Goal: Task Accomplishment & Management: Manage account settings

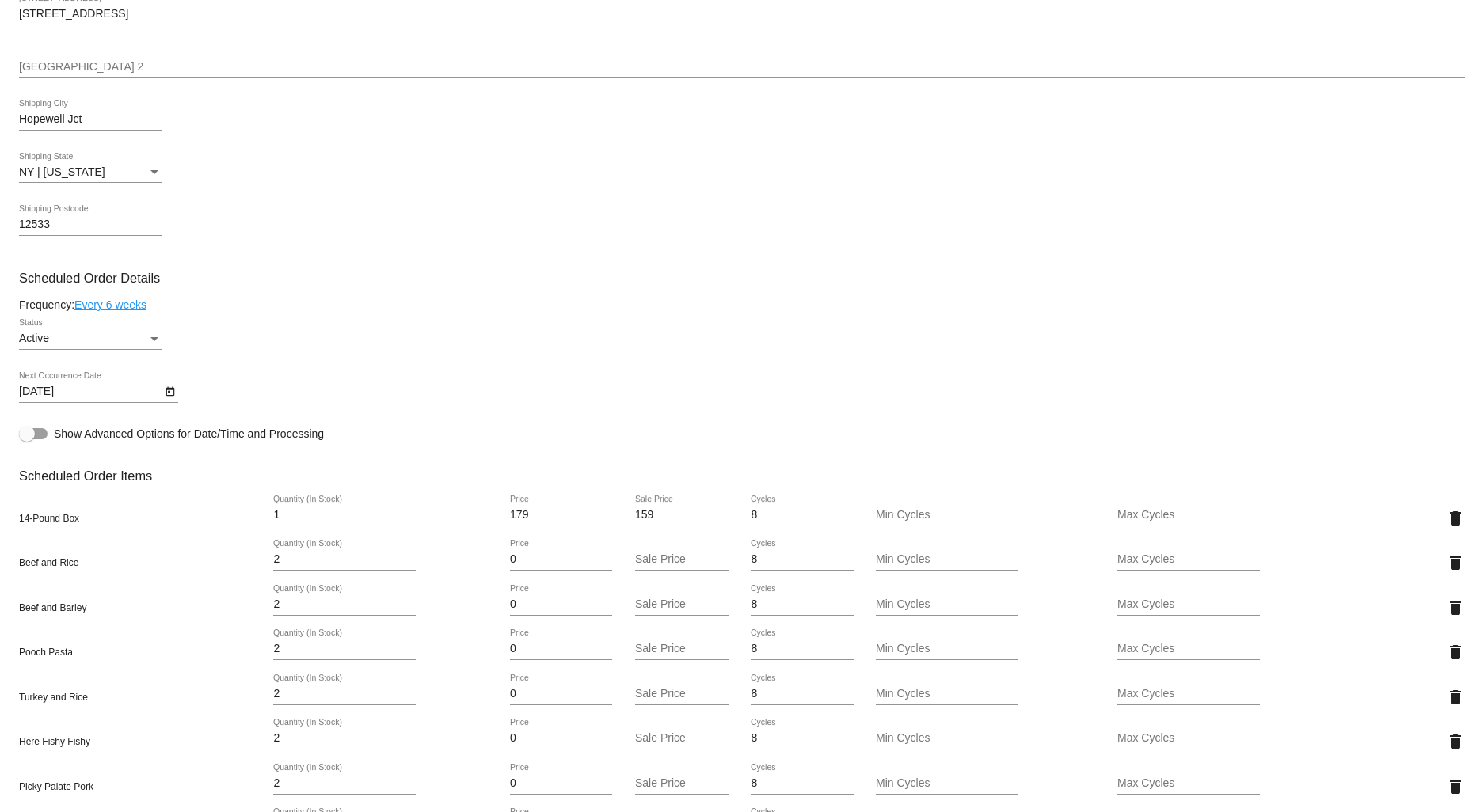
scroll to position [1055, 0]
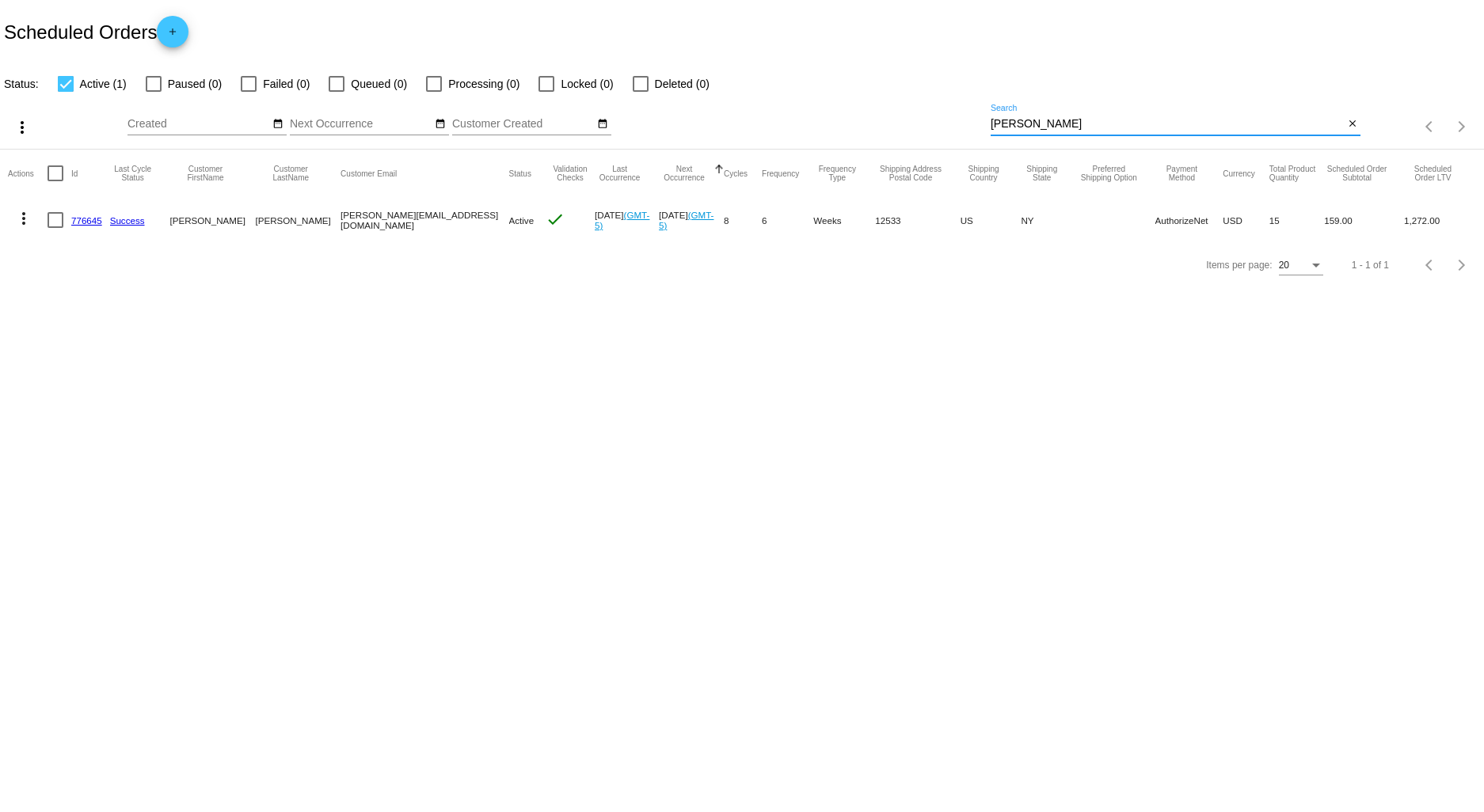
drag, startPoint x: 1074, startPoint y: 122, endPoint x: 841, endPoint y: 116, distance: 233.1
click at [842, 111] on div "more_vert Aug Jan Feb Mar [DATE]" at bounding box center [742, 122] width 1484 height 56
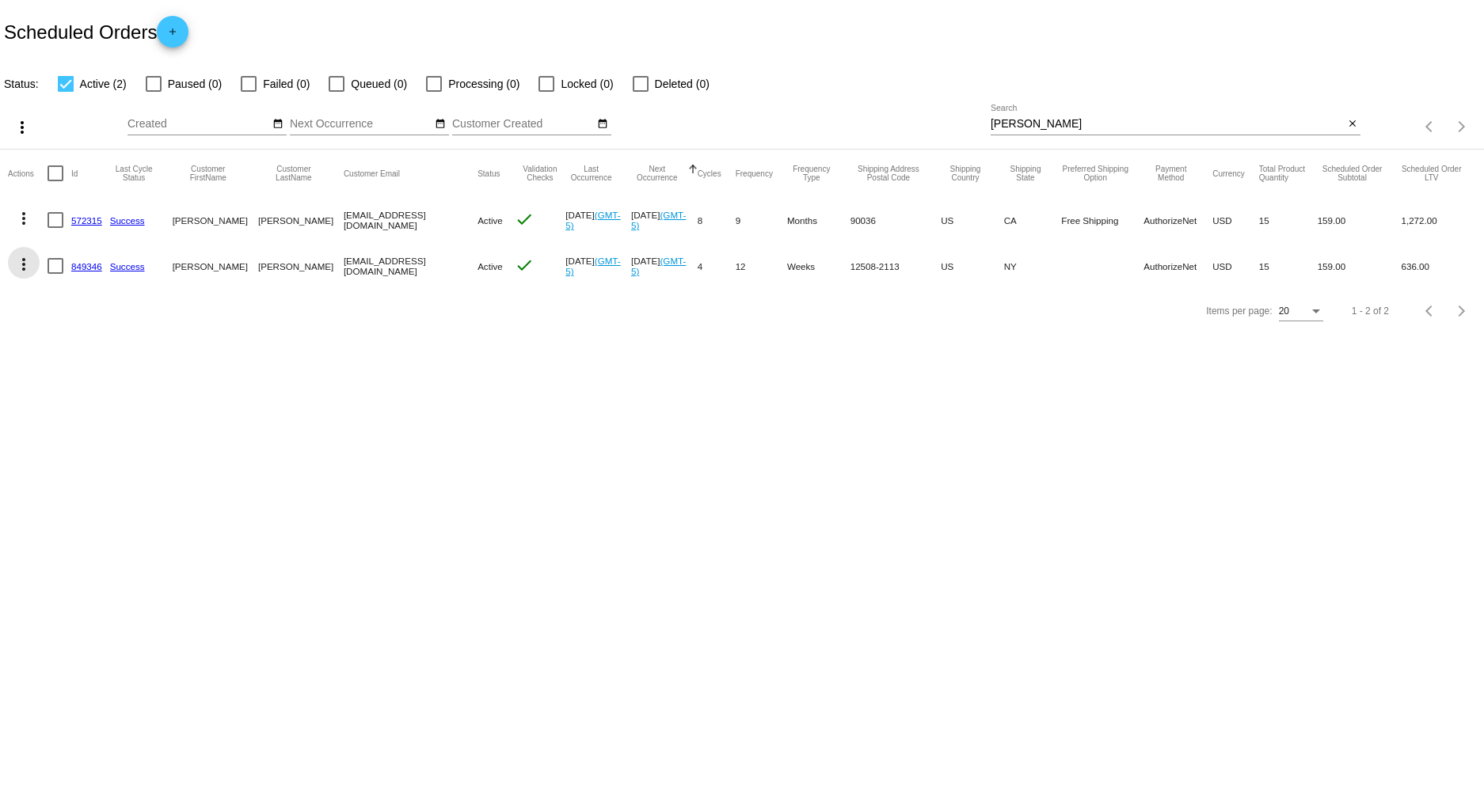
click at [22, 262] on mat-icon "more_vert" at bounding box center [23, 263] width 19 height 19
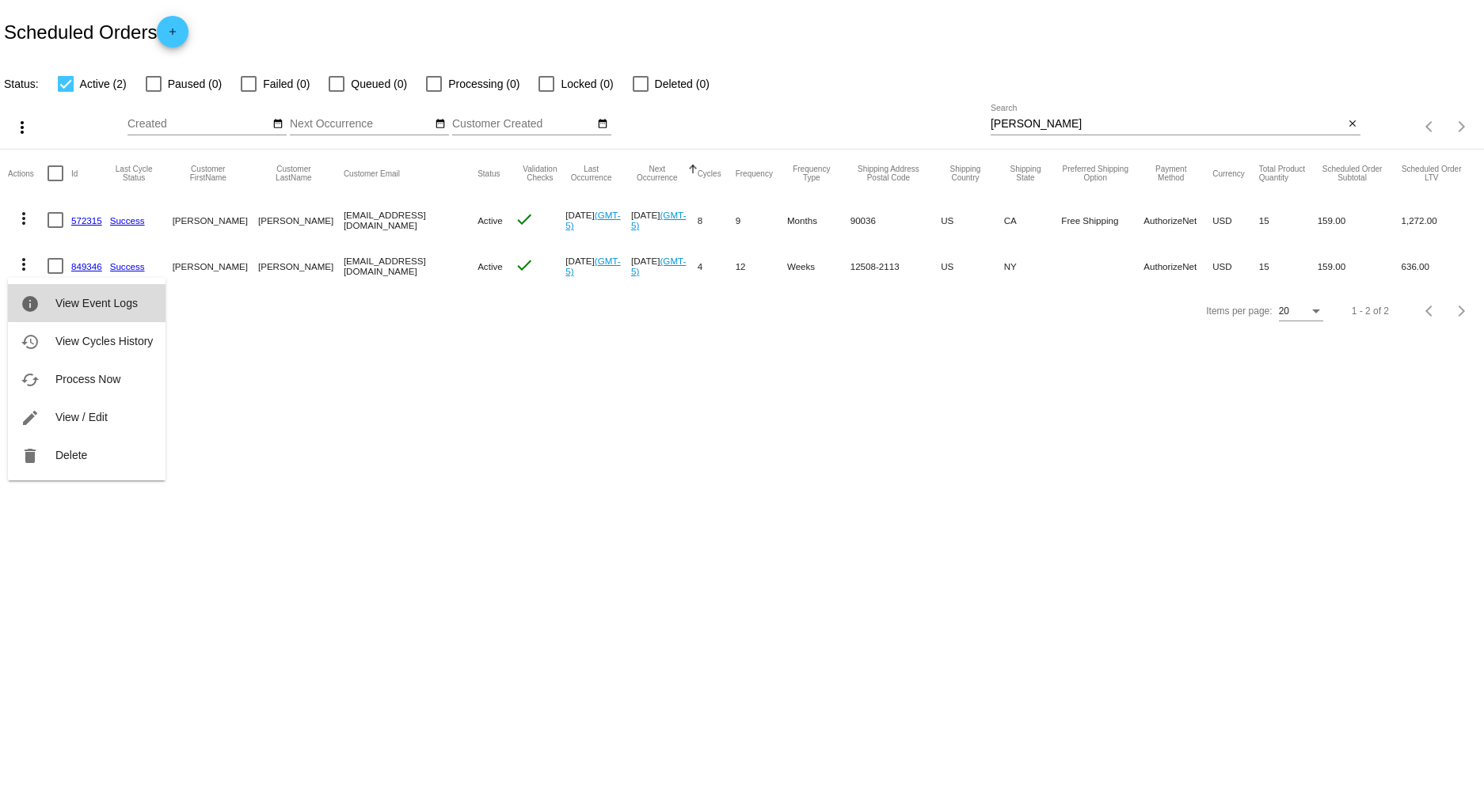
click at [97, 297] on span "View Event Logs" at bounding box center [96, 303] width 82 height 13
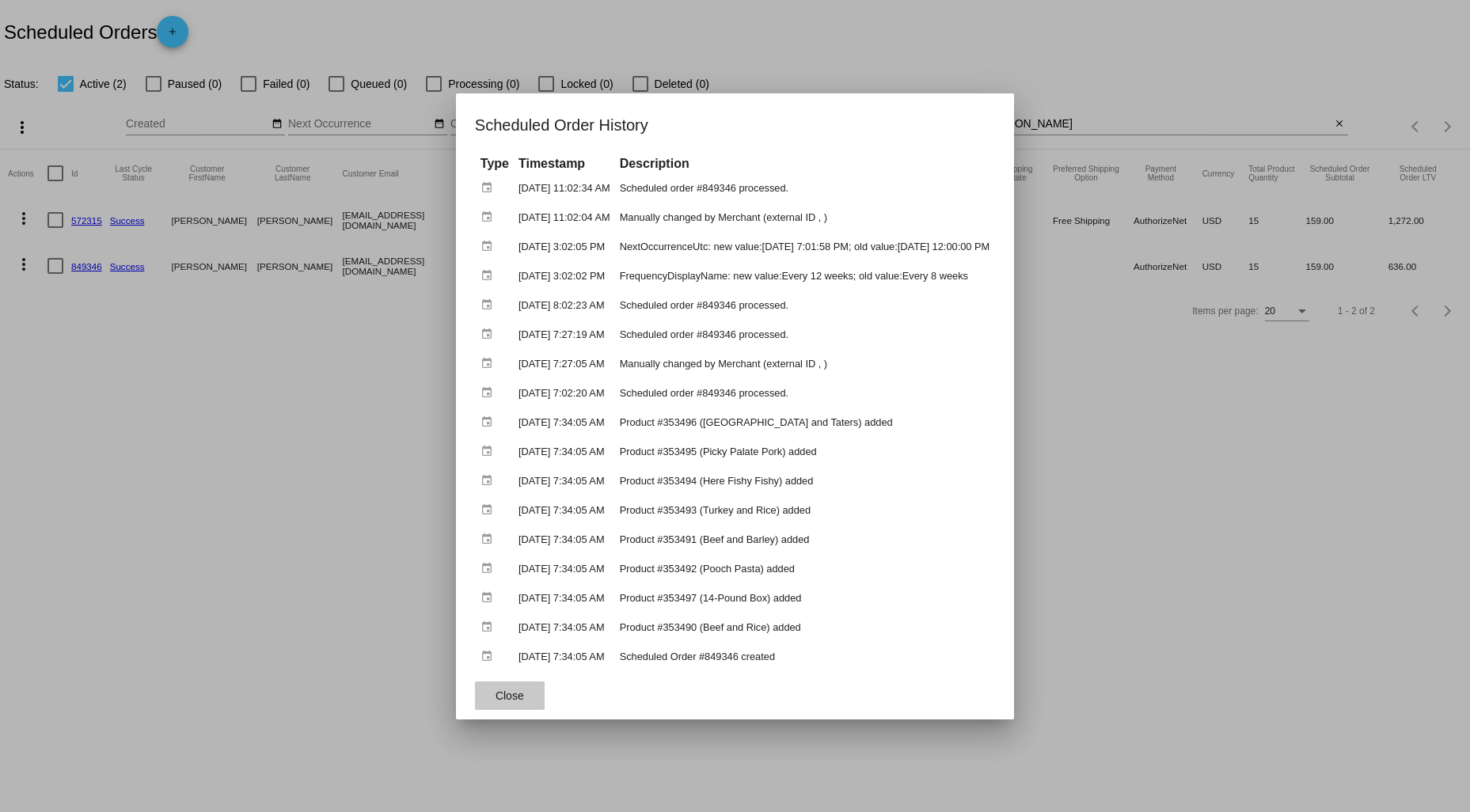
click at [495, 689] on span "Close" at bounding box center [510, 696] width 29 height 13
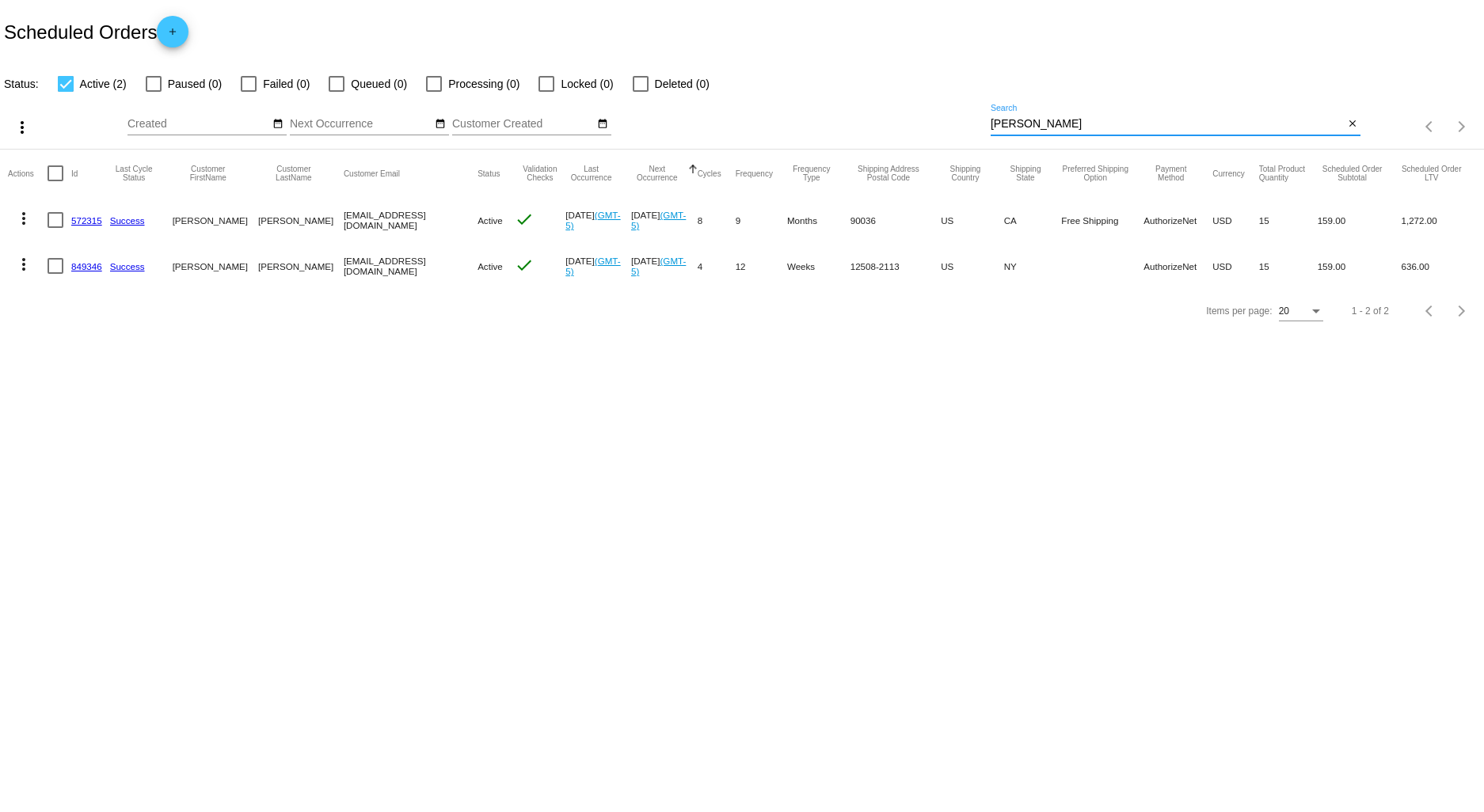
drag, startPoint x: 1047, startPoint y: 120, endPoint x: 877, endPoint y: 125, distance: 170.1
click at [904, 125] on div "more_vert Aug Jan Feb Mar [DATE]" at bounding box center [742, 122] width 1484 height 56
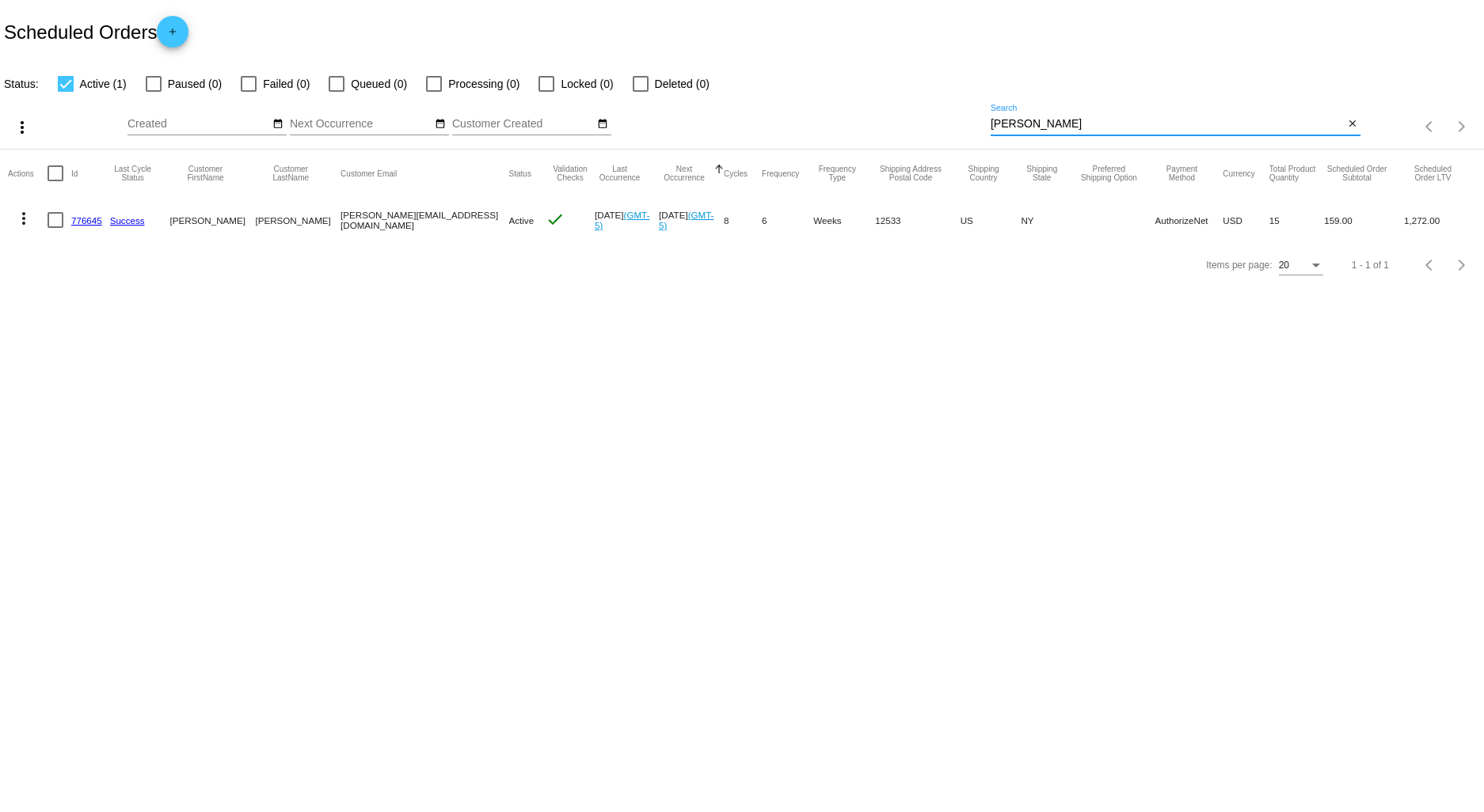
drag, startPoint x: 1000, startPoint y: 123, endPoint x: 810, endPoint y: 125, distance: 190.0
click at [868, 127] on div "more_vert Aug Jan Feb Mar [DATE]" at bounding box center [742, 122] width 1484 height 56
type input "[PERSON_NAME]"
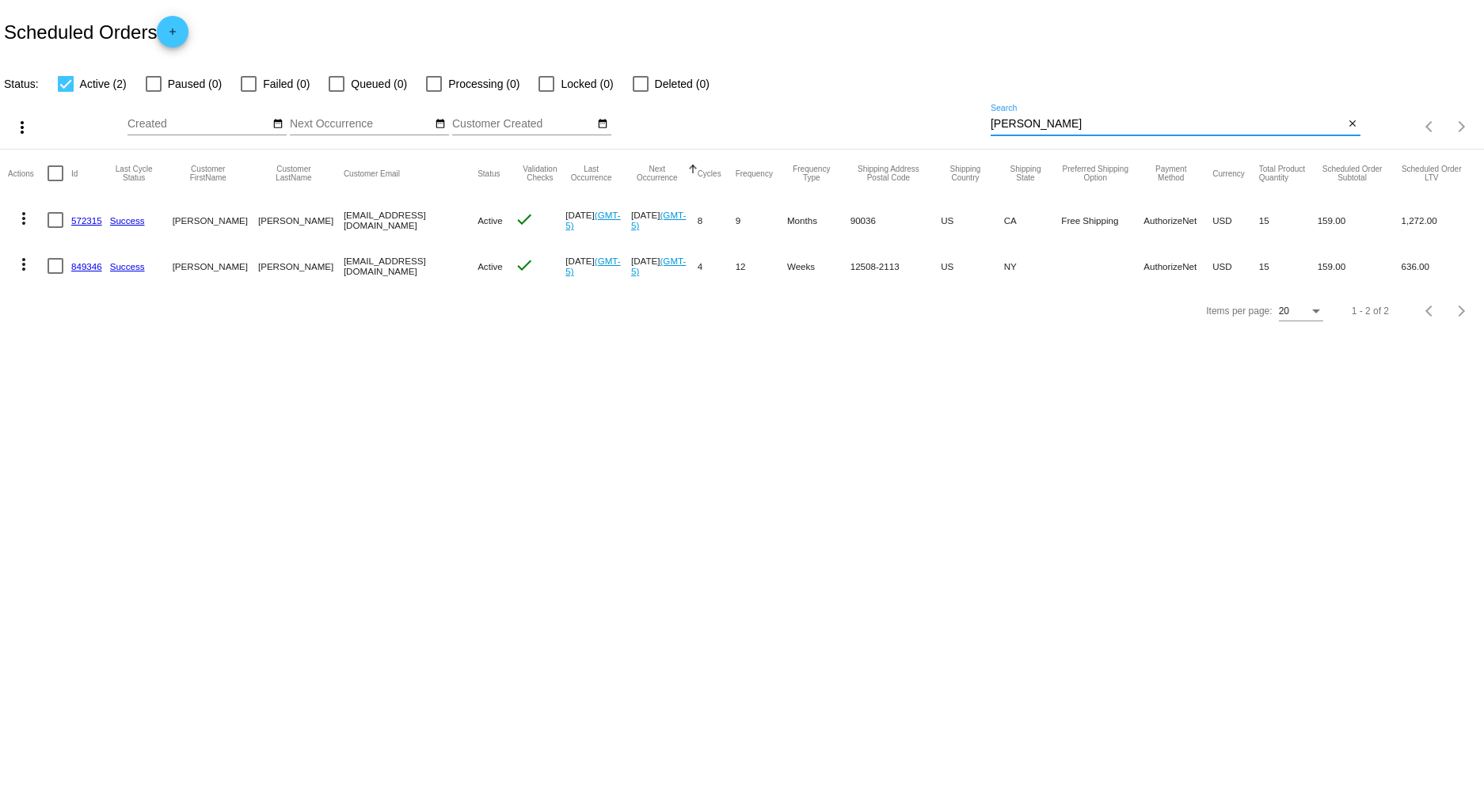
click at [91, 223] on link "572315" at bounding box center [87, 220] width 31 height 10
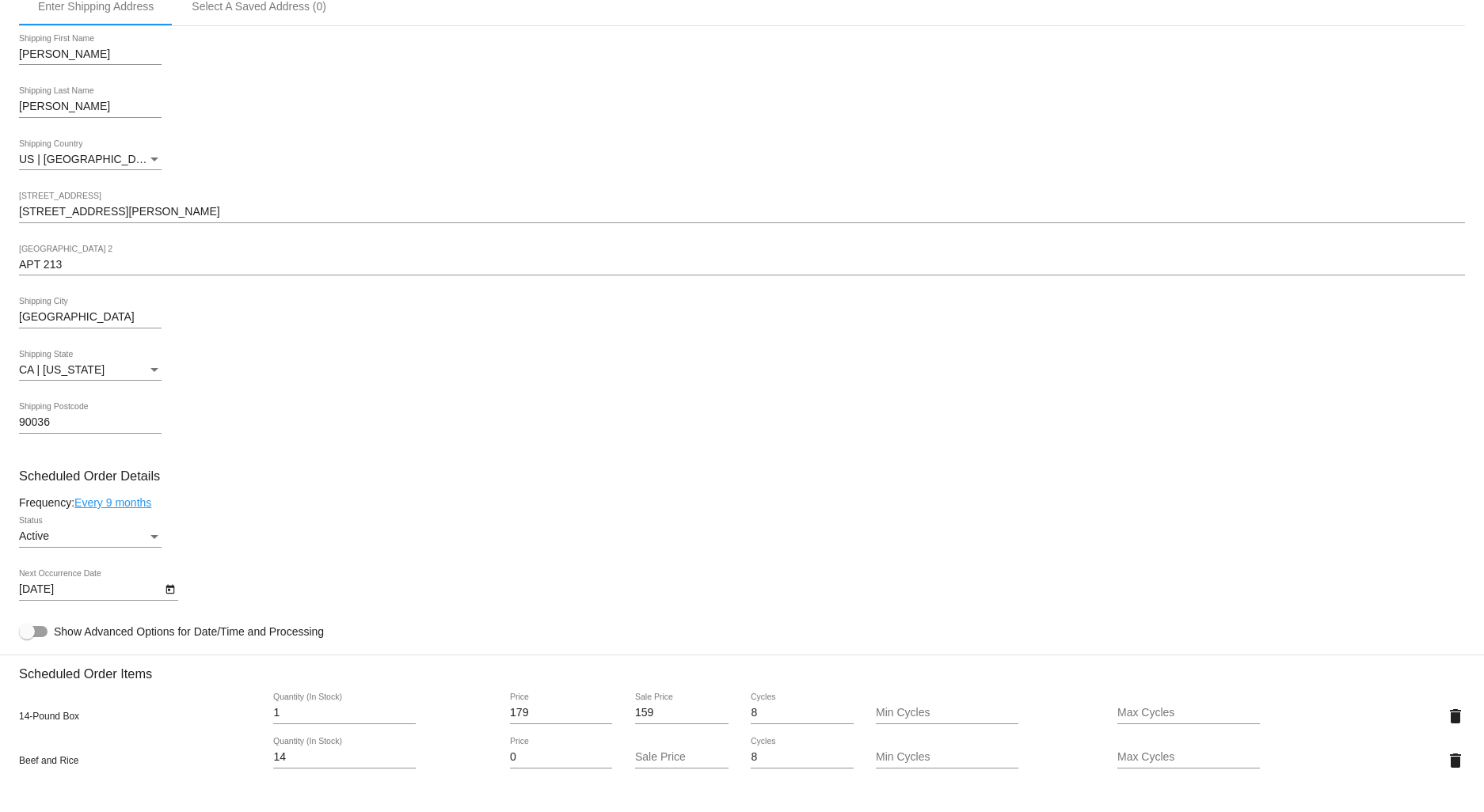
scroll to position [459, 0]
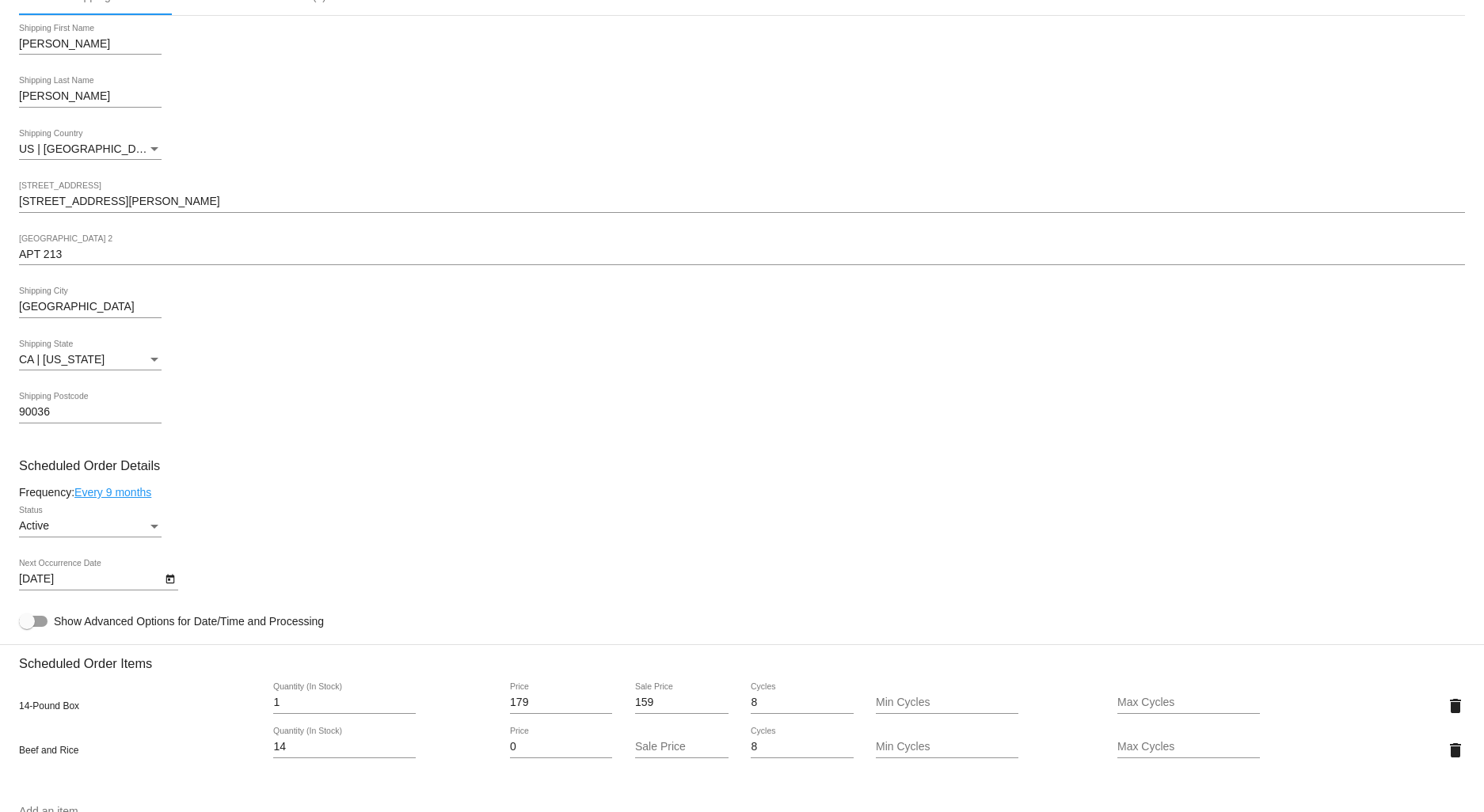
click at [88, 530] on div "Active" at bounding box center [83, 526] width 128 height 13
click at [77, 564] on span "Paused" at bounding box center [90, 567] width 143 height 33
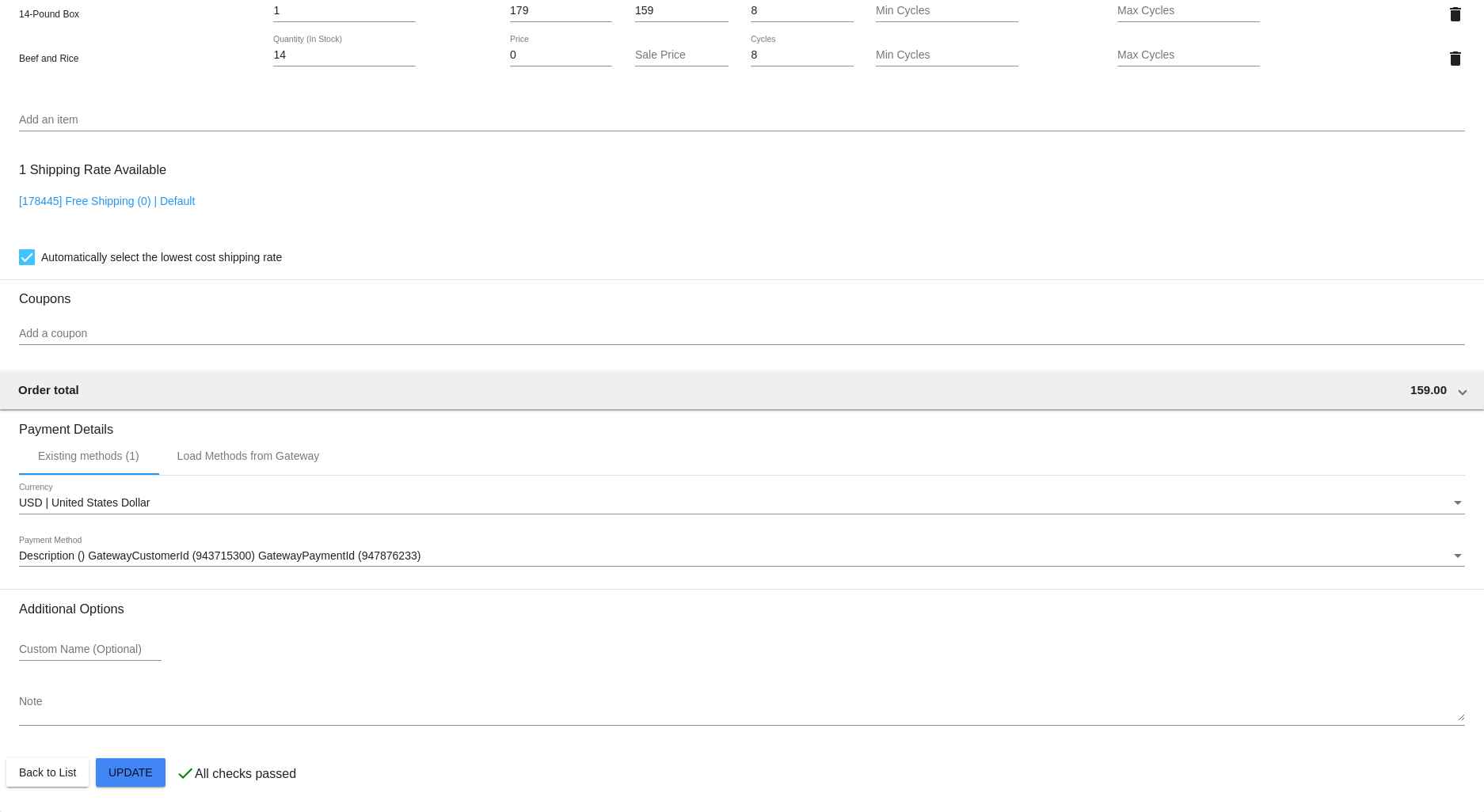
scroll to position [1162, 0]
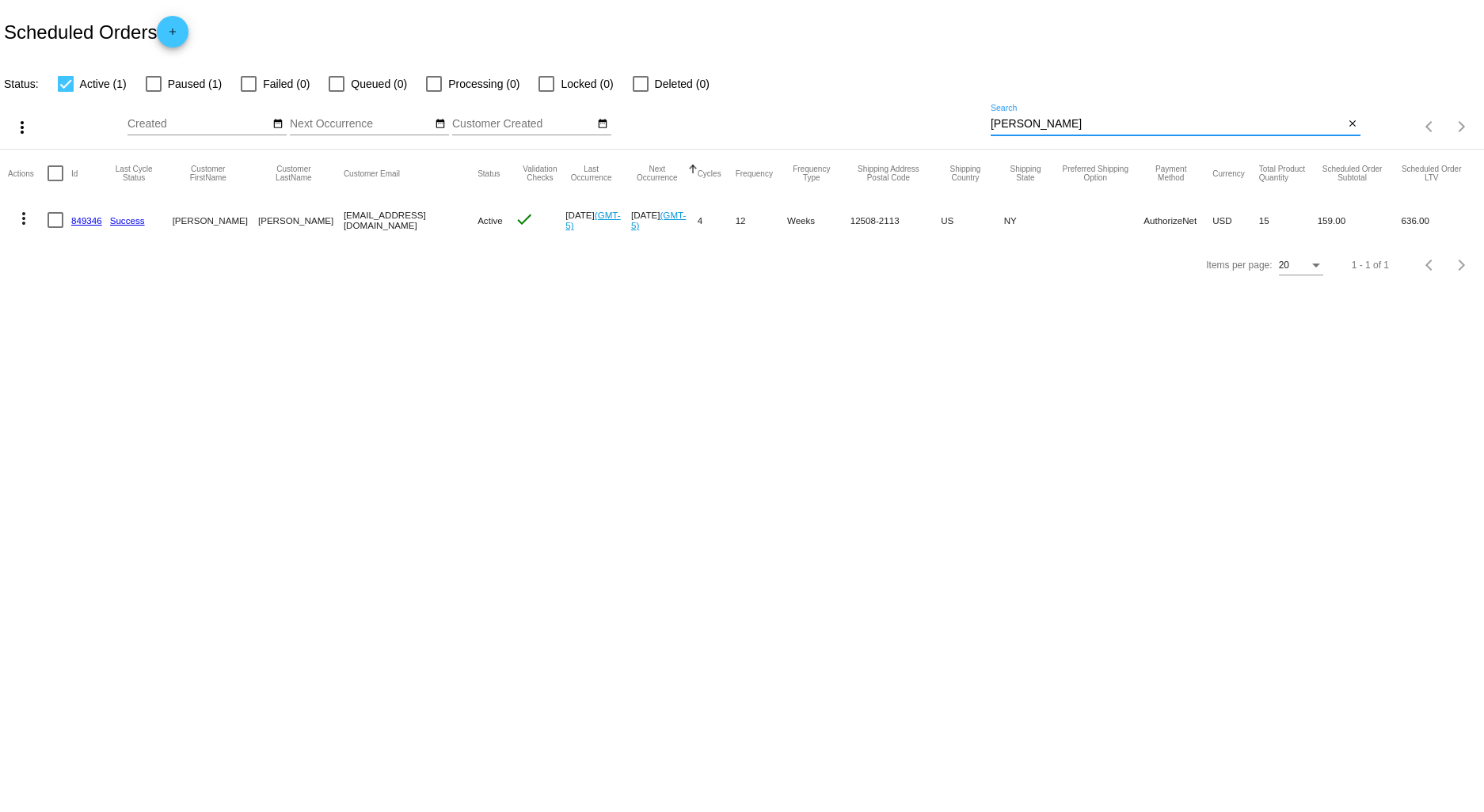
drag, startPoint x: 1030, startPoint y: 126, endPoint x: 777, endPoint y: 122, distance: 253.0
click at [778, 123] on div "more_vert Aug Jan Feb Mar [DATE]" at bounding box center [742, 122] width 1484 height 56
type input "[PERSON_NAME]"
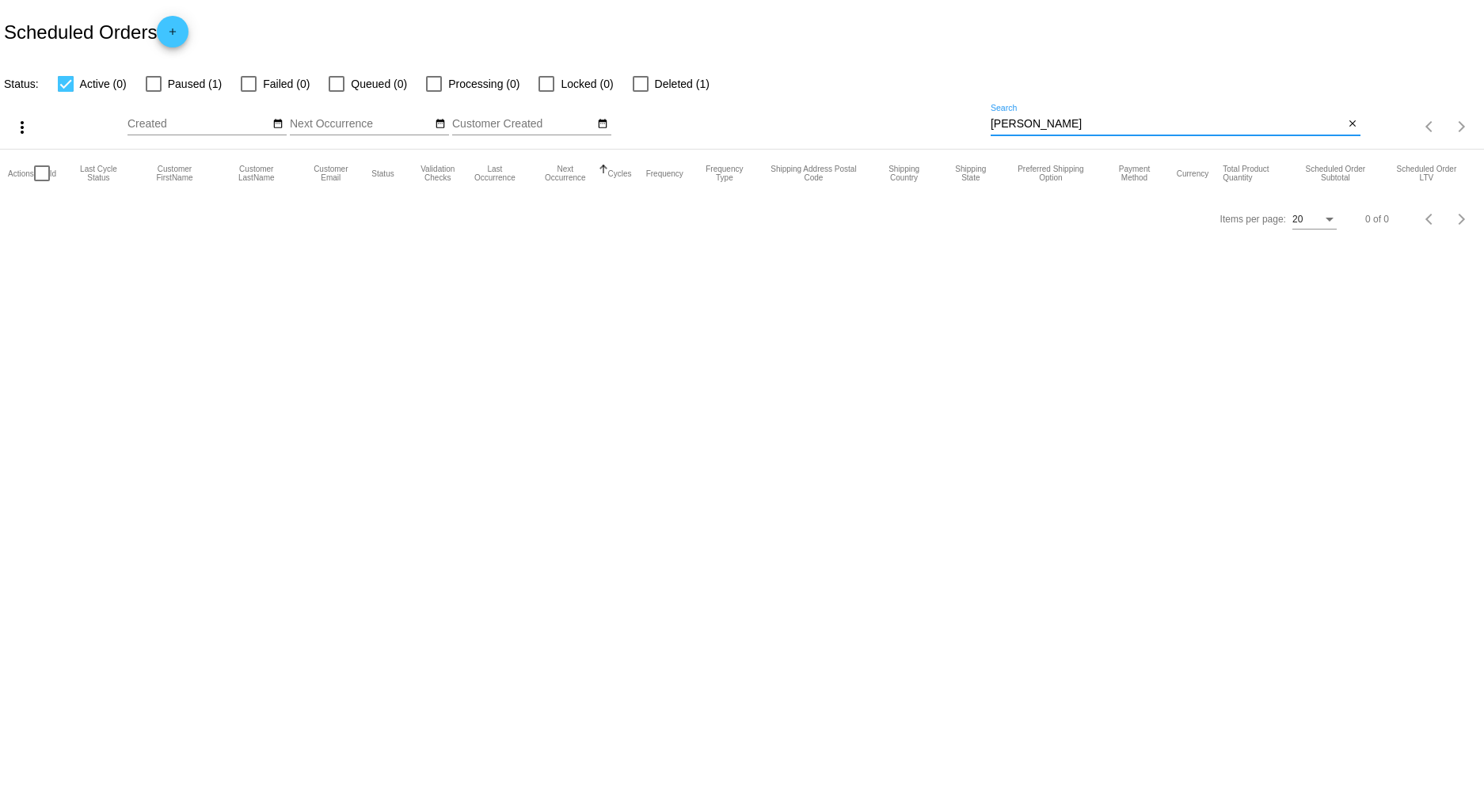
click at [153, 79] on div at bounding box center [153, 84] width 16 height 16
click at [153, 92] on input "Paused (1)" at bounding box center [153, 92] width 1 height 1
checkbox input "true"
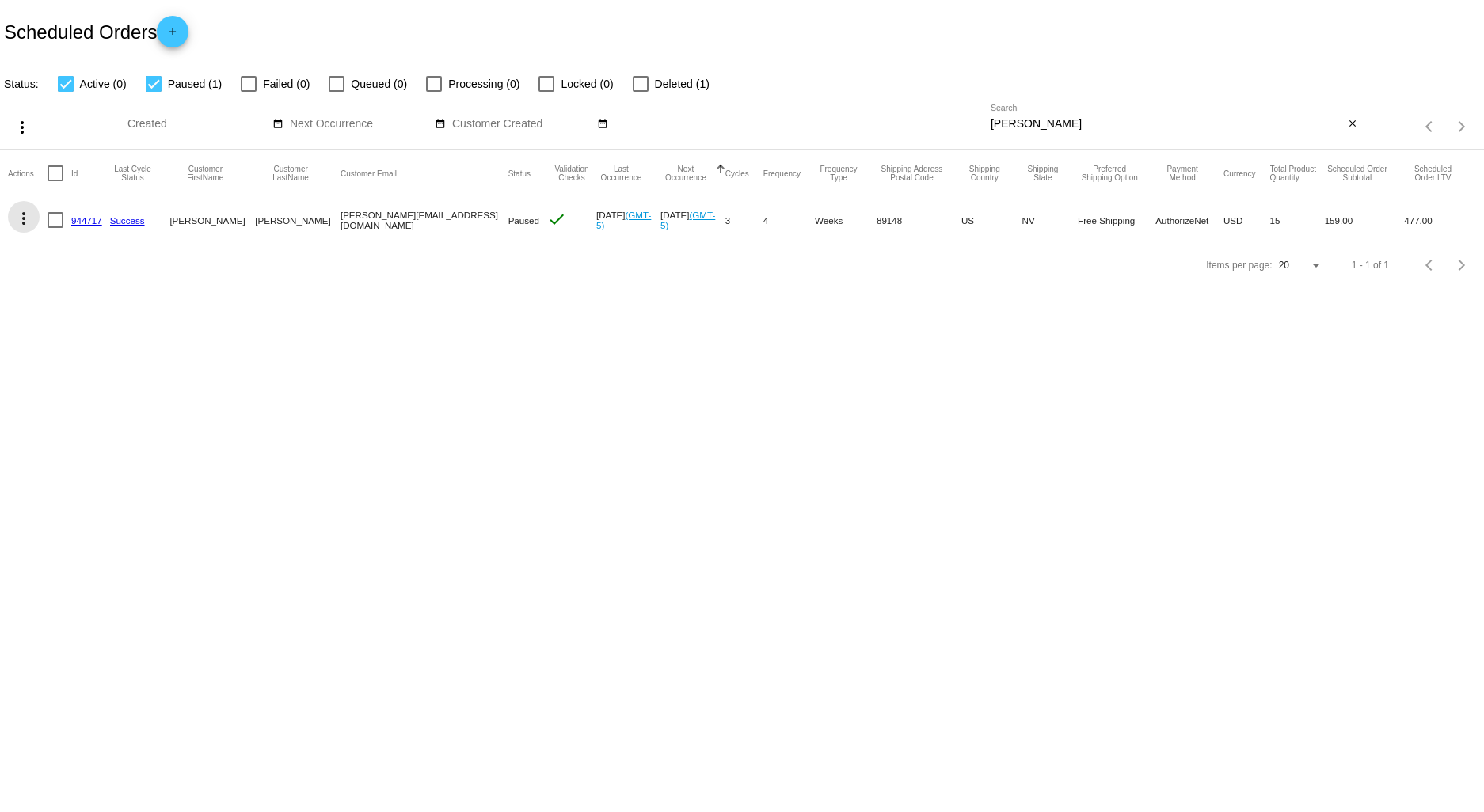
click at [23, 217] on mat-icon "more_vert" at bounding box center [23, 218] width 19 height 19
click at [83, 251] on span "View Event Logs" at bounding box center [96, 257] width 82 height 13
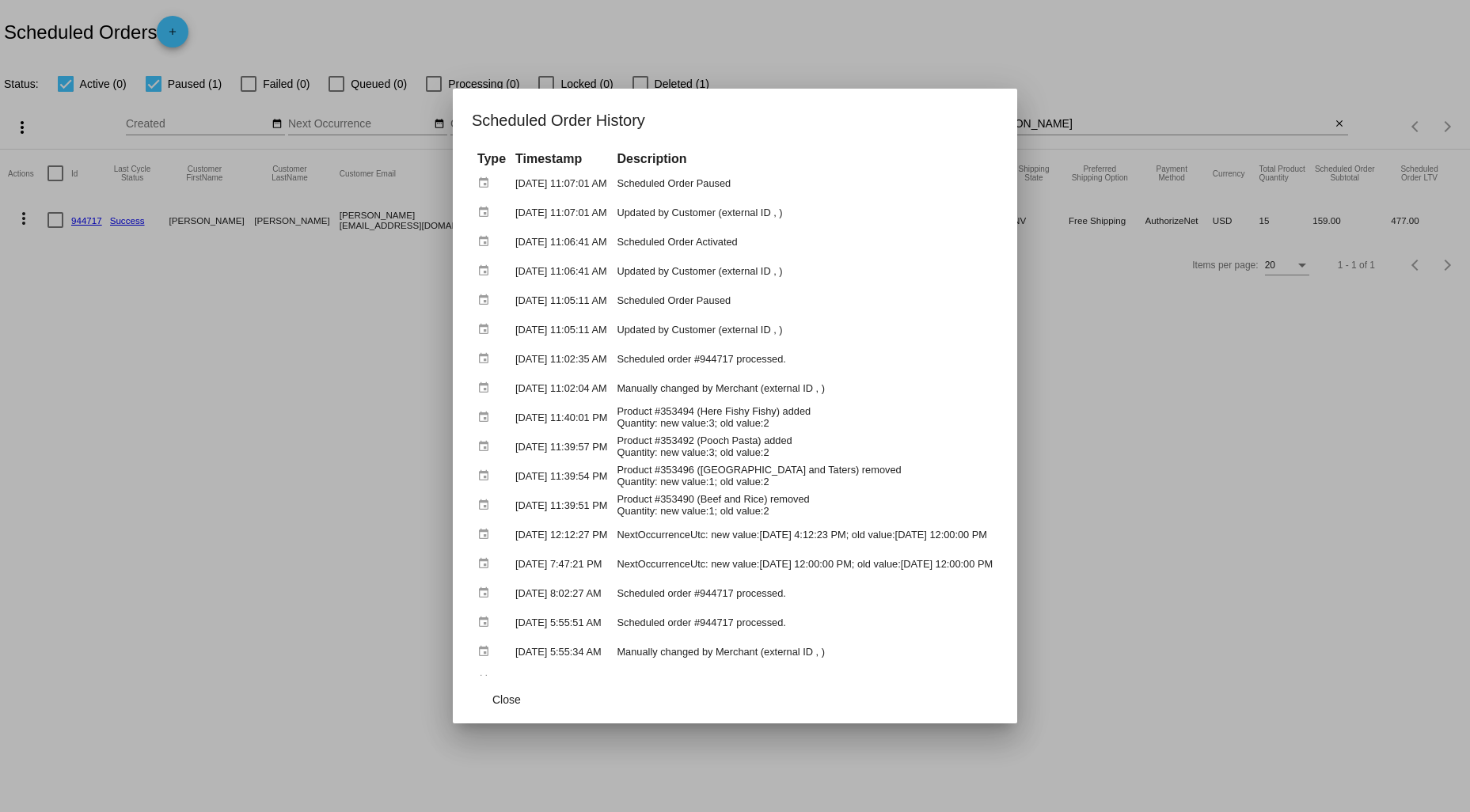
click at [1260, 360] on div at bounding box center [735, 406] width 1470 height 812
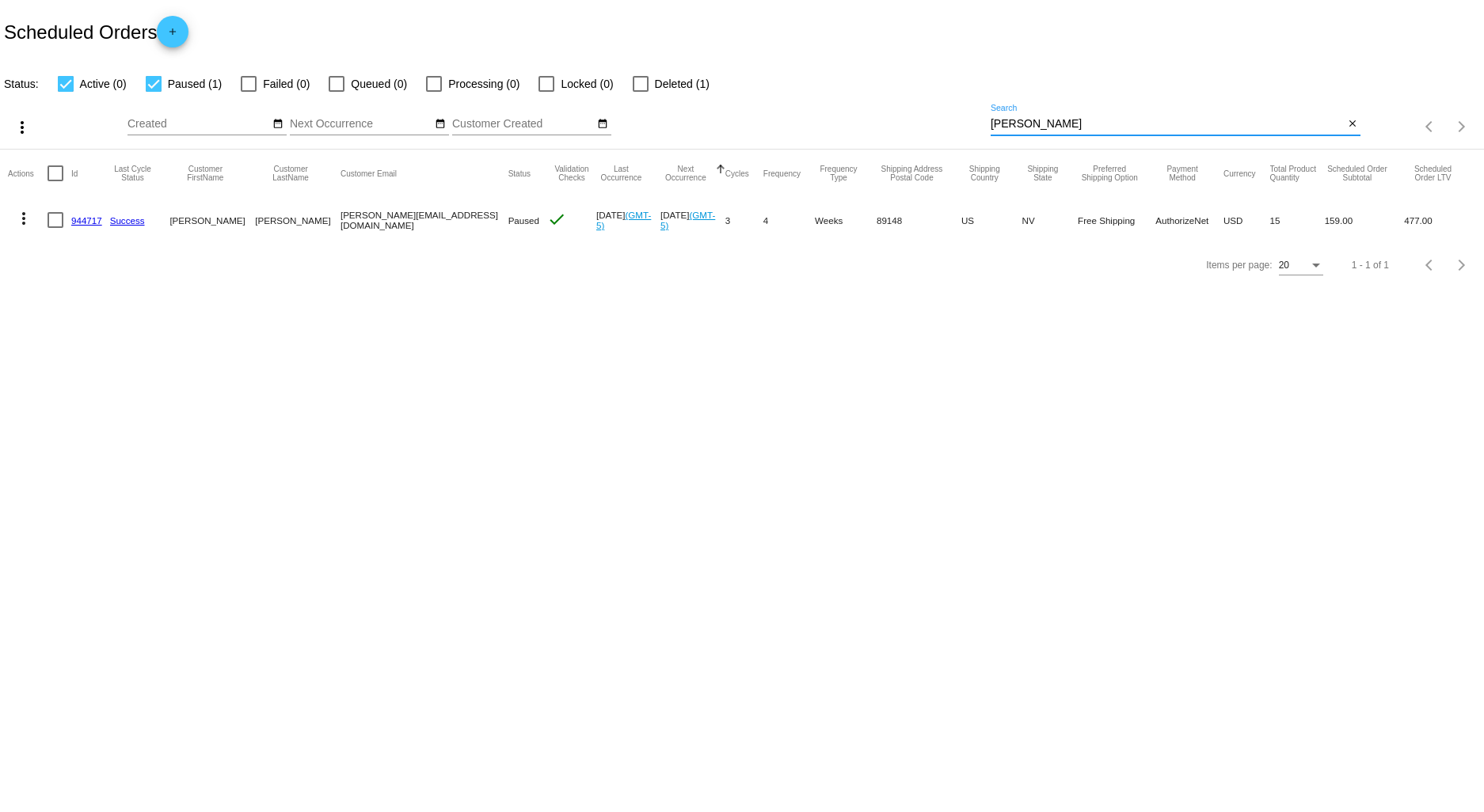
drag, startPoint x: 1043, startPoint y: 125, endPoint x: 882, endPoint y: 127, distance: 161.0
click at [884, 127] on div "more_vert Aug Jan Feb Mar [DATE]" at bounding box center [742, 122] width 1484 height 56
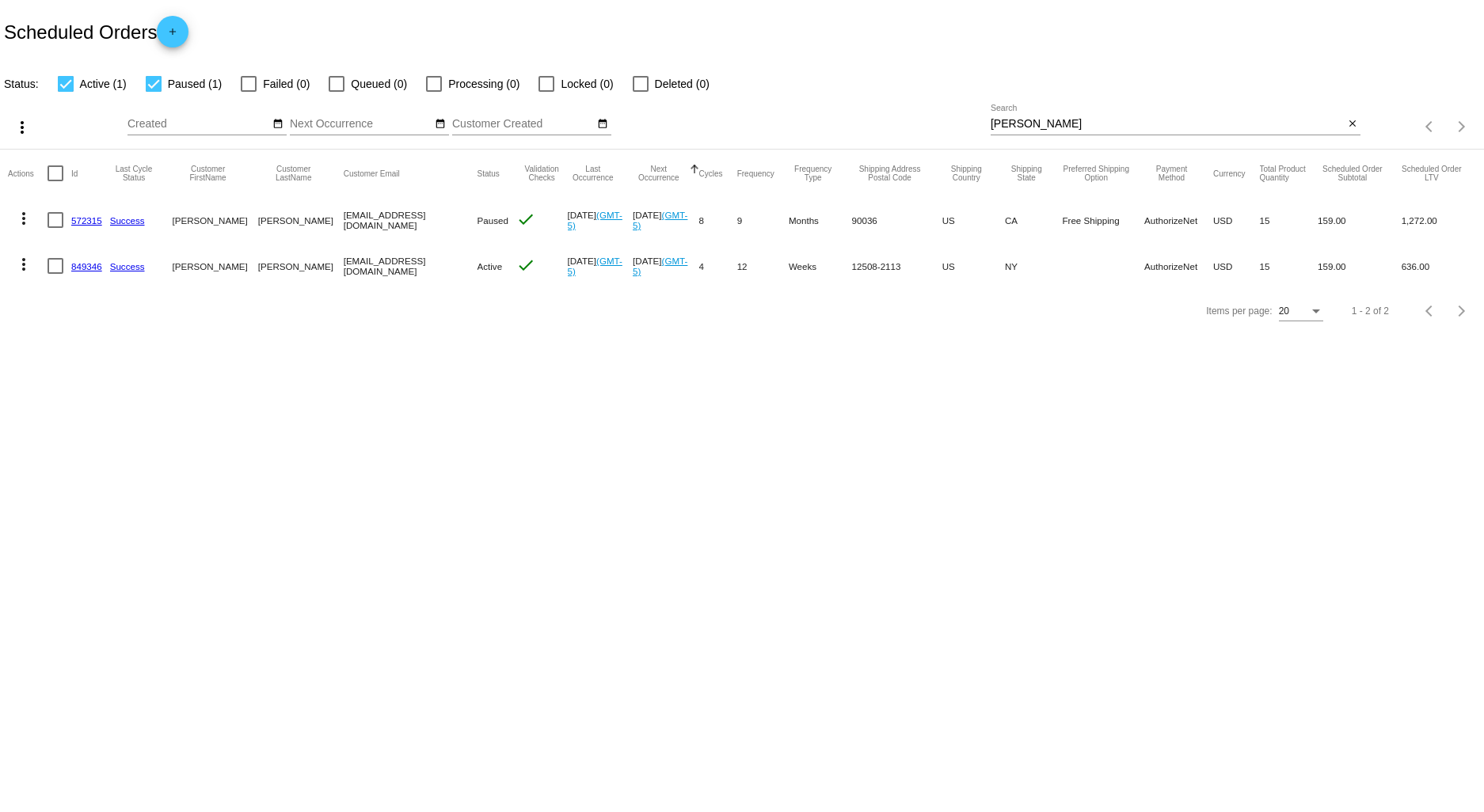
click at [1097, 507] on body "Scheduled Orders add Status: Active (1) Paused (1) Failed (0) Queued (0) Proces…" at bounding box center [742, 406] width 1484 height 812
drag, startPoint x: 942, startPoint y: 129, endPoint x: 875, endPoint y: 134, distance: 67.2
click at [880, 133] on div "more_vert Aug Jan Feb Mar [DATE]" at bounding box center [742, 122] width 1484 height 56
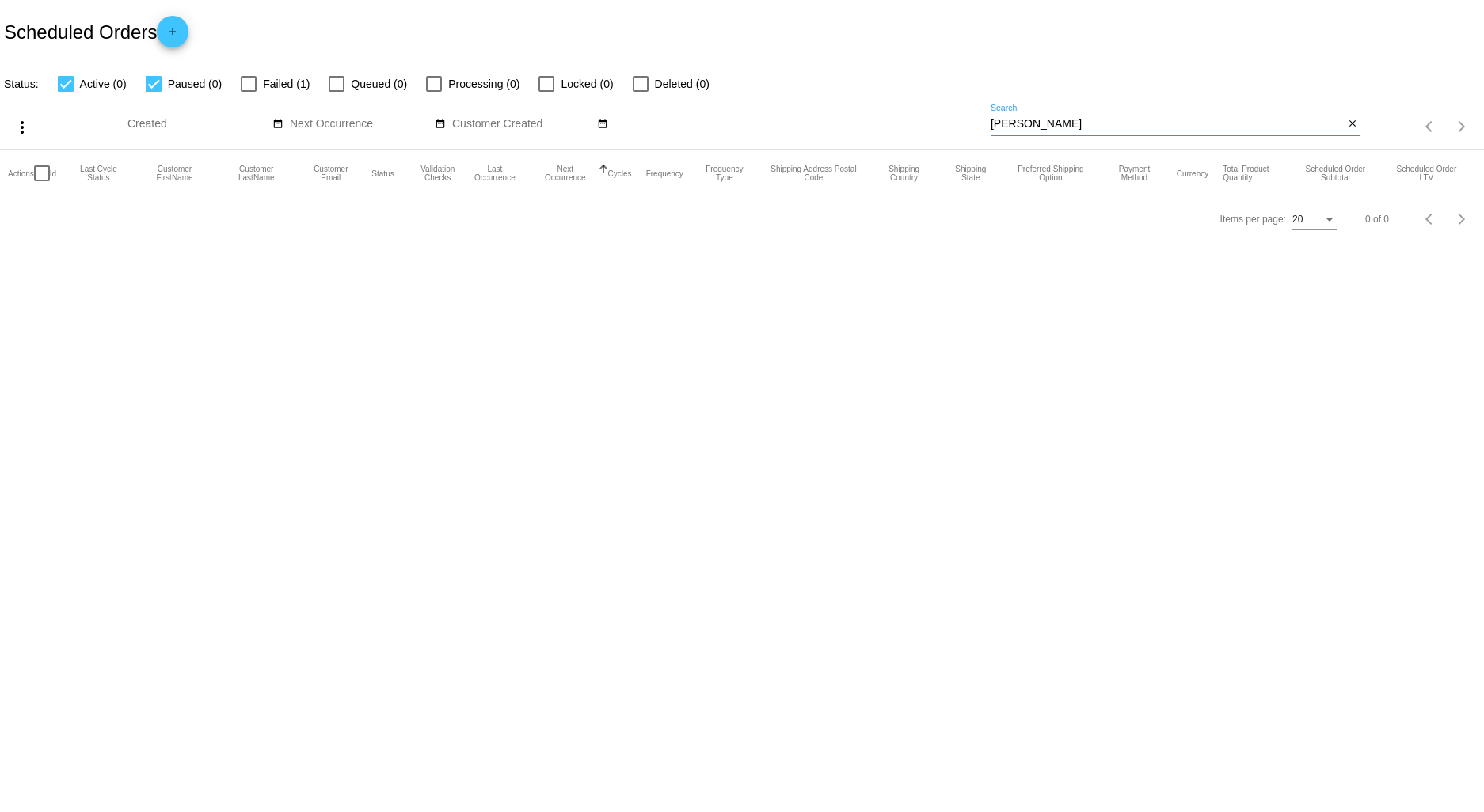
type input "[PERSON_NAME]"
click at [251, 81] on div at bounding box center [249, 84] width 16 height 16
click at [248, 92] on input "Failed (1)" at bounding box center [248, 92] width 1 height 1
checkbox input "true"
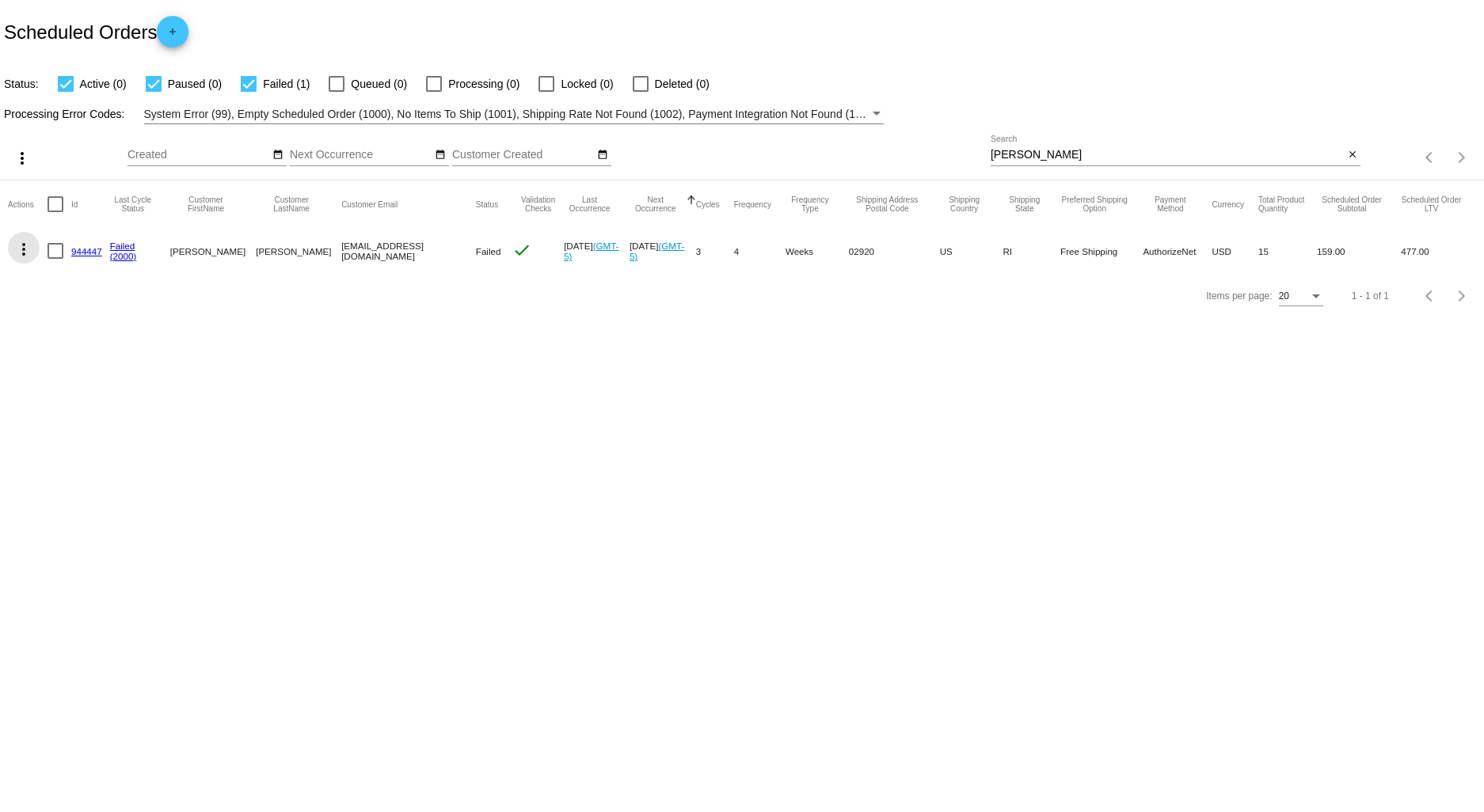
click at [22, 247] on mat-icon "more_vert" at bounding box center [23, 249] width 19 height 19
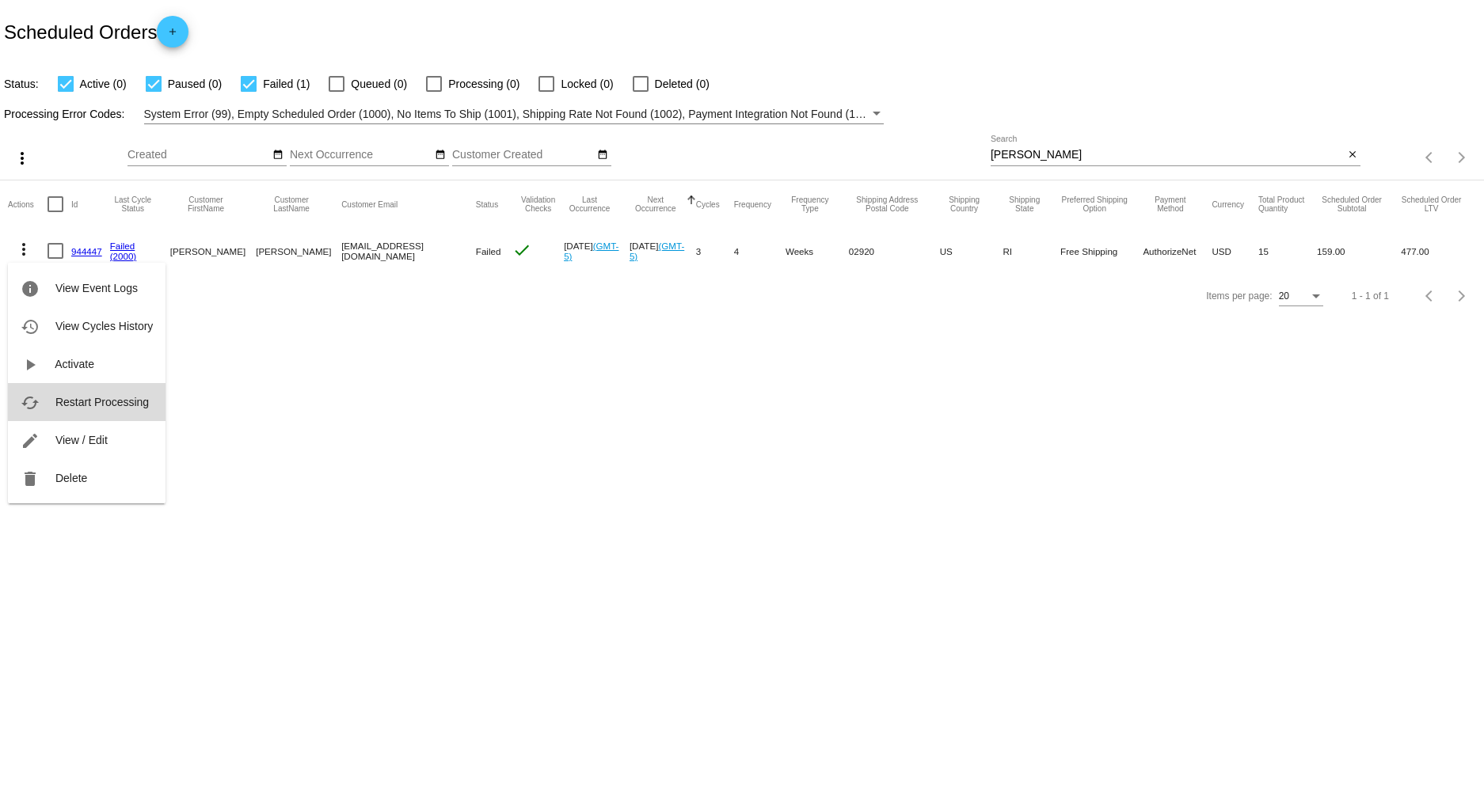
click at [111, 404] on span "Restart Processing" at bounding box center [102, 402] width 94 height 13
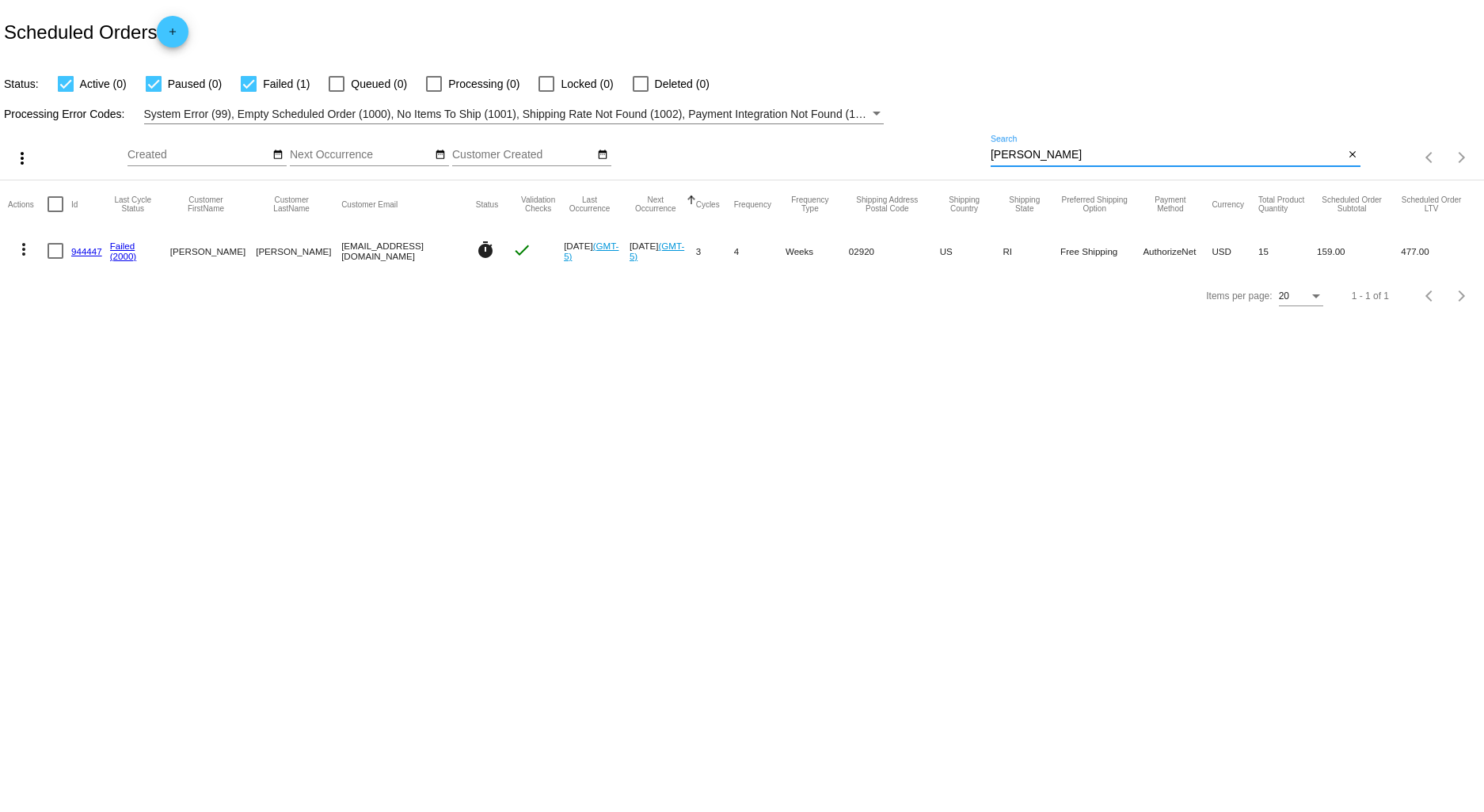
drag, startPoint x: 1036, startPoint y: 152, endPoint x: 867, endPoint y: 153, distance: 169.0
click at [891, 154] on div "more_vert Aug Jan Feb Mar [DATE]" at bounding box center [742, 152] width 1484 height 56
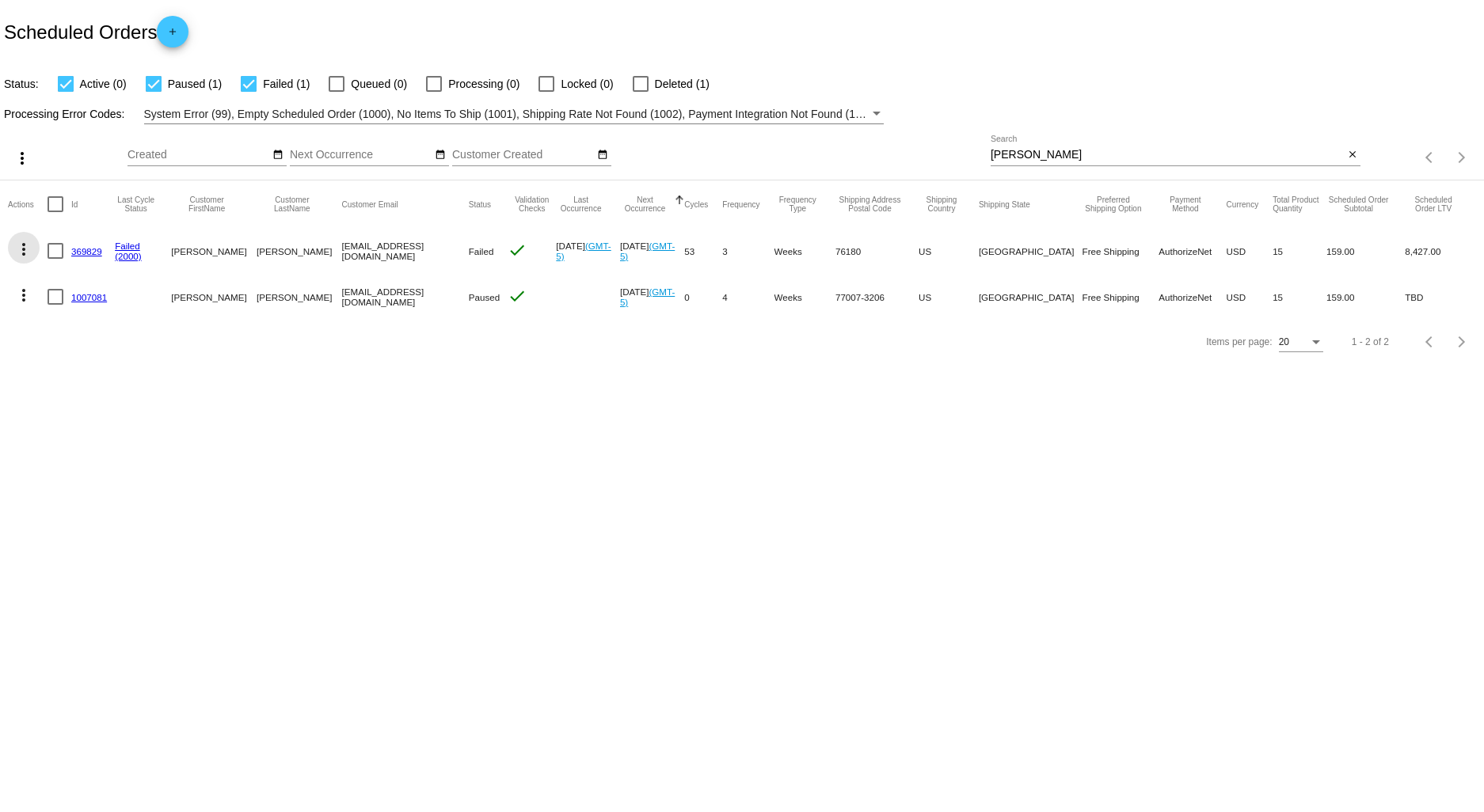
click at [25, 244] on mat-icon "more_vert" at bounding box center [23, 249] width 19 height 19
click at [97, 401] on span "Restart Processing" at bounding box center [102, 402] width 94 height 13
drag, startPoint x: 1035, startPoint y: 154, endPoint x: 904, endPoint y: 152, distance: 131.0
click at [906, 152] on div "more_vert Aug Jan Feb Mar [DATE]" at bounding box center [742, 152] width 1484 height 56
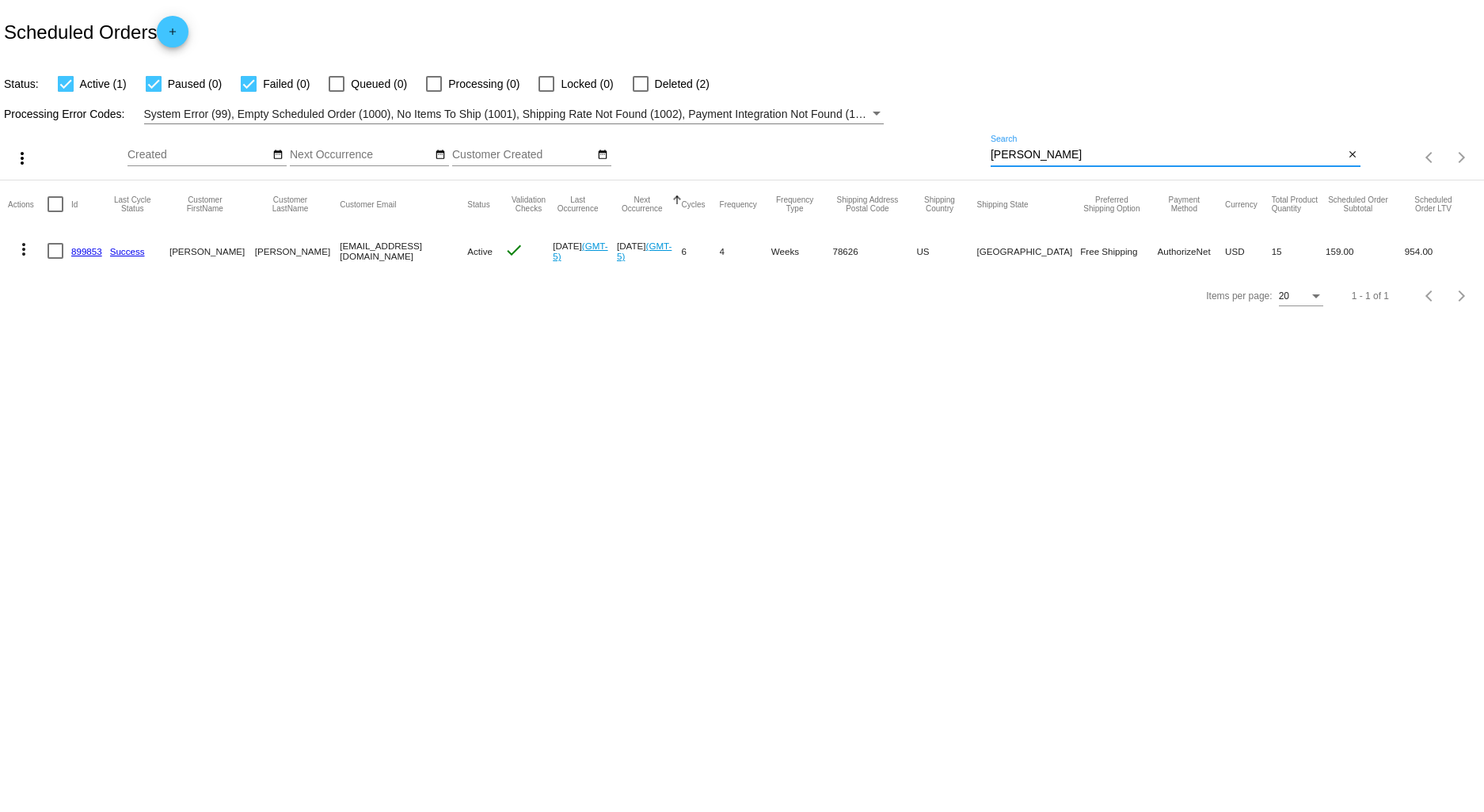
type input "[PERSON_NAME]"
click at [88, 254] on link "899853" at bounding box center [87, 251] width 31 height 10
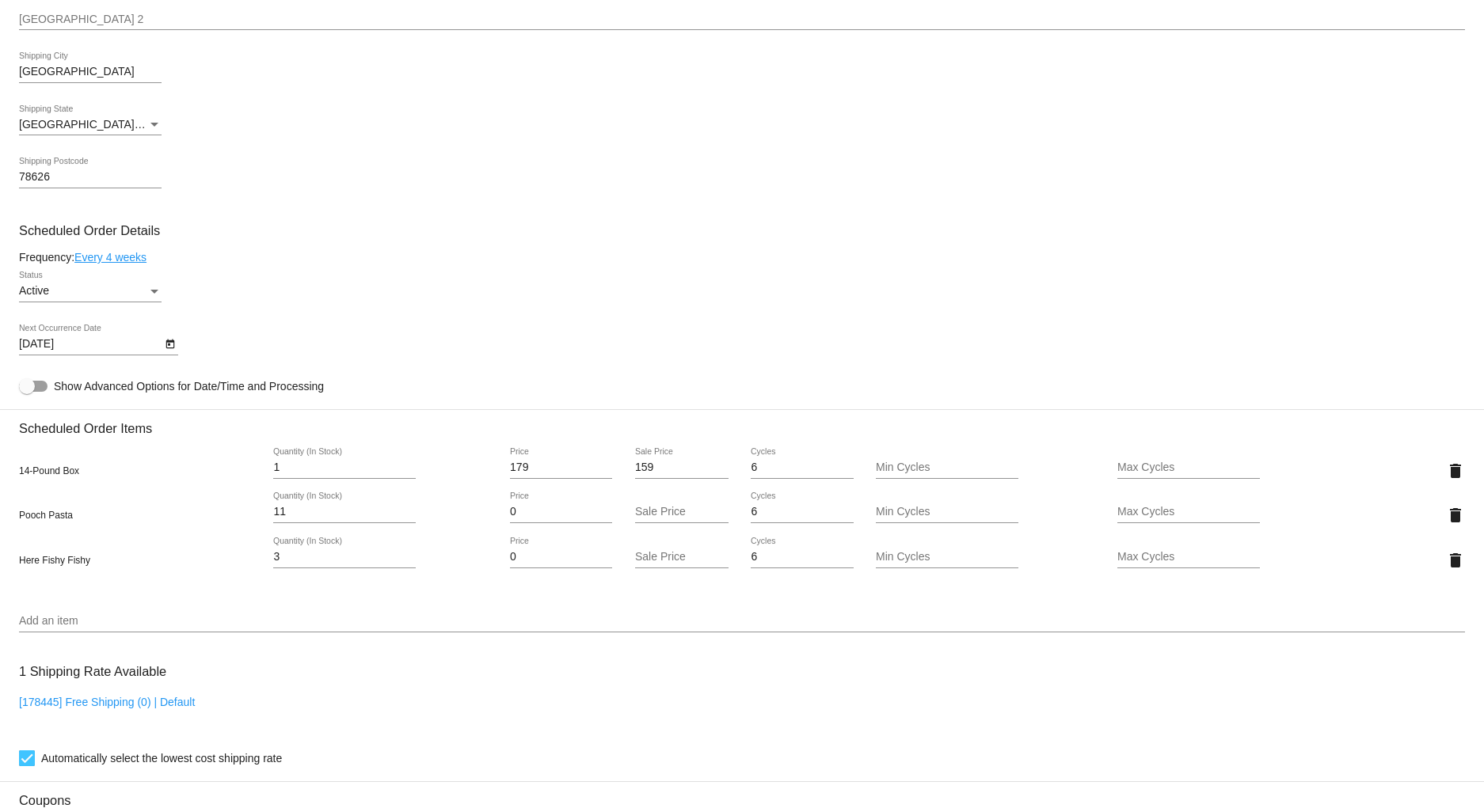
scroll to position [703, 0]
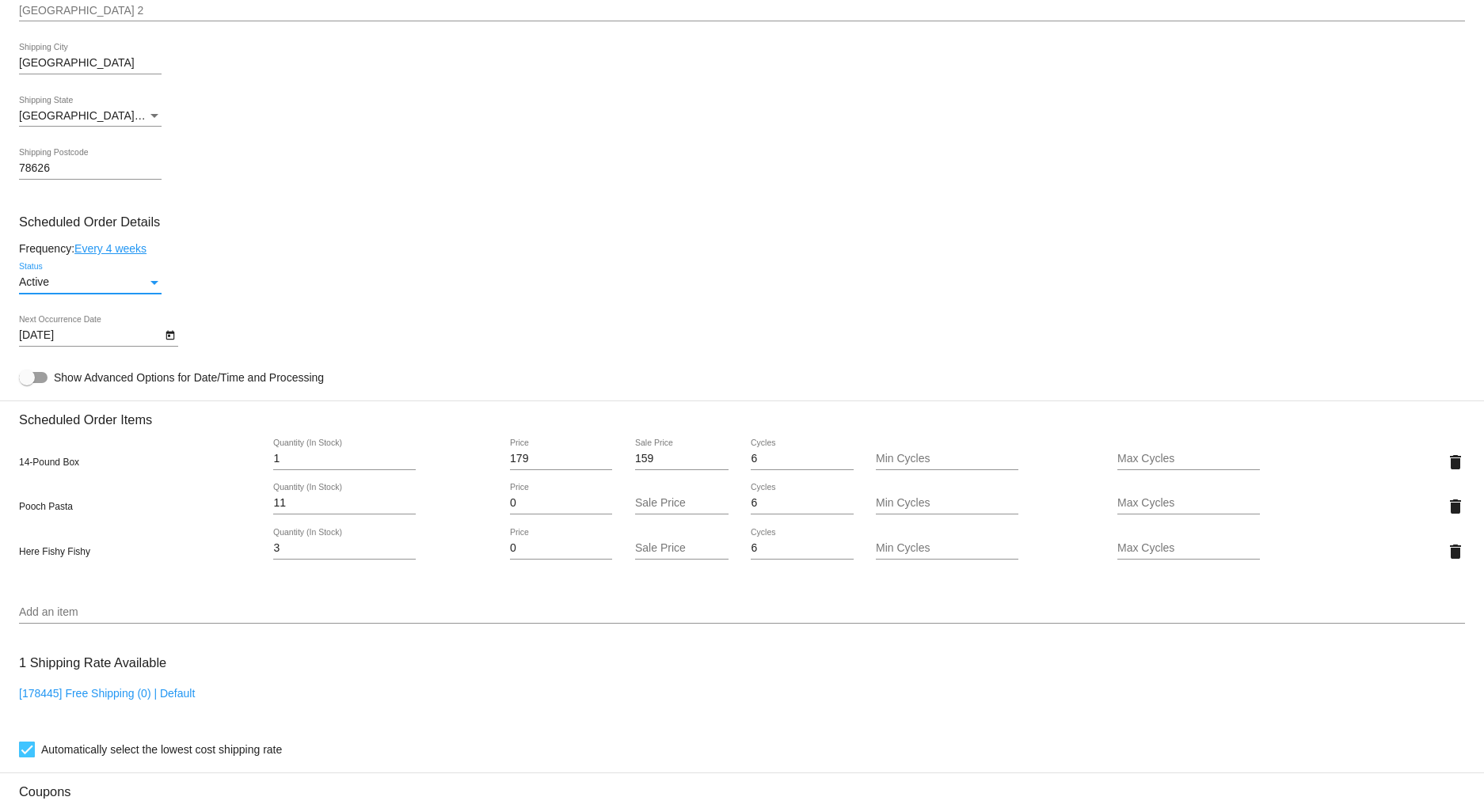
click at [152, 285] on div "Status" at bounding box center [154, 282] width 8 height 4
click at [96, 318] on span "Paused" at bounding box center [90, 323] width 143 height 33
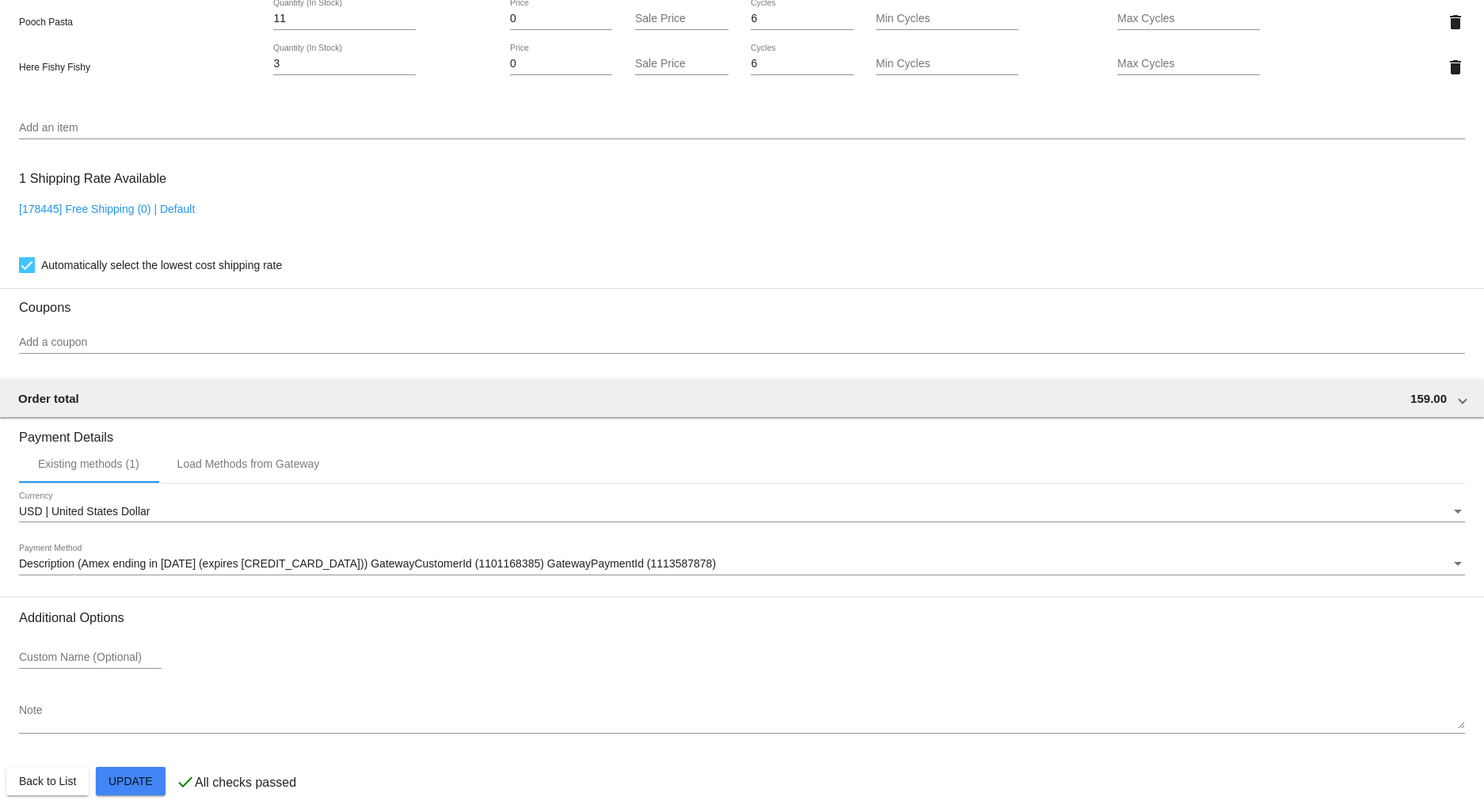
scroll to position [1207, 0]
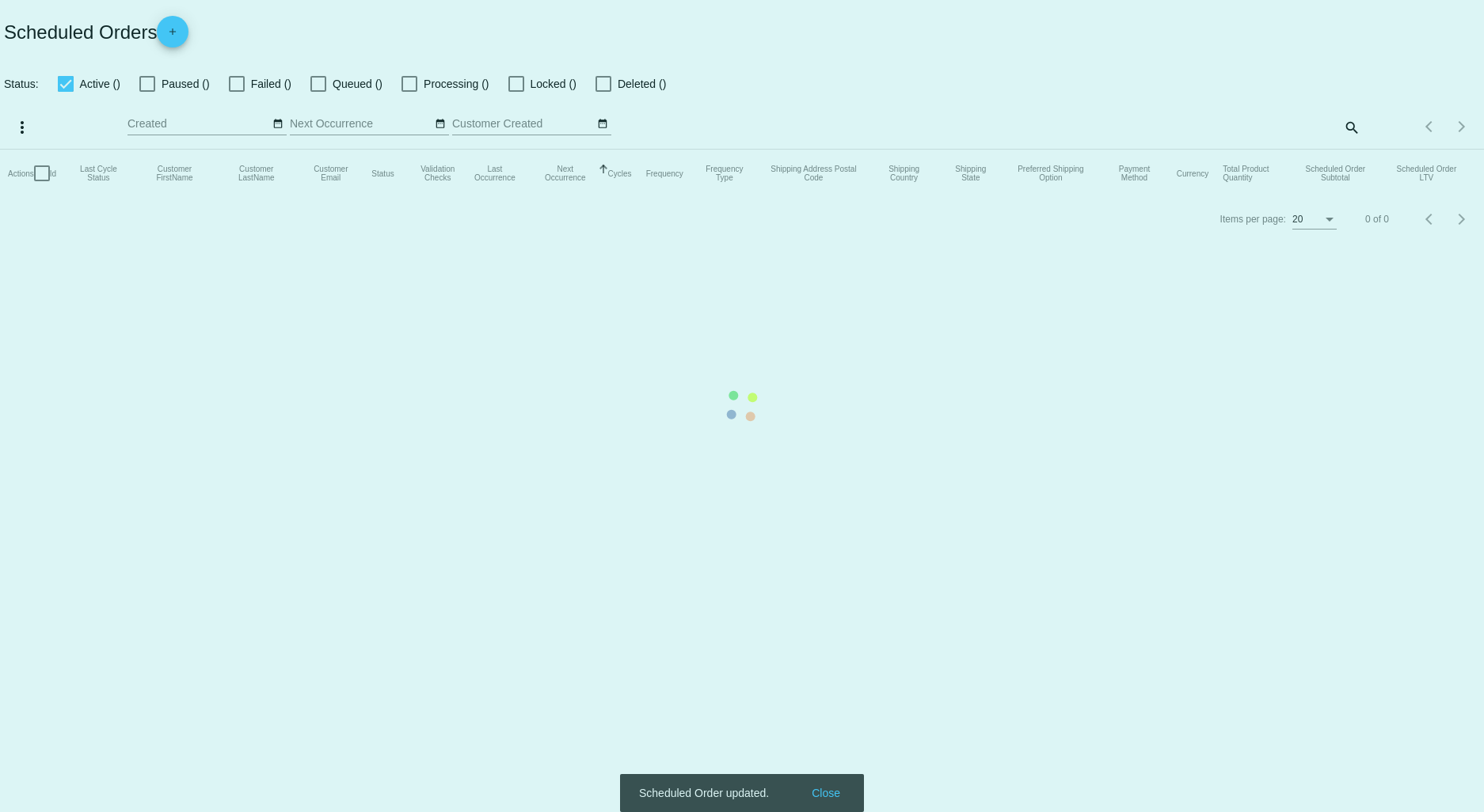
checkbox input "true"
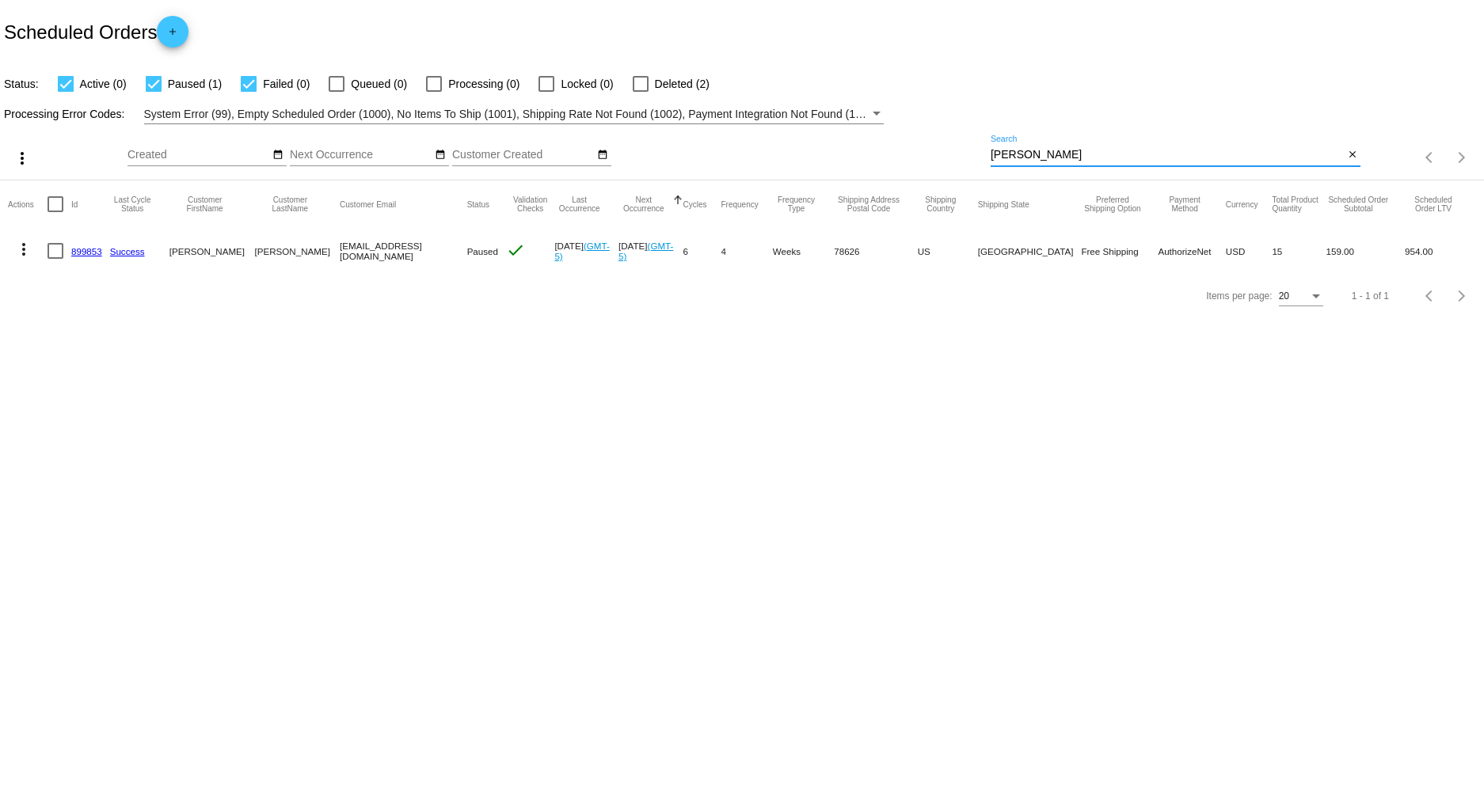
drag, startPoint x: 1071, startPoint y: 152, endPoint x: 882, endPoint y: 152, distance: 189.0
click at [882, 152] on div "more_vert Aug Jan Feb Mar [DATE]" at bounding box center [742, 152] width 1484 height 56
type input "tamar"
click at [21, 250] on mat-icon "more_vert" at bounding box center [23, 249] width 19 height 19
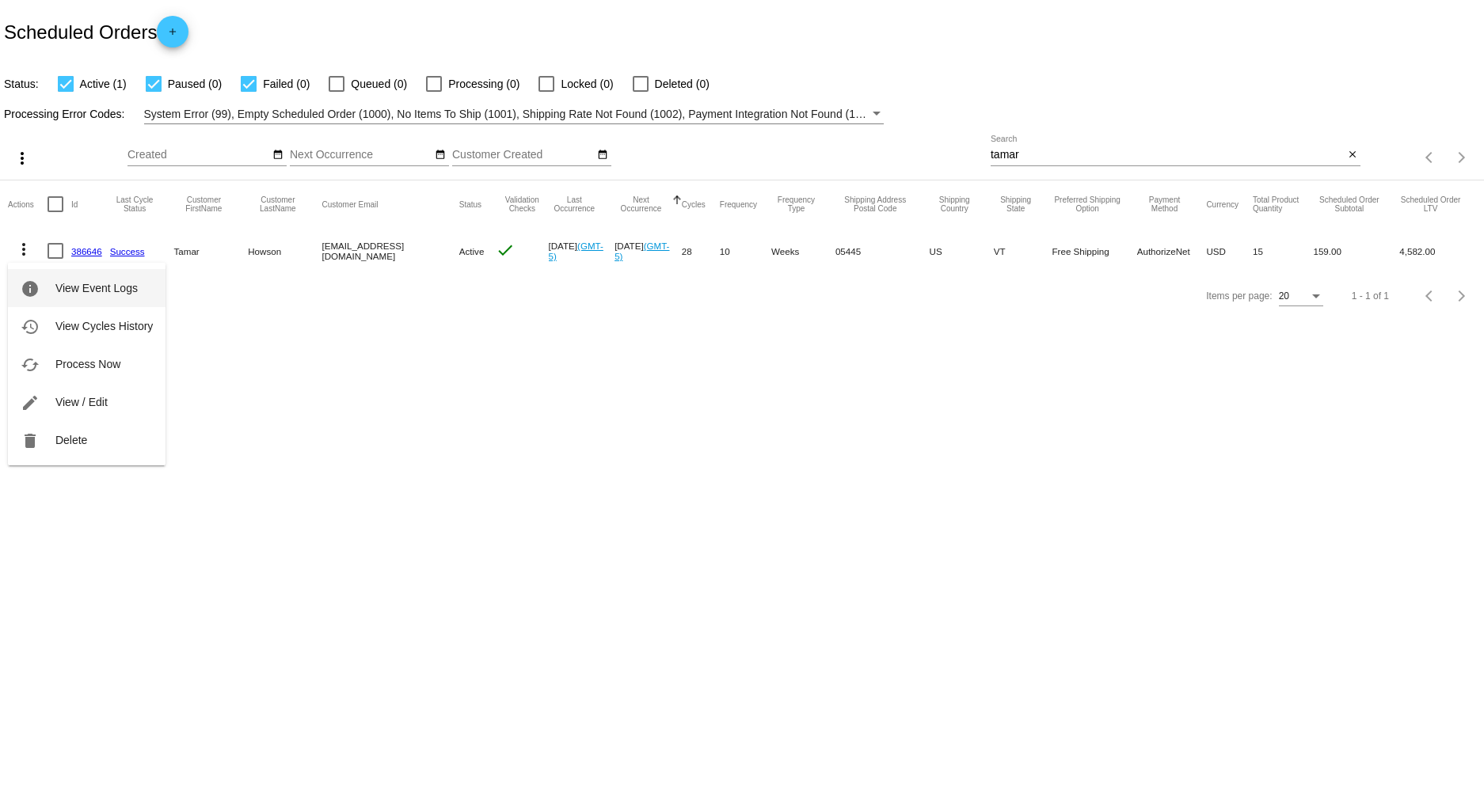
click at [88, 288] on span "View Event Logs" at bounding box center [96, 288] width 82 height 13
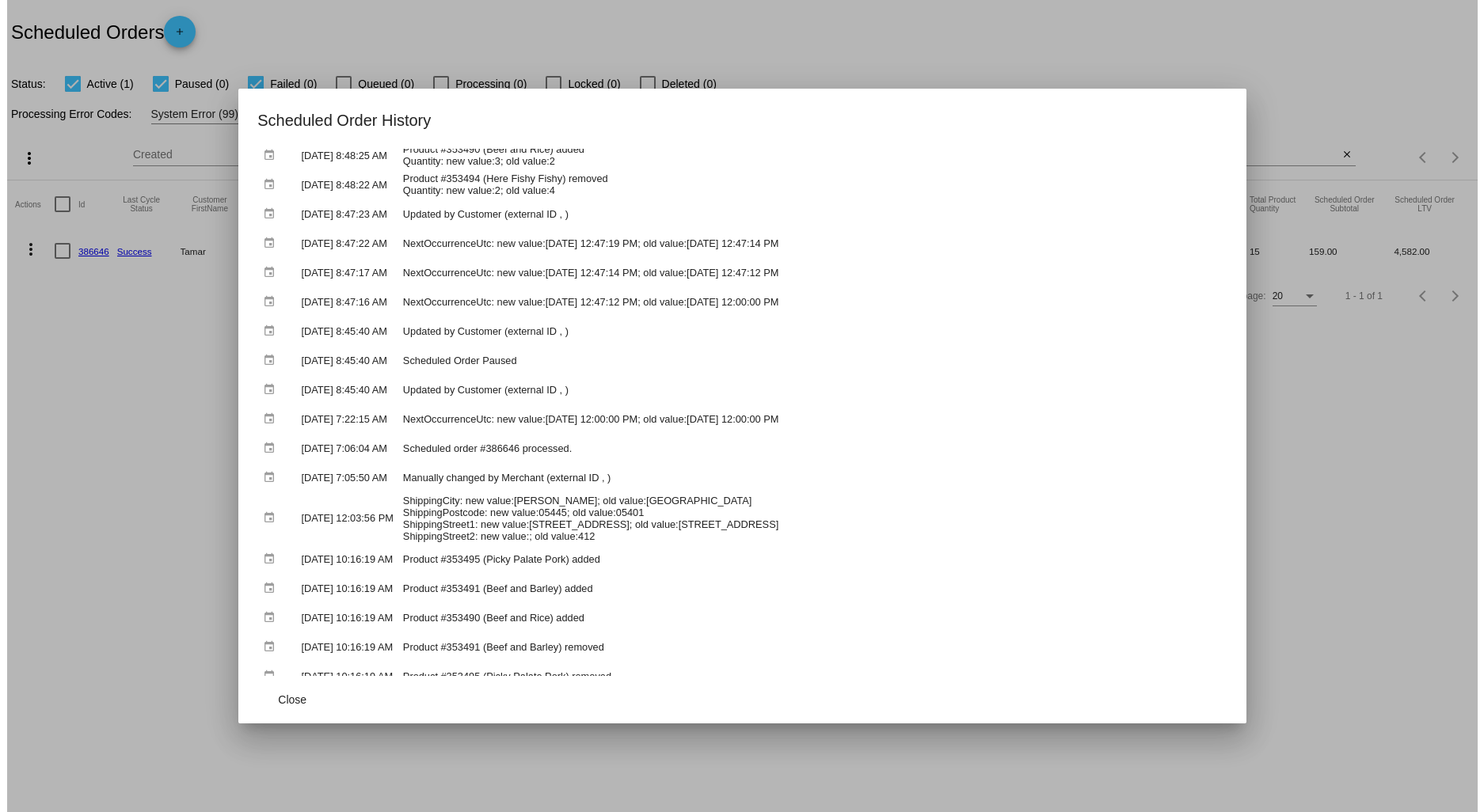
scroll to position [176, 0]
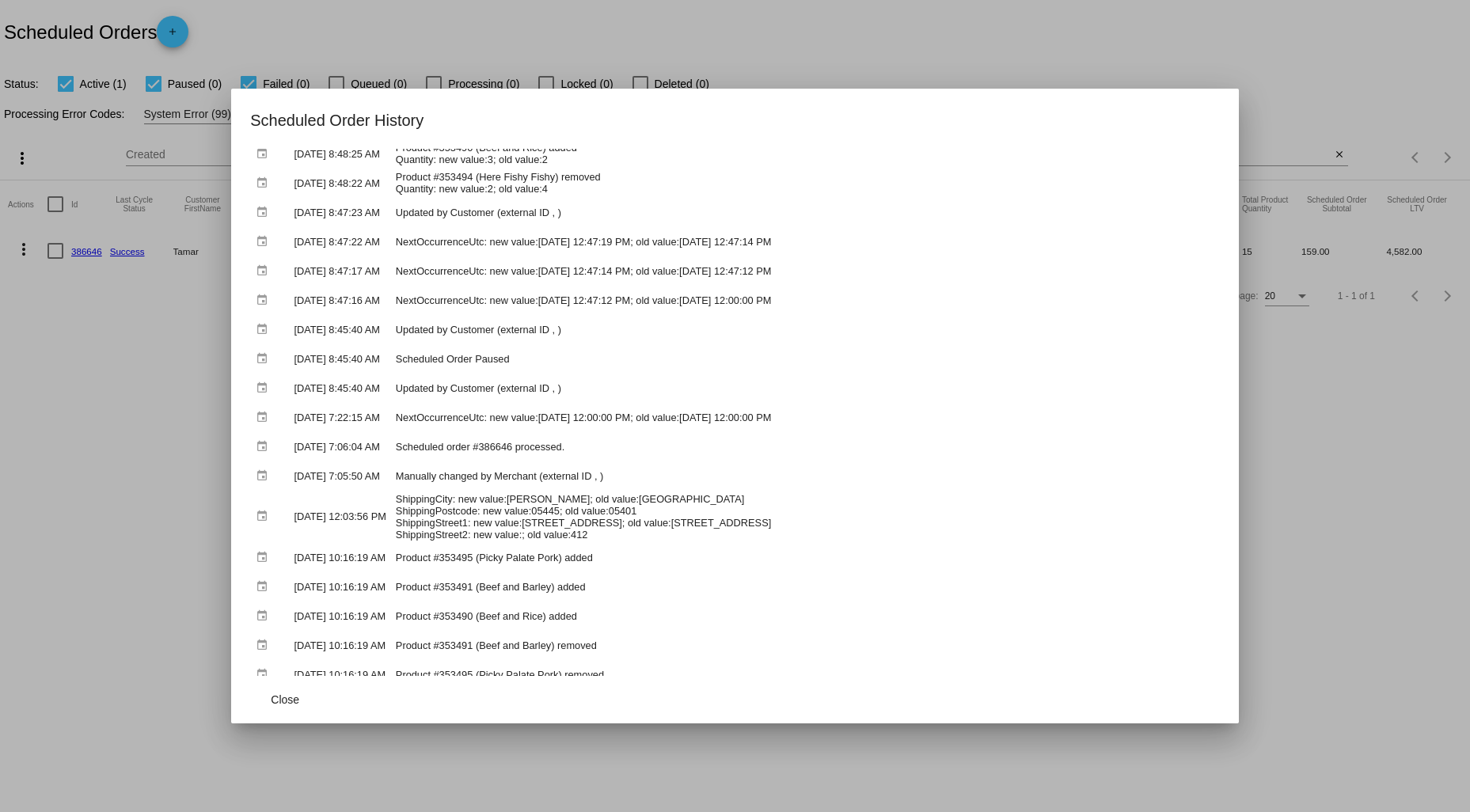
click at [1356, 367] on div at bounding box center [735, 406] width 1470 height 812
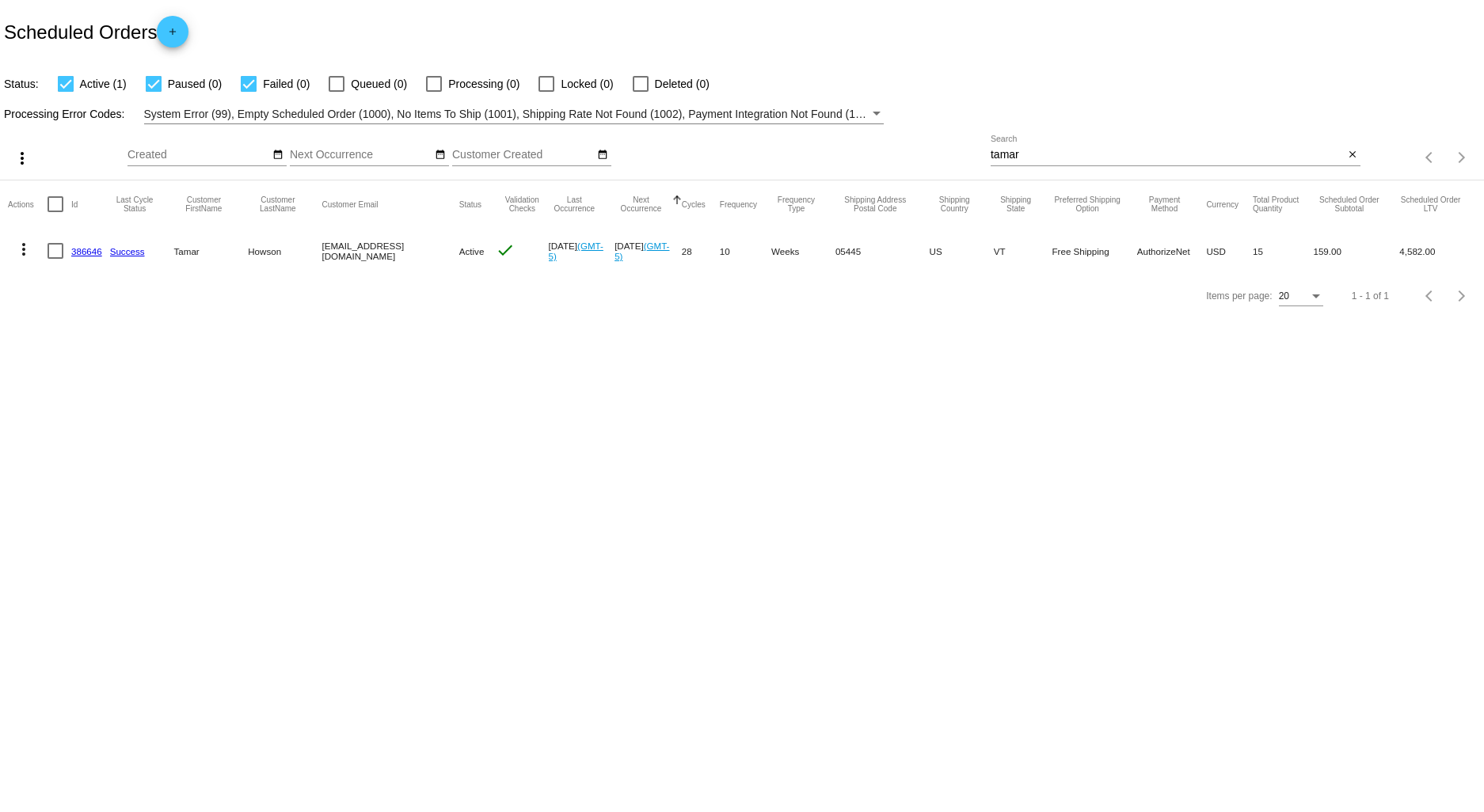
click at [82, 250] on link "386646" at bounding box center [87, 251] width 31 height 10
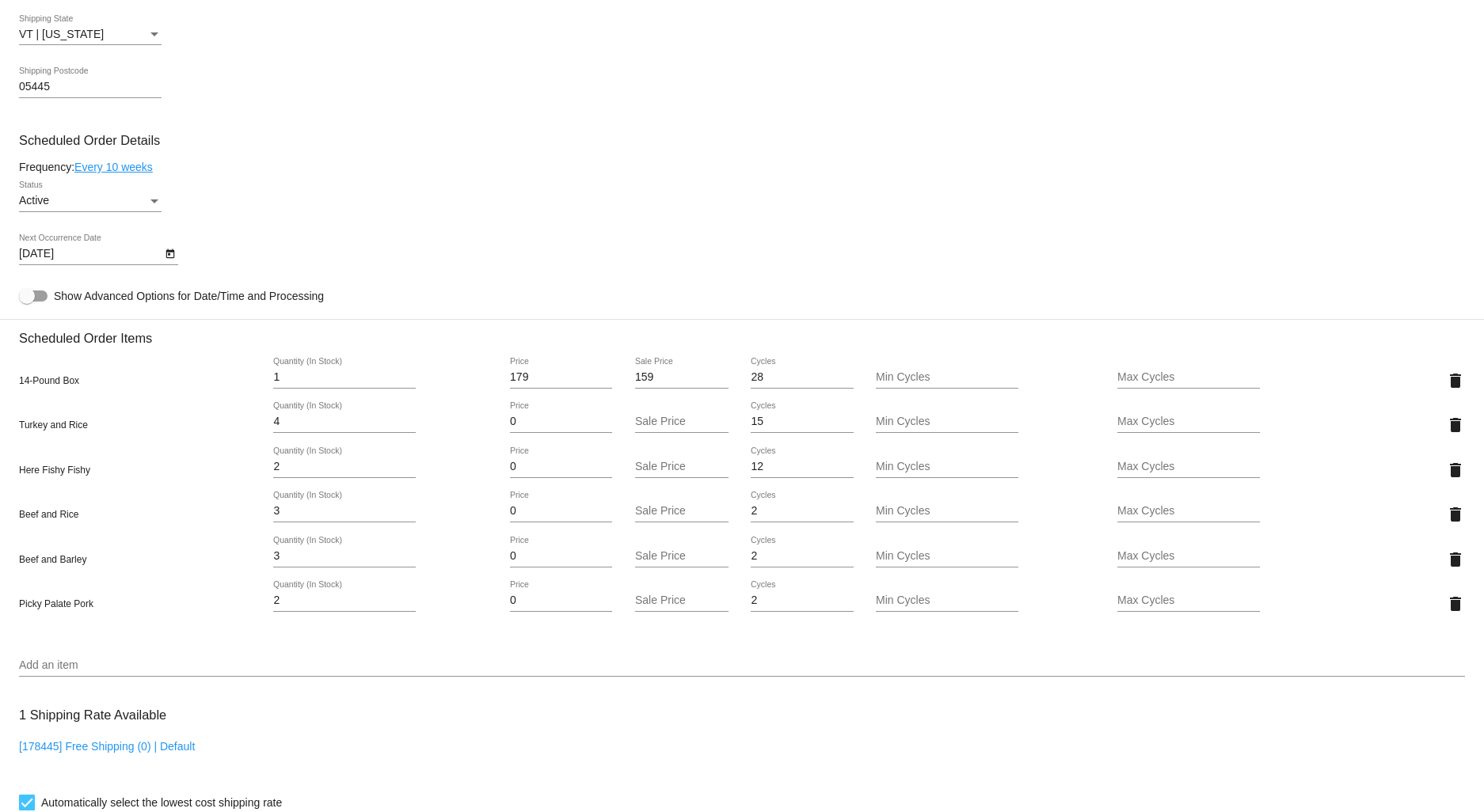
scroll to position [791, 0]
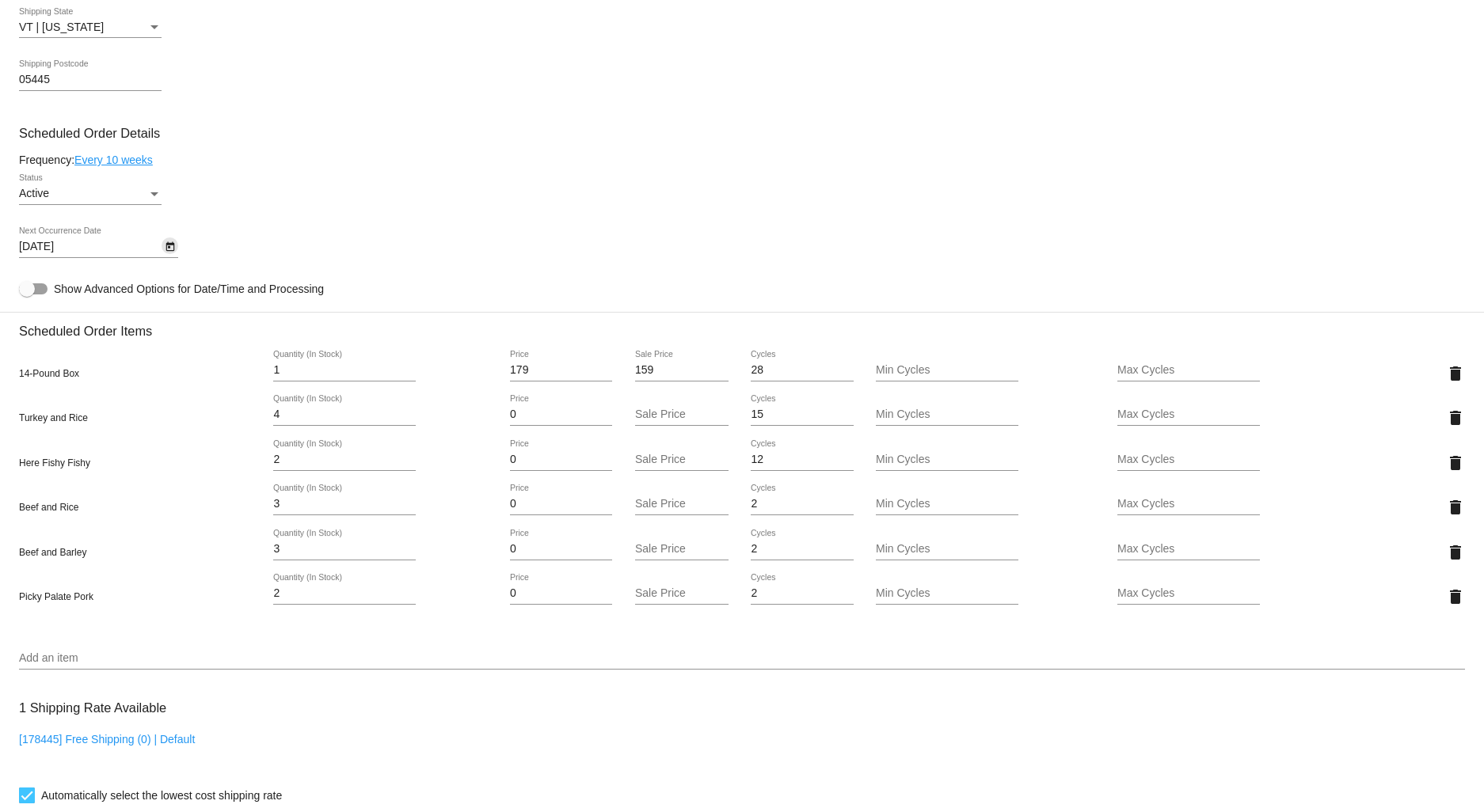
click at [166, 252] on icon "Open calendar" at bounding box center [170, 246] width 9 height 10
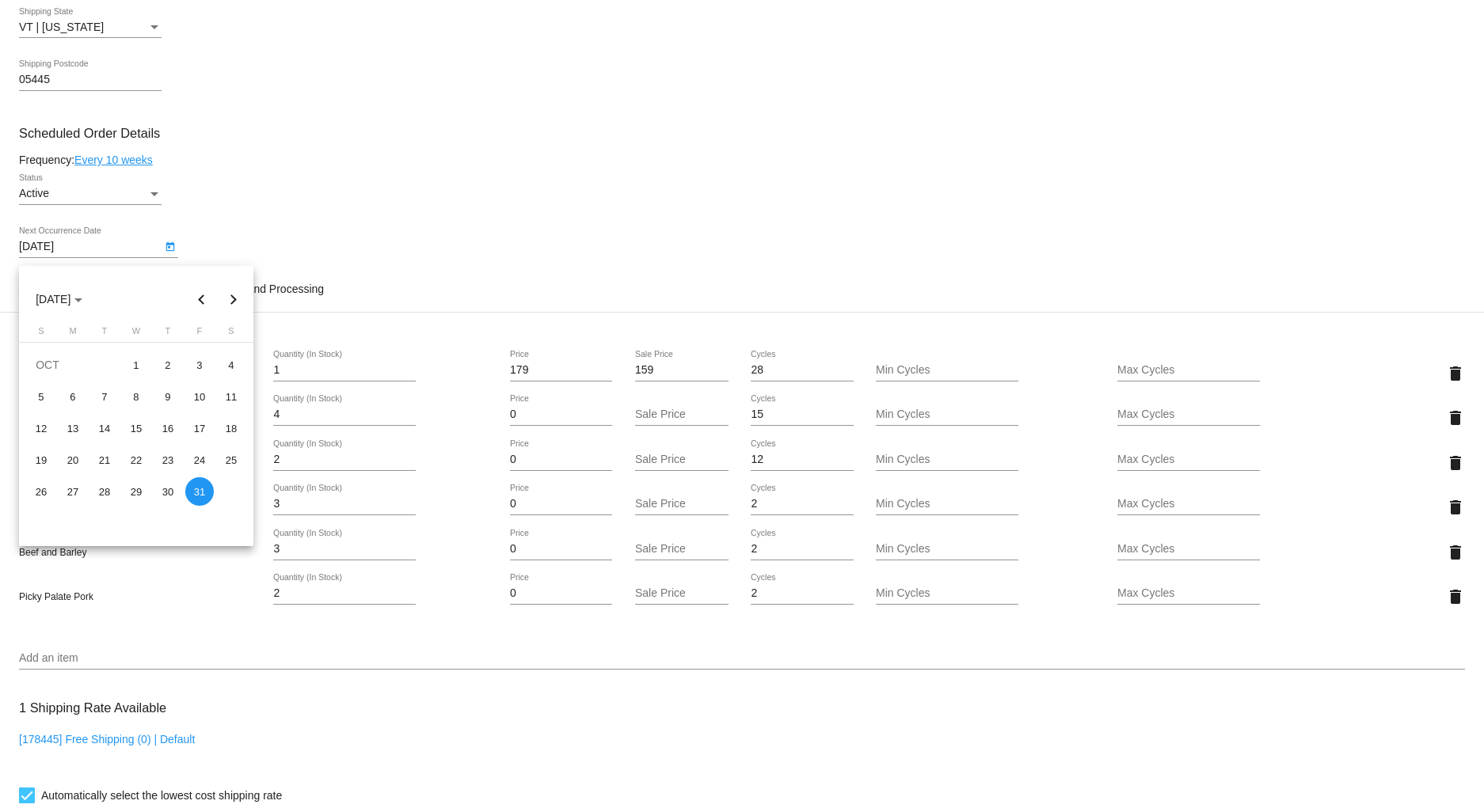
click at [204, 294] on button "Previous month" at bounding box center [201, 299] width 32 height 32
click at [195, 397] on div "5" at bounding box center [199, 397] width 29 height 29
type input "[DATE]"
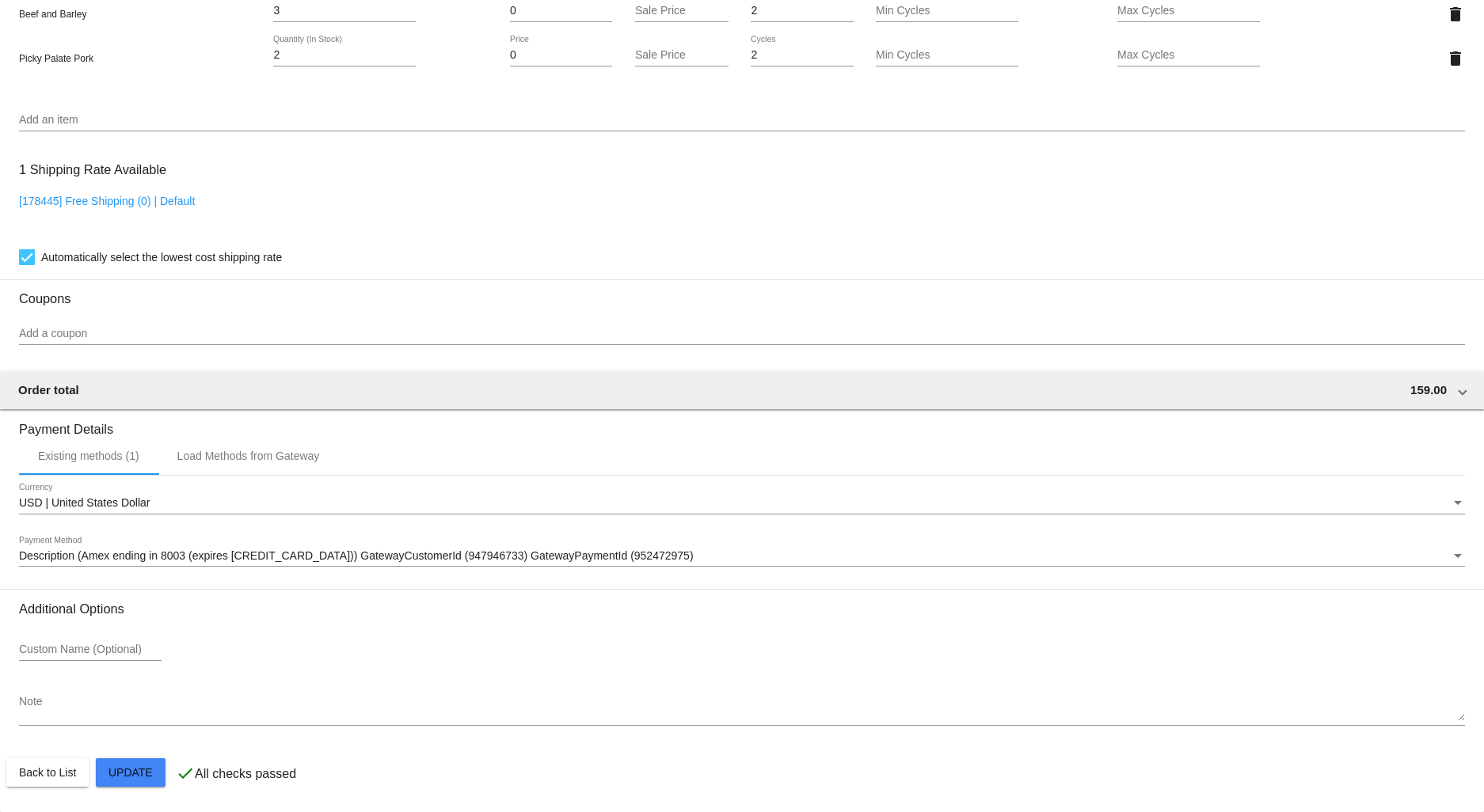
scroll to position [1341, 0]
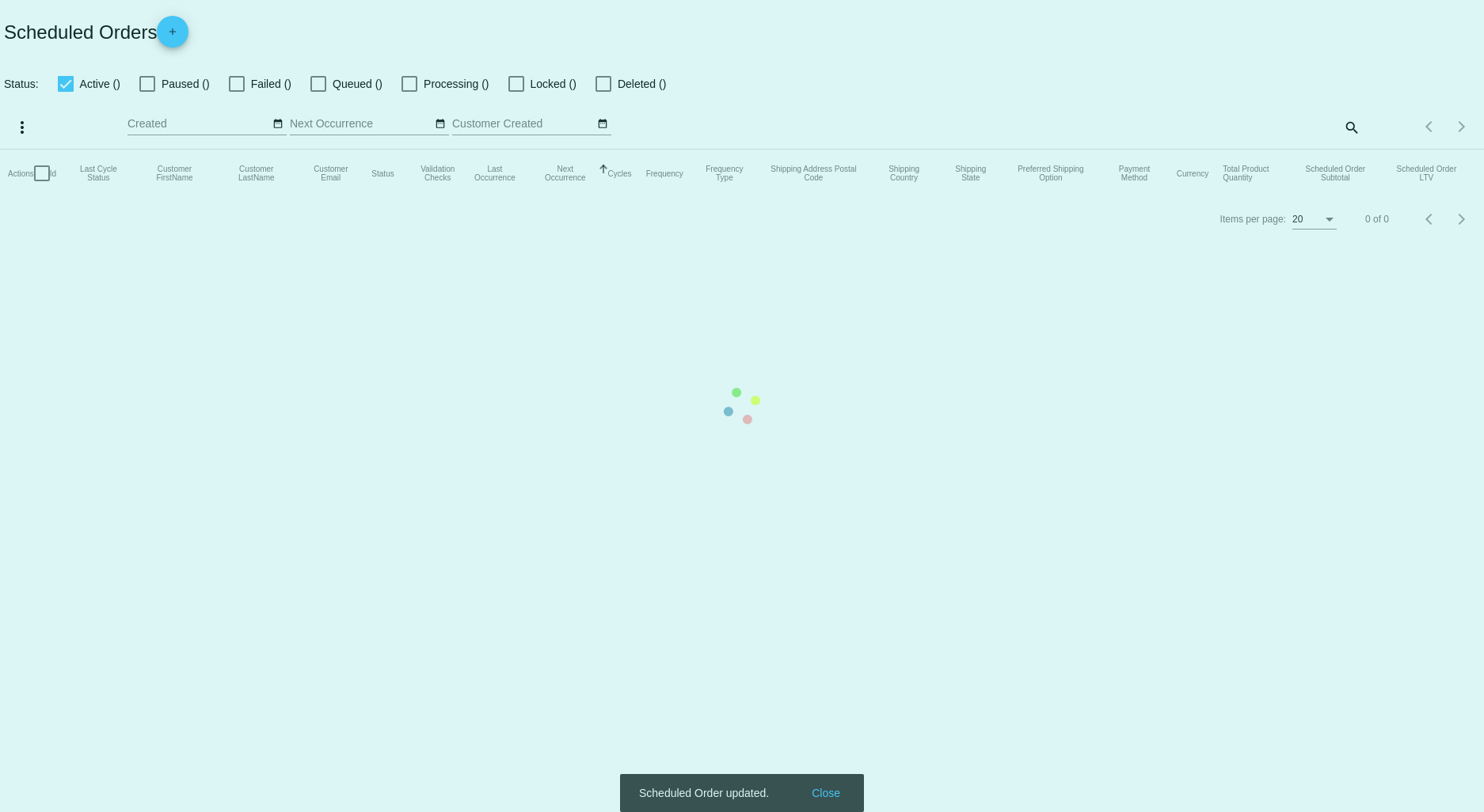
checkbox input "true"
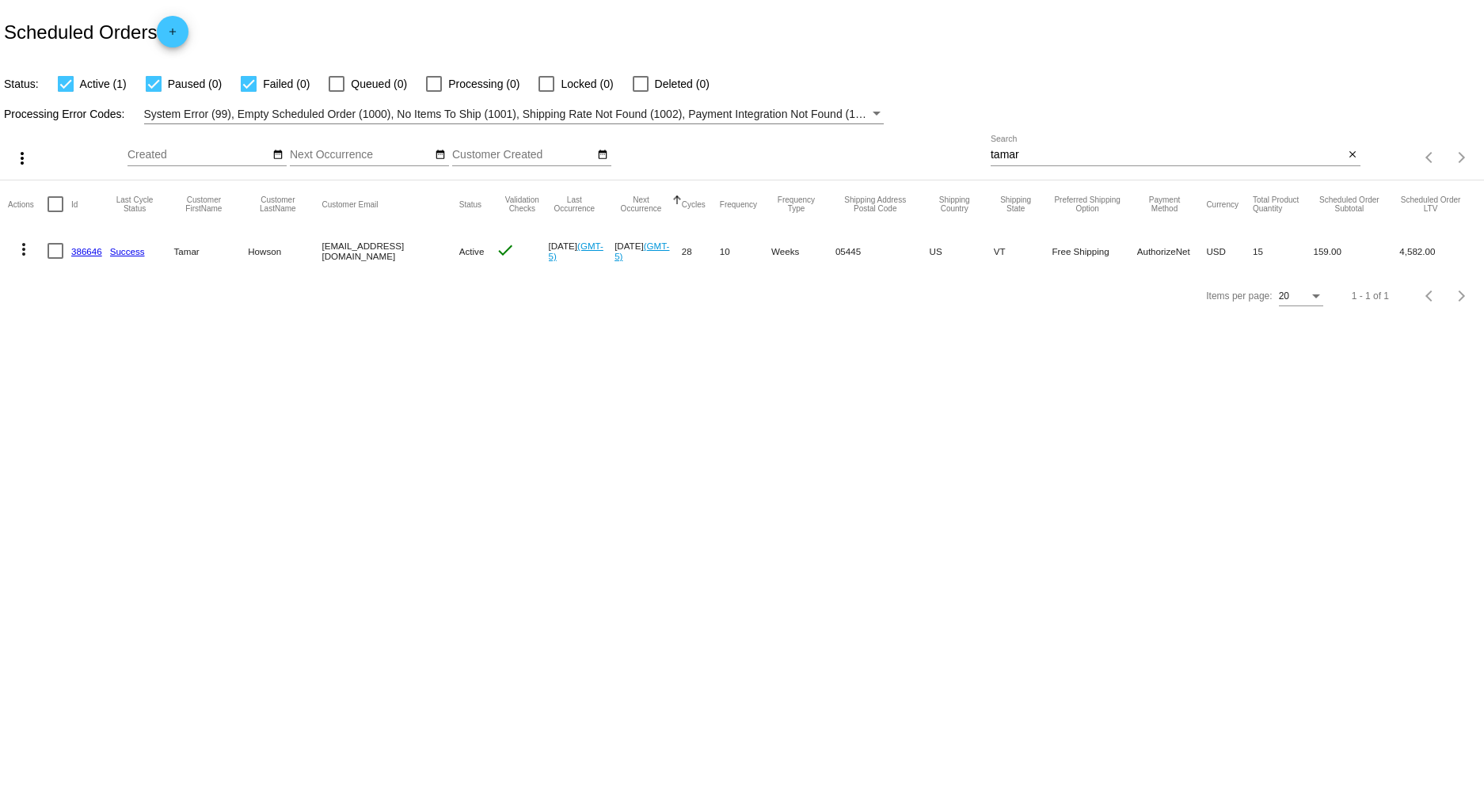
drag, startPoint x: 922, startPoint y: 154, endPoint x: 906, endPoint y: 149, distance: 16.8
click at [907, 151] on div "more_vert Aug Jan Feb Mar [DATE]" at bounding box center [742, 152] width 1484 height 56
type input "[PERSON_NAME]"
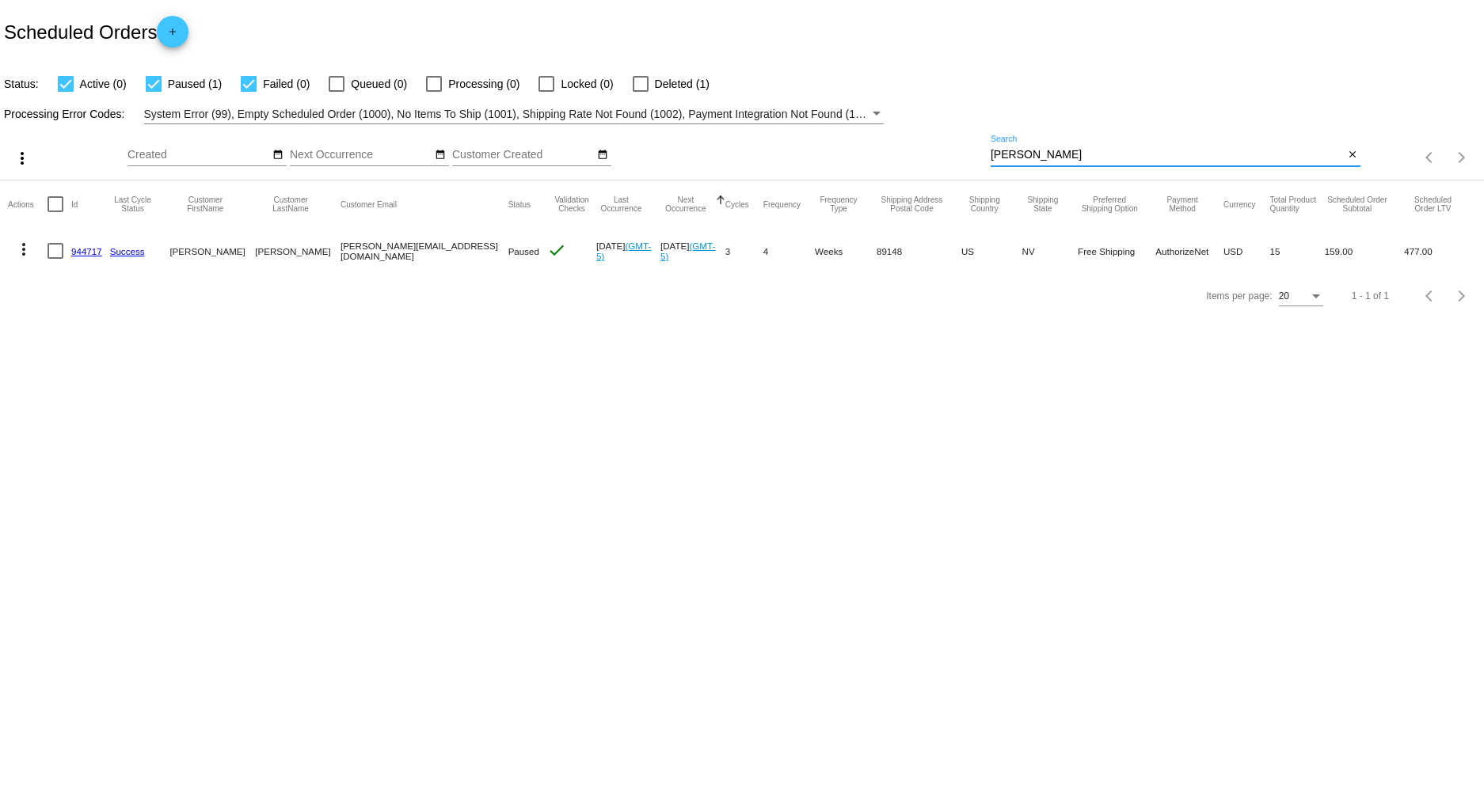
click at [82, 254] on link "944717" at bounding box center [87, 251] width 31 height 10
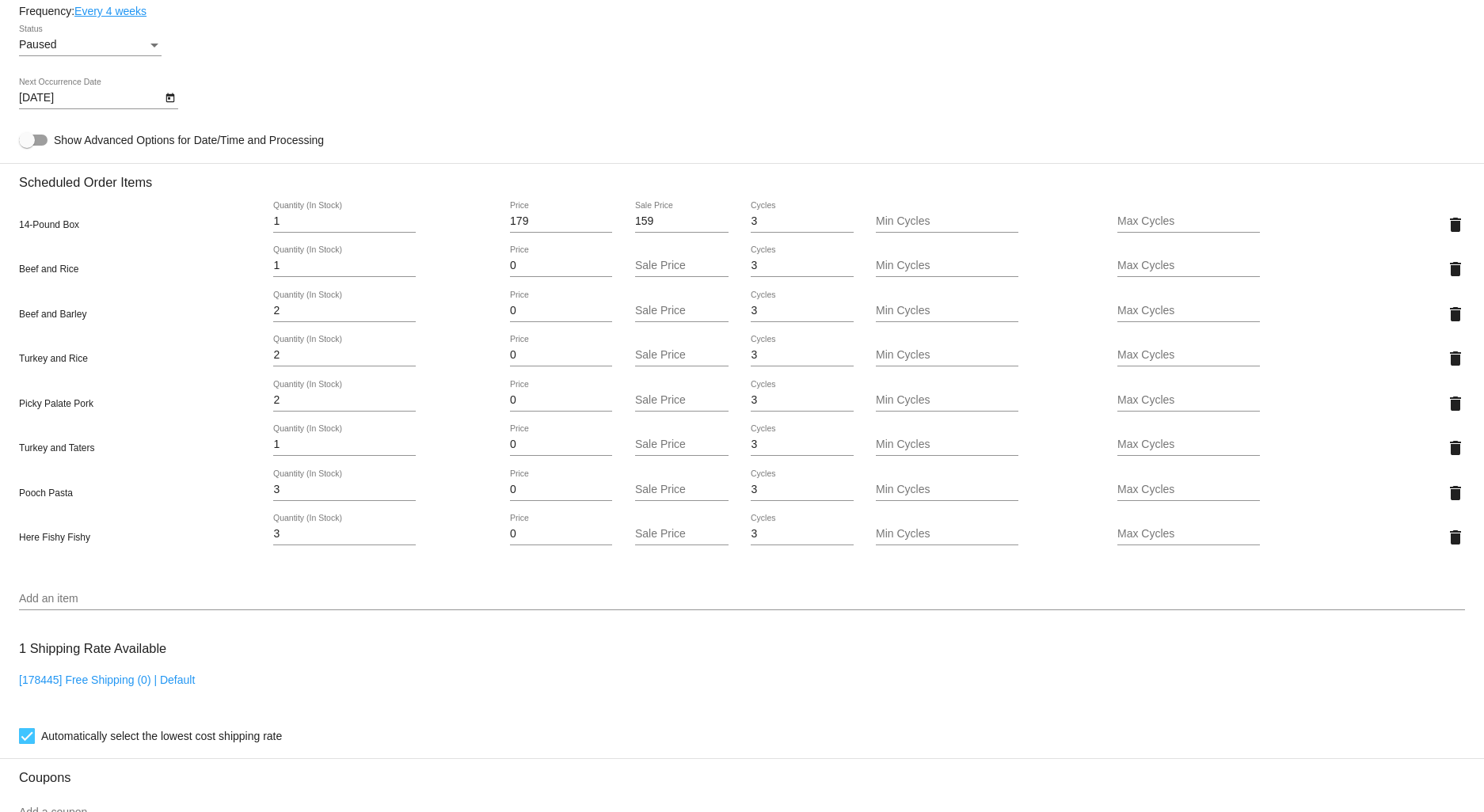
scroll to position [967, 0]
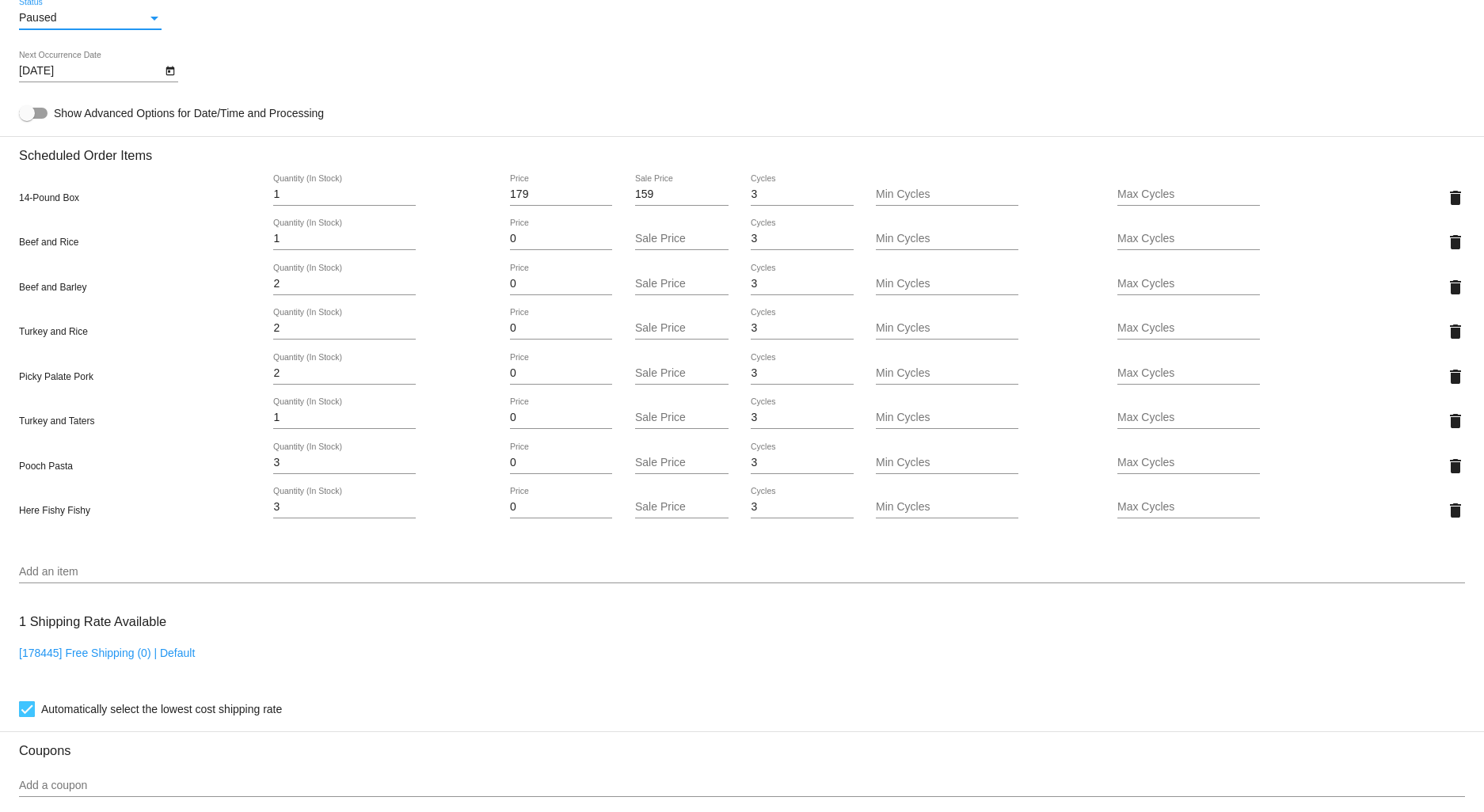
click at [148, 24] on div "Status" at bounding box center [154, 18] width 14 height 13
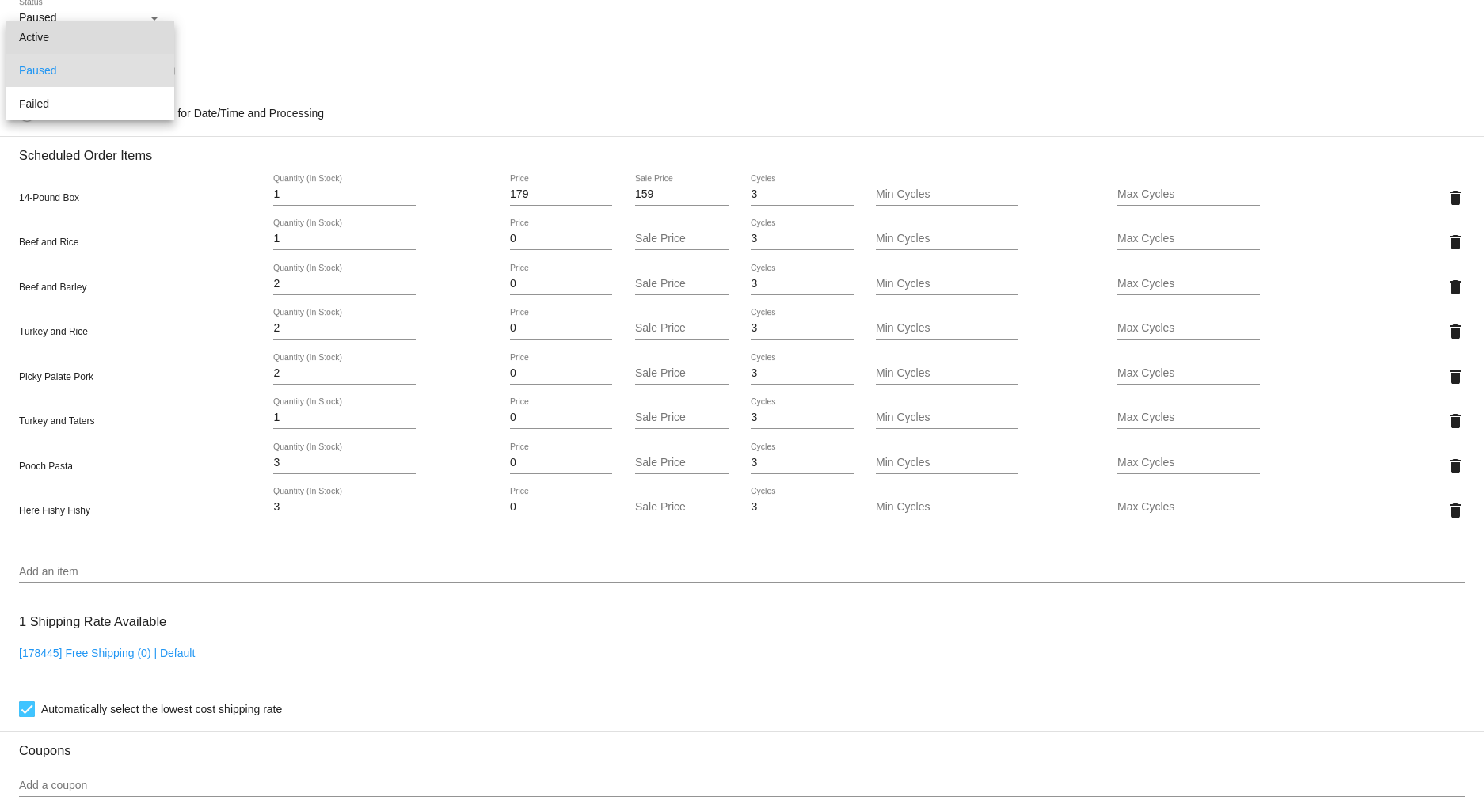
drag, startPoint x: 92, startPoint y: 42, endPoint x: 99, endPoint y: 50, distance: 10.6
click at [92, 42] on span "Active" at bounding box center [90, 37] width 143 height 33
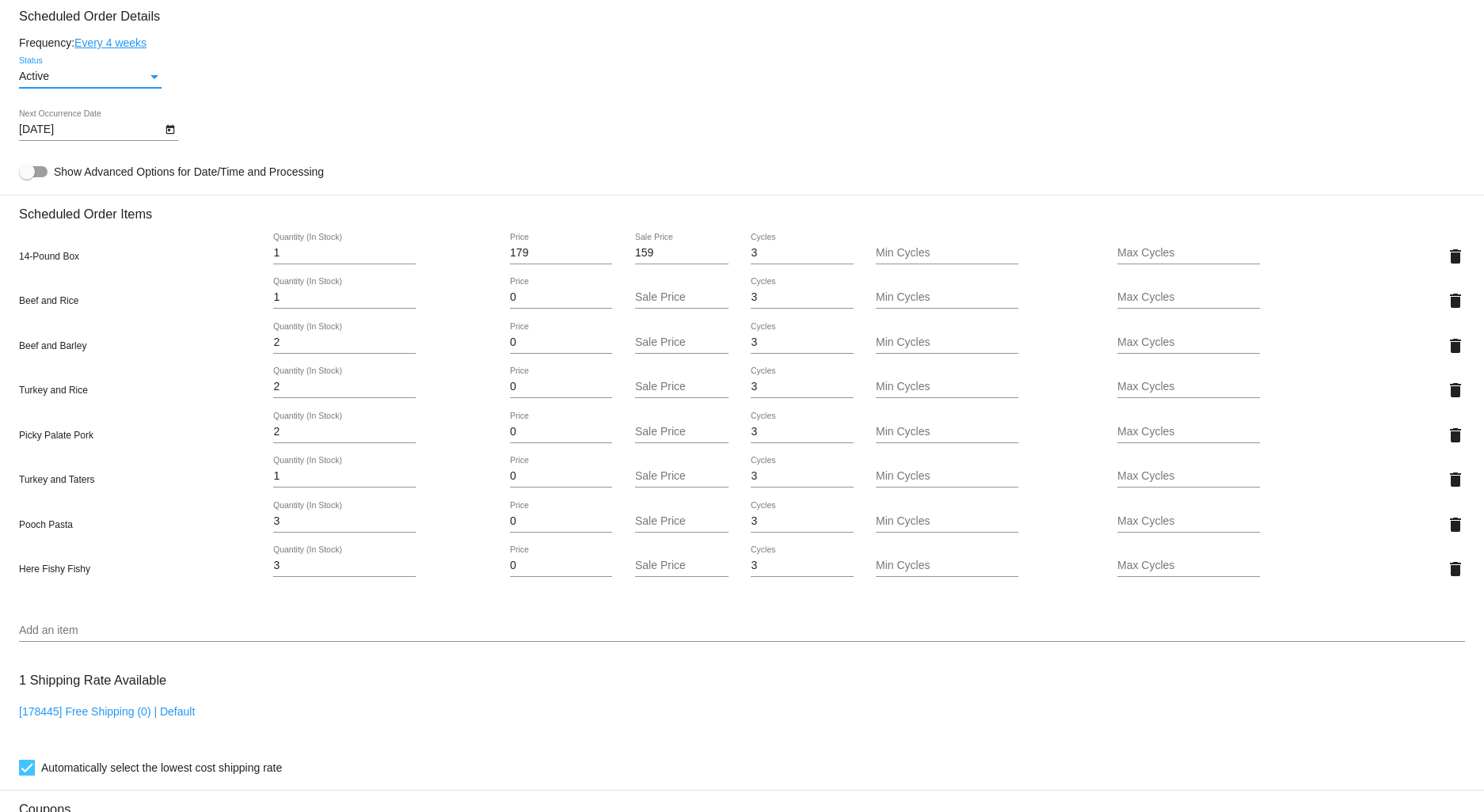
scroll to position [791, 0]
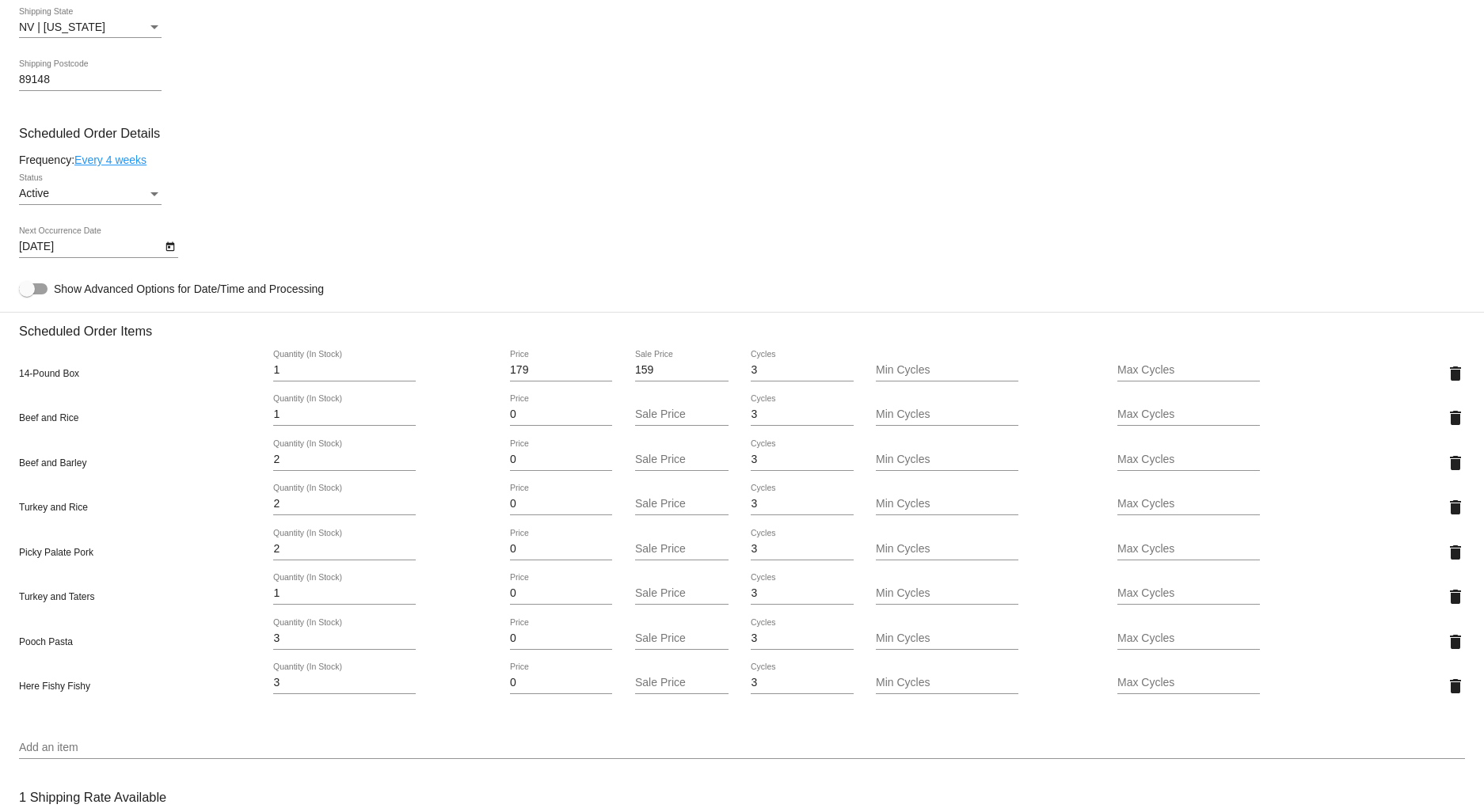
click at [129, 166] on link "Every 4 weeks" at bounding box center [110, 160] width 72 height 13
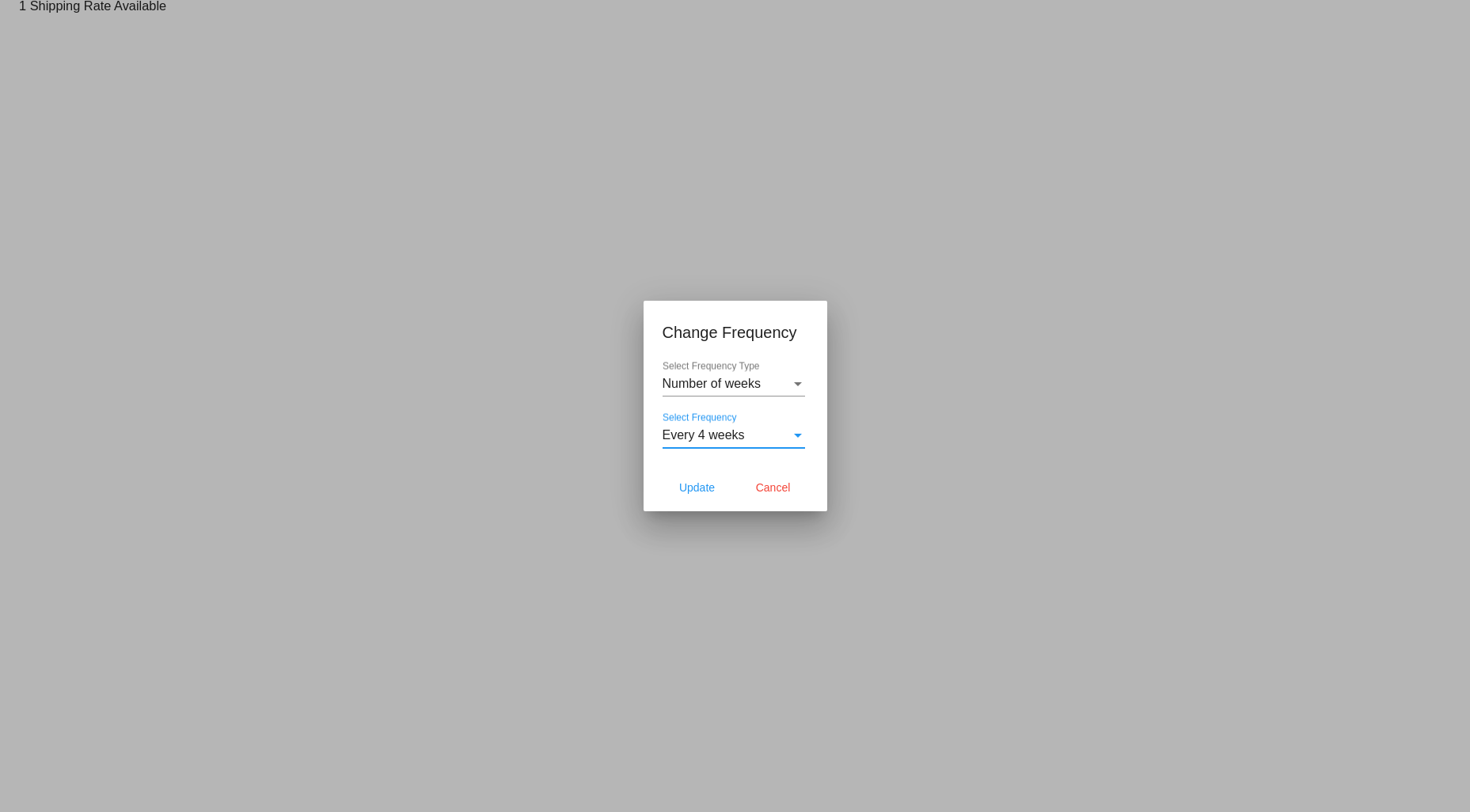
click at [754, 441] on div "Every 4 weeks" at bounding box center [726, 436] width 128 height 14
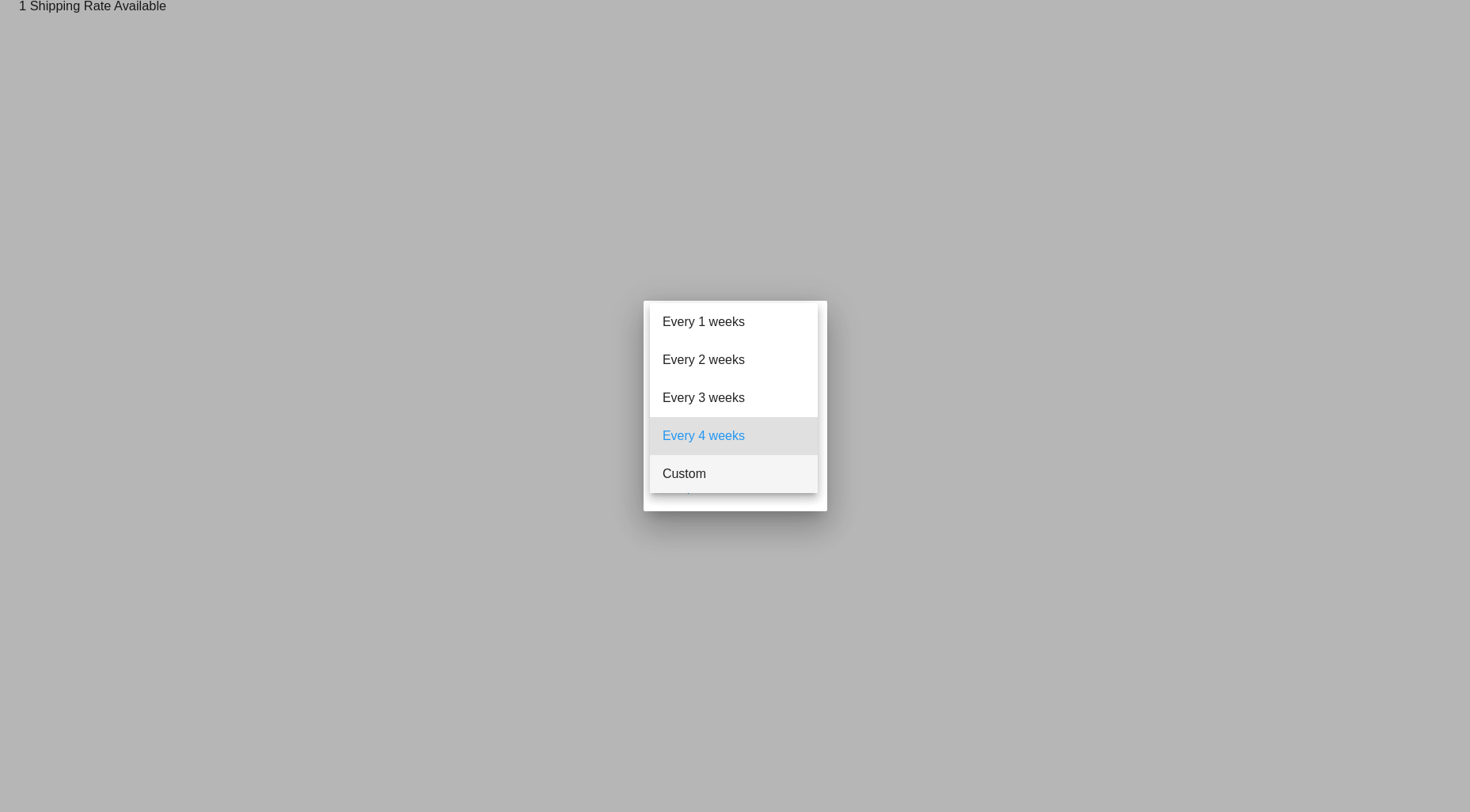
click at [721, 474] on span "Custom" at bounding box center [734, 474] width 143 height 38
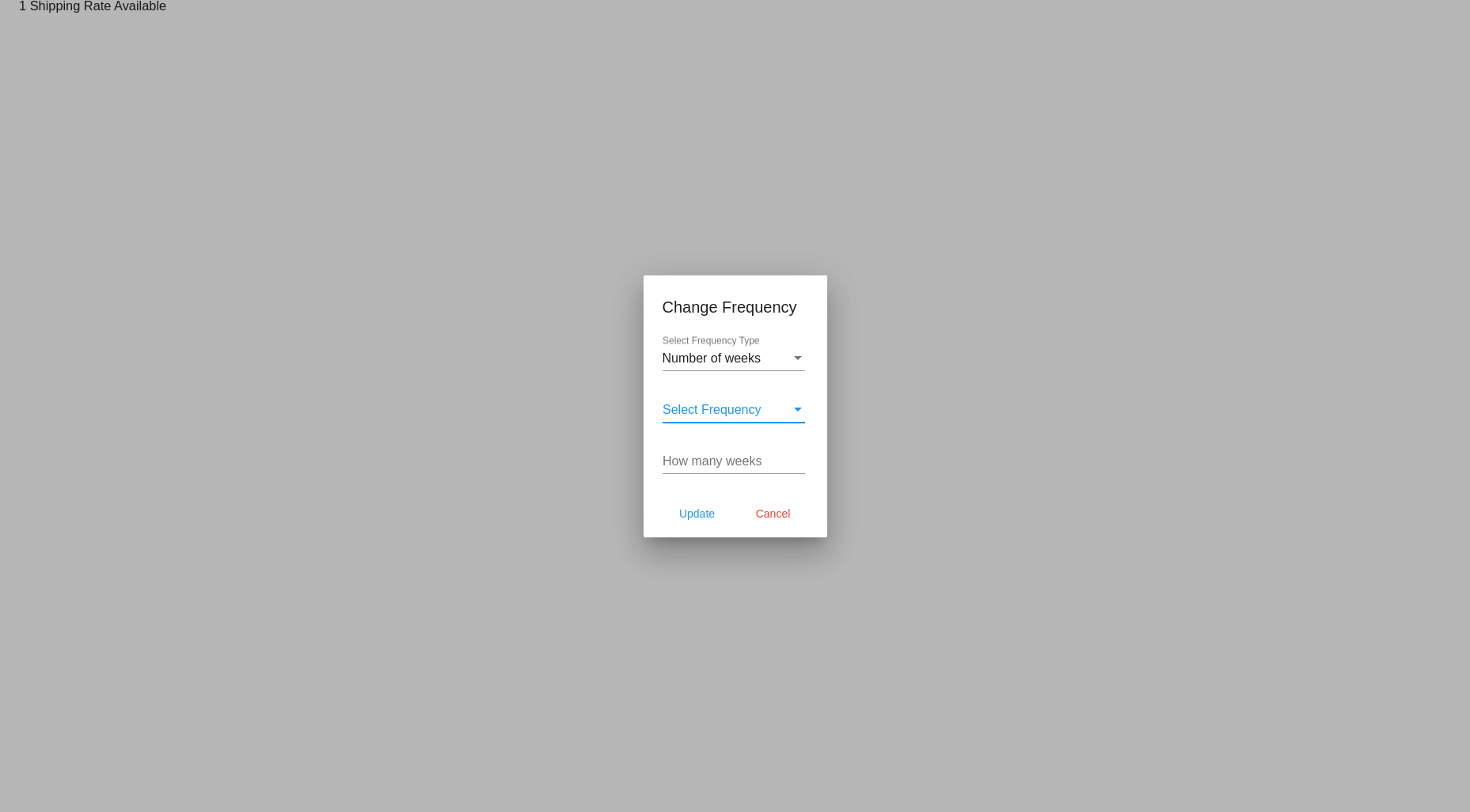
click at [709, 462] on input "How many weeks" at bounding box center [734, 462] width 143 height 14
type input "5"
click at [713, 512] on span "Update" at bounding box center [697, 513] width 35 height 13
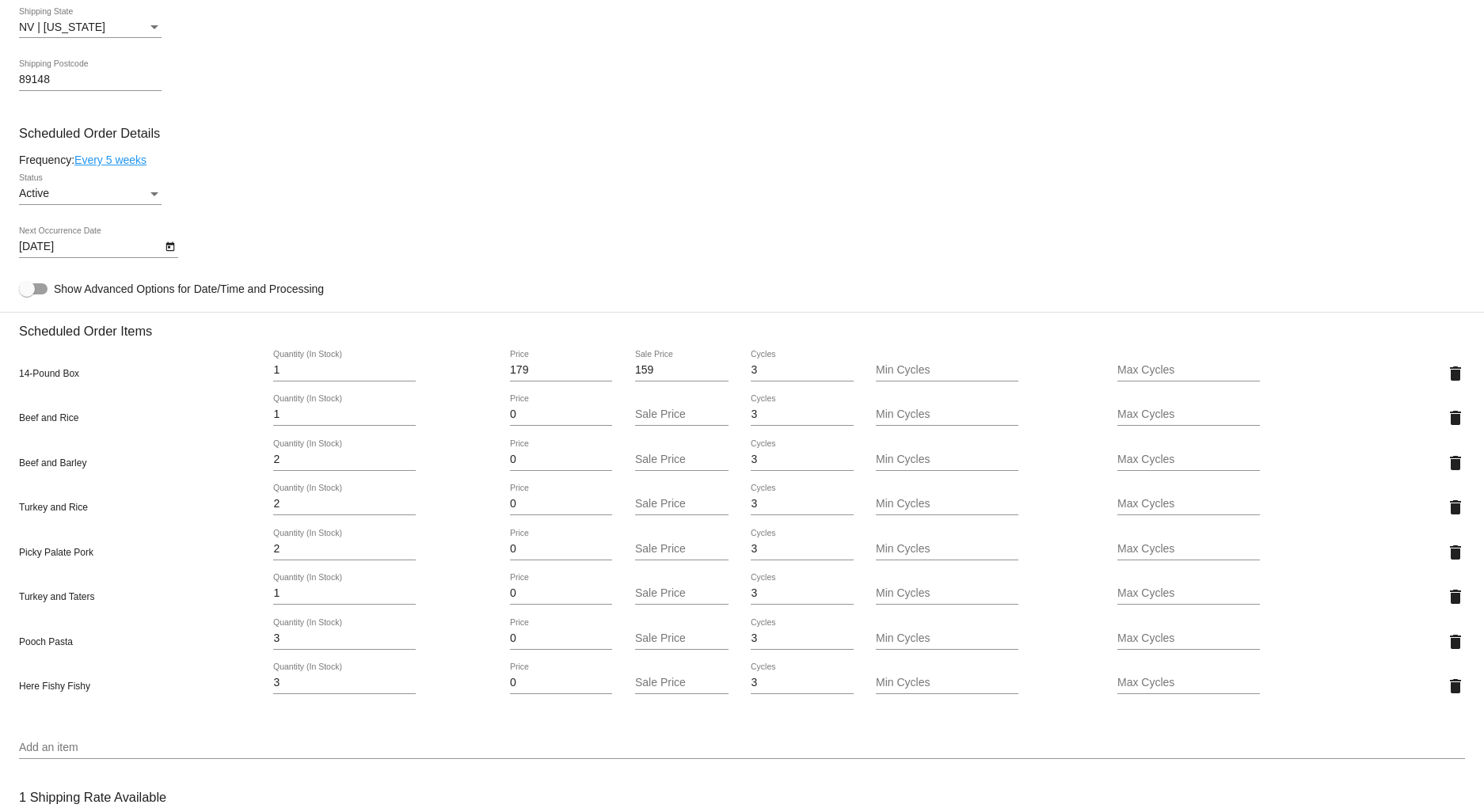
click at [164, 256] on icon "Open calendar" at bounding box center [170, 246] width 11 height 19
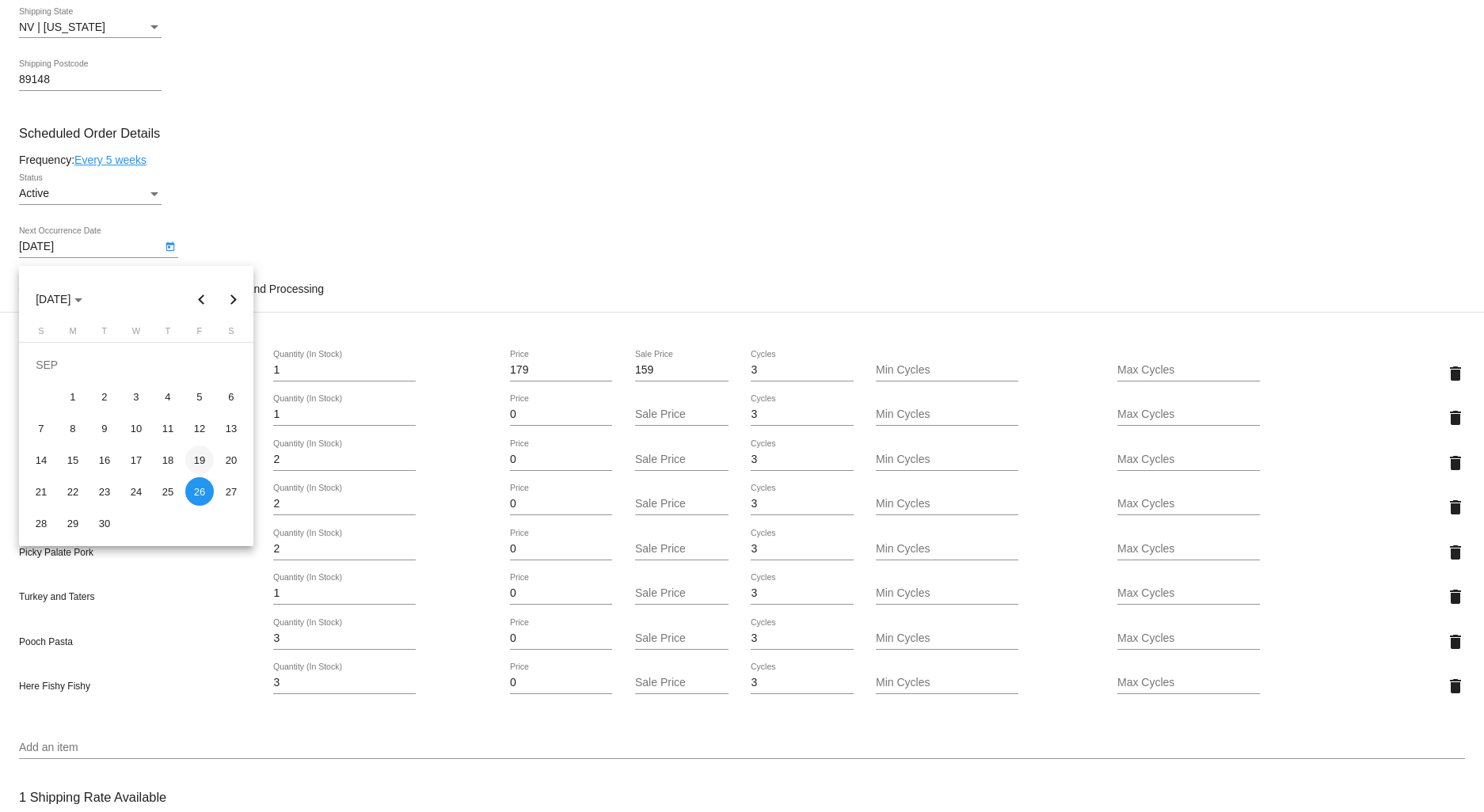
click at [207, 461] on div "19" at bounding box center [199, 460] width 29 height 29
type input "[DATE]"
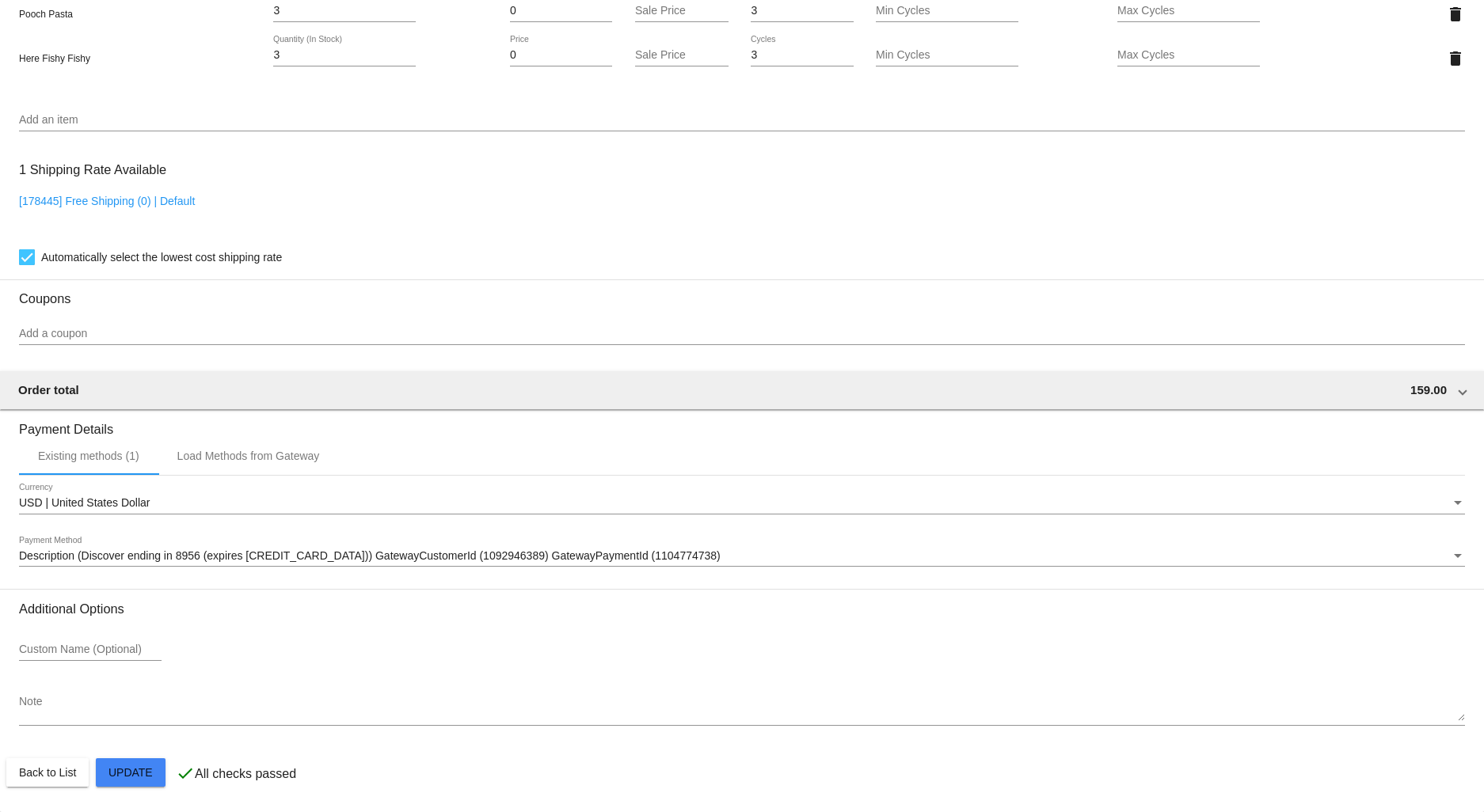
scroll to position [1430, 0]
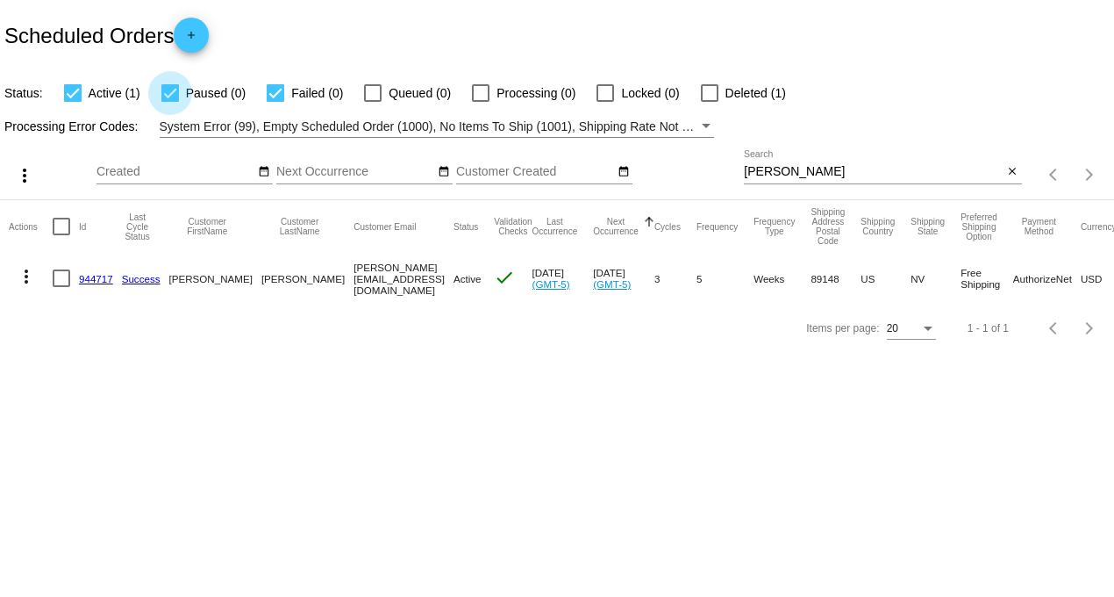
click at [175, 94] on div at bounding box center [170, 93] width 18 height 18
click at [170, 102] on input "Paused (0)" at bounding box center [169, 102] width 1 height 1
checkbox input "false"
click at [272, 88] on div at bounding box center [276, 93] width 18 height 18
click at [275, 102] on input "Failed (0)" at bounding box center [275, 102] width 1 height 1
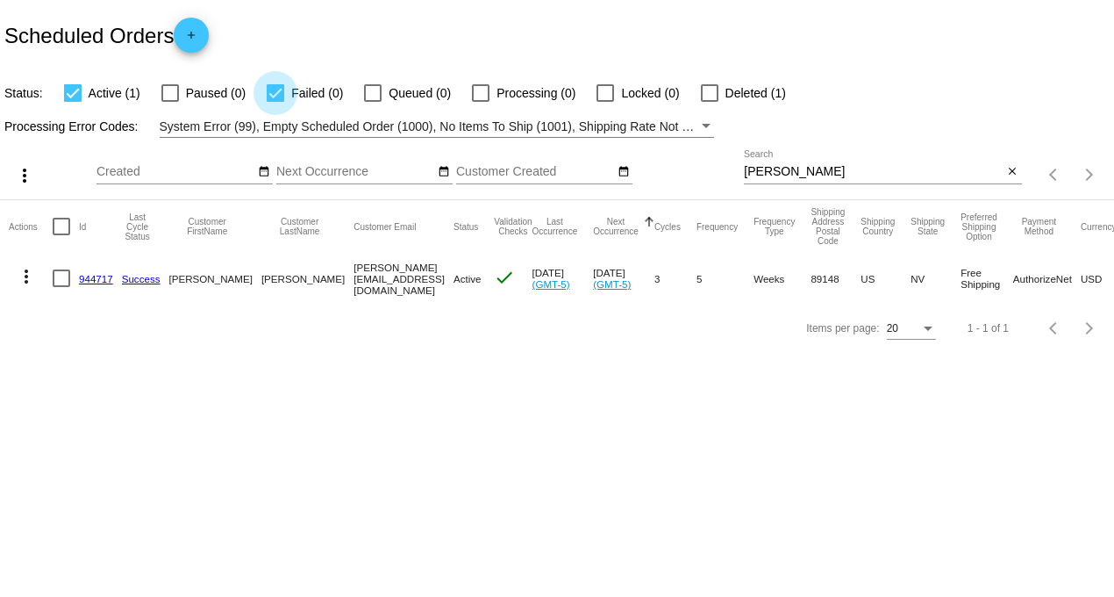
checkbox input "false"
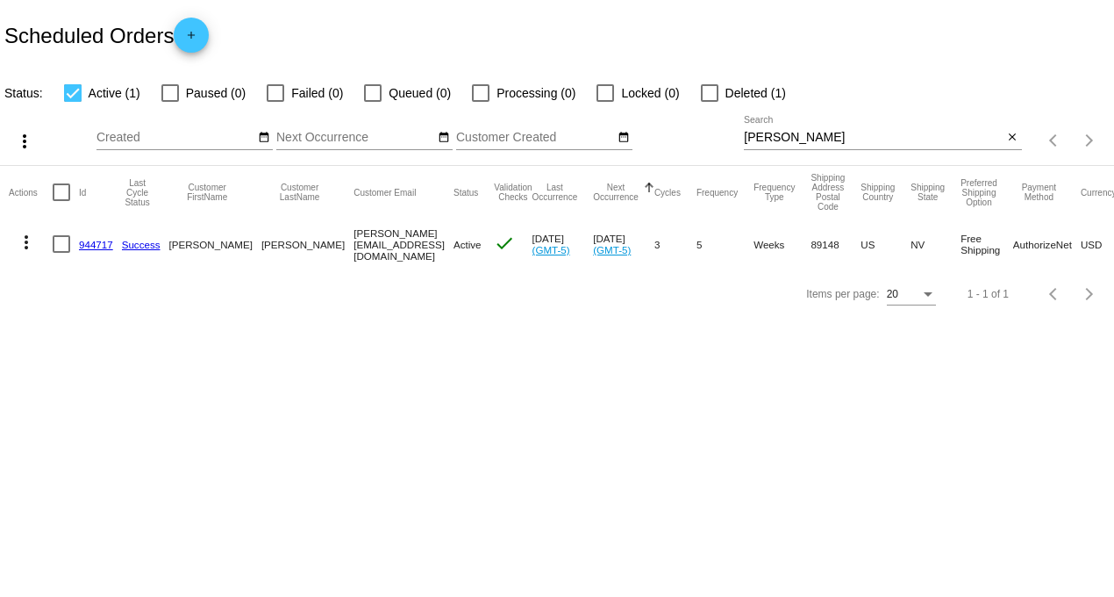
drag, startPoint x: 821, startPoint y: 145, endPoint x: 661, endPoint y: 142, distance: 160.6
click at [661, 142] on div "more_vert Aug Jan Feb Mar [DATE]" at bounding box center [557, 135] width 1114 height 62
click at [827, 127] on div "[PERSON_NAME] Search" at bounding box center [873, 133] width 259 height 34
drag, startPoint x: 829, startPoint y: 140, endPoint x: 656, endPoint y: 152, distance: 173.2
click at [660, 152] on div "more_vert Aug Jan Feb Mar [DATE]" at bounding box center [557, 135] width 1114 height 62
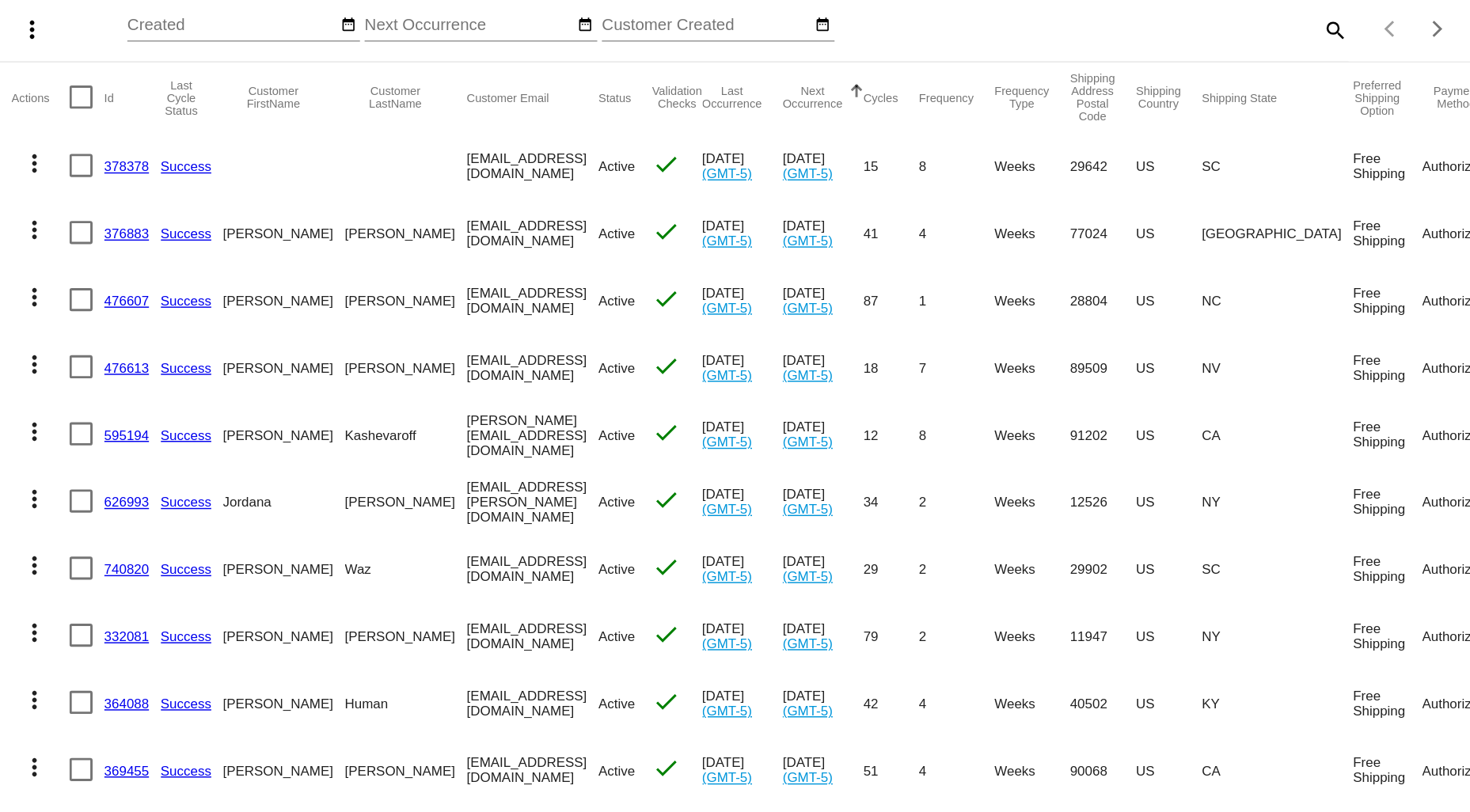
scroll to position [88, 0]
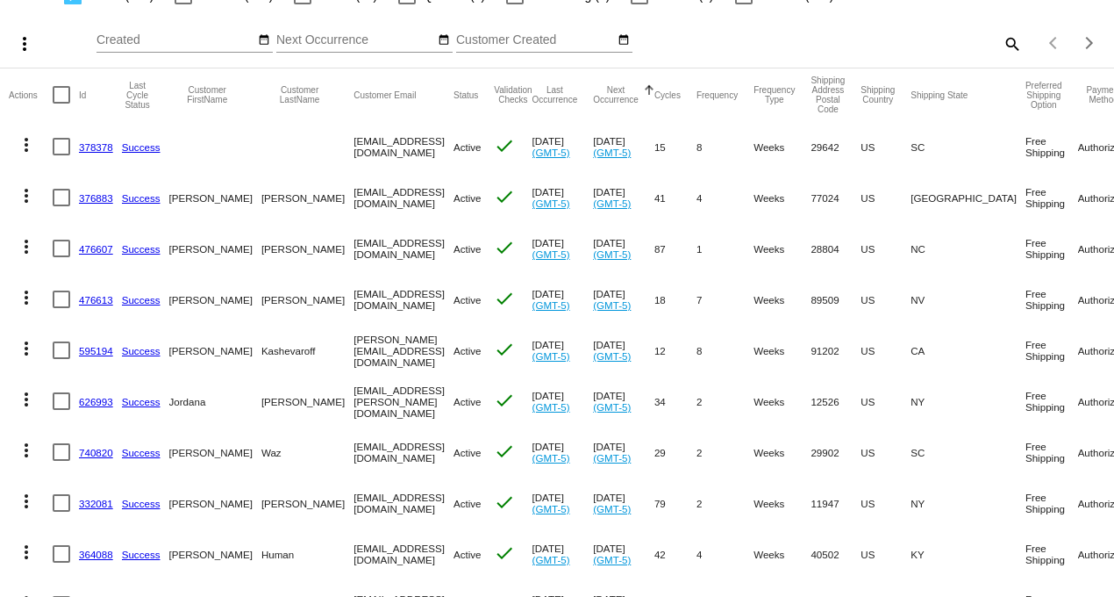
click at [29, 146] on mat-icon "more_vert" at bounding box center [26, 144] width 21 height 21
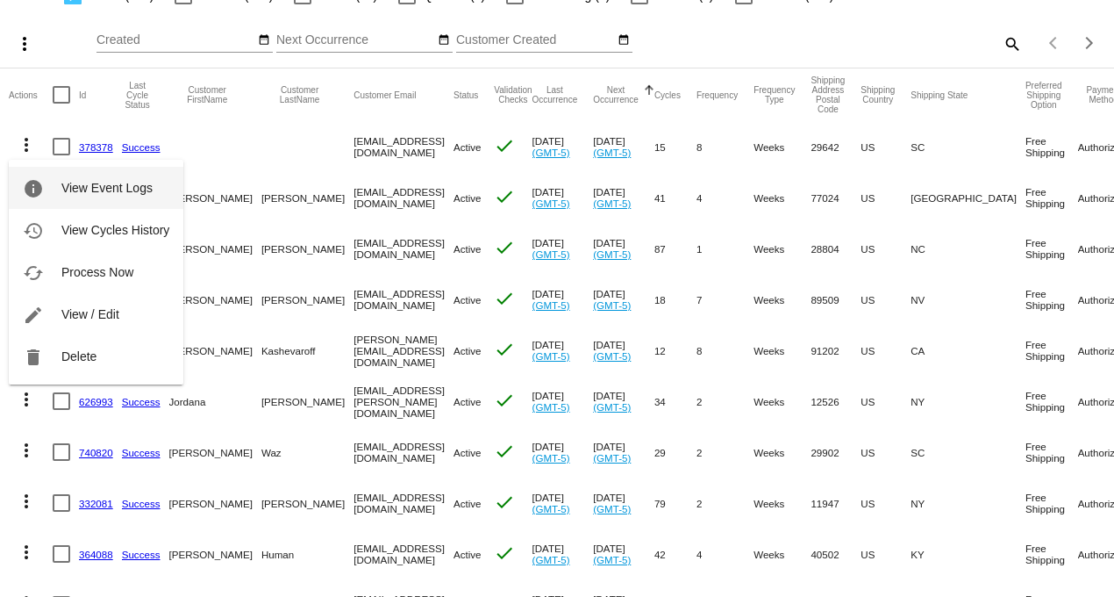
click at [77, 181] on span "View Event Logs" at bounding box center [106, 188] width 91 height 14
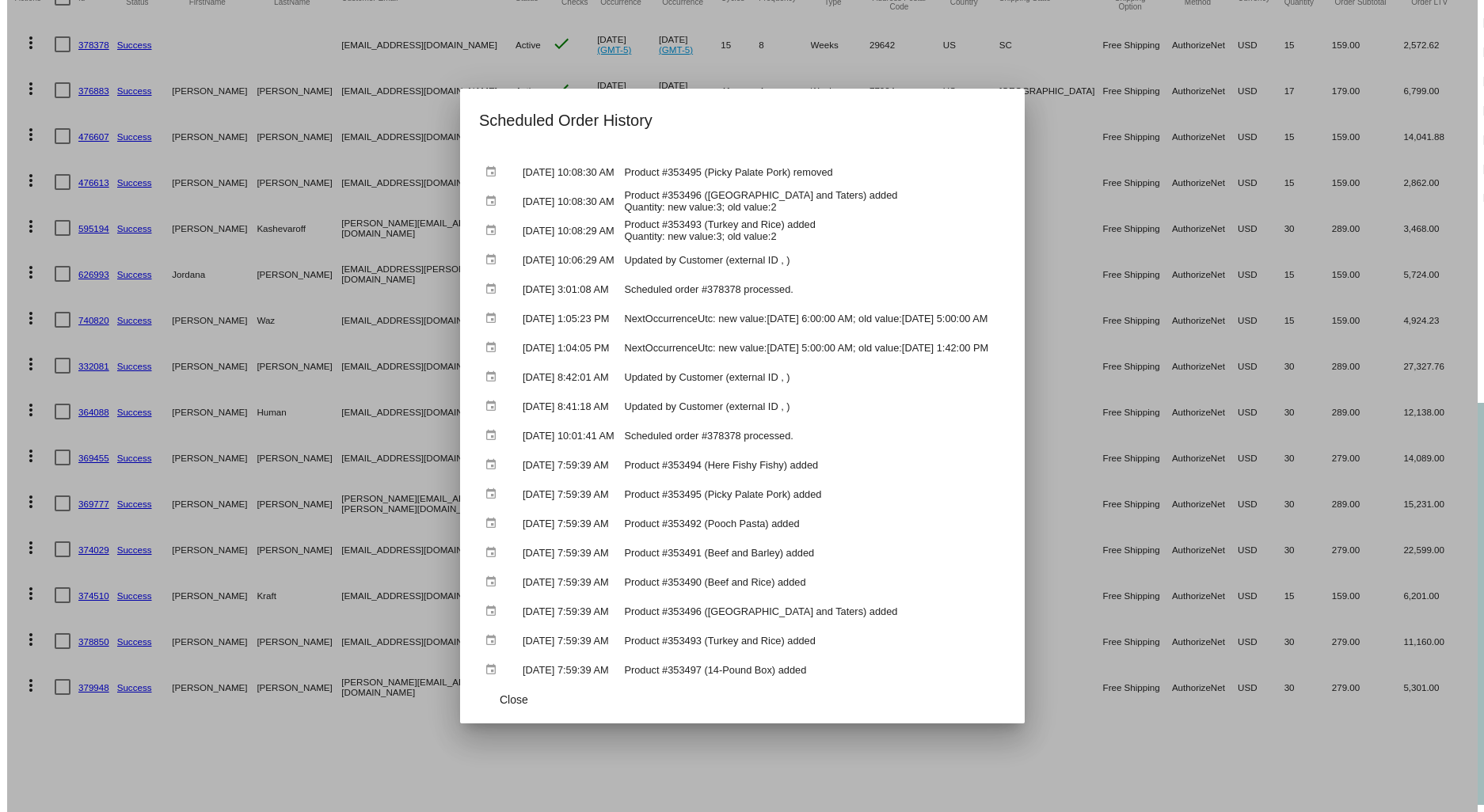
scroll to position [835, 0]
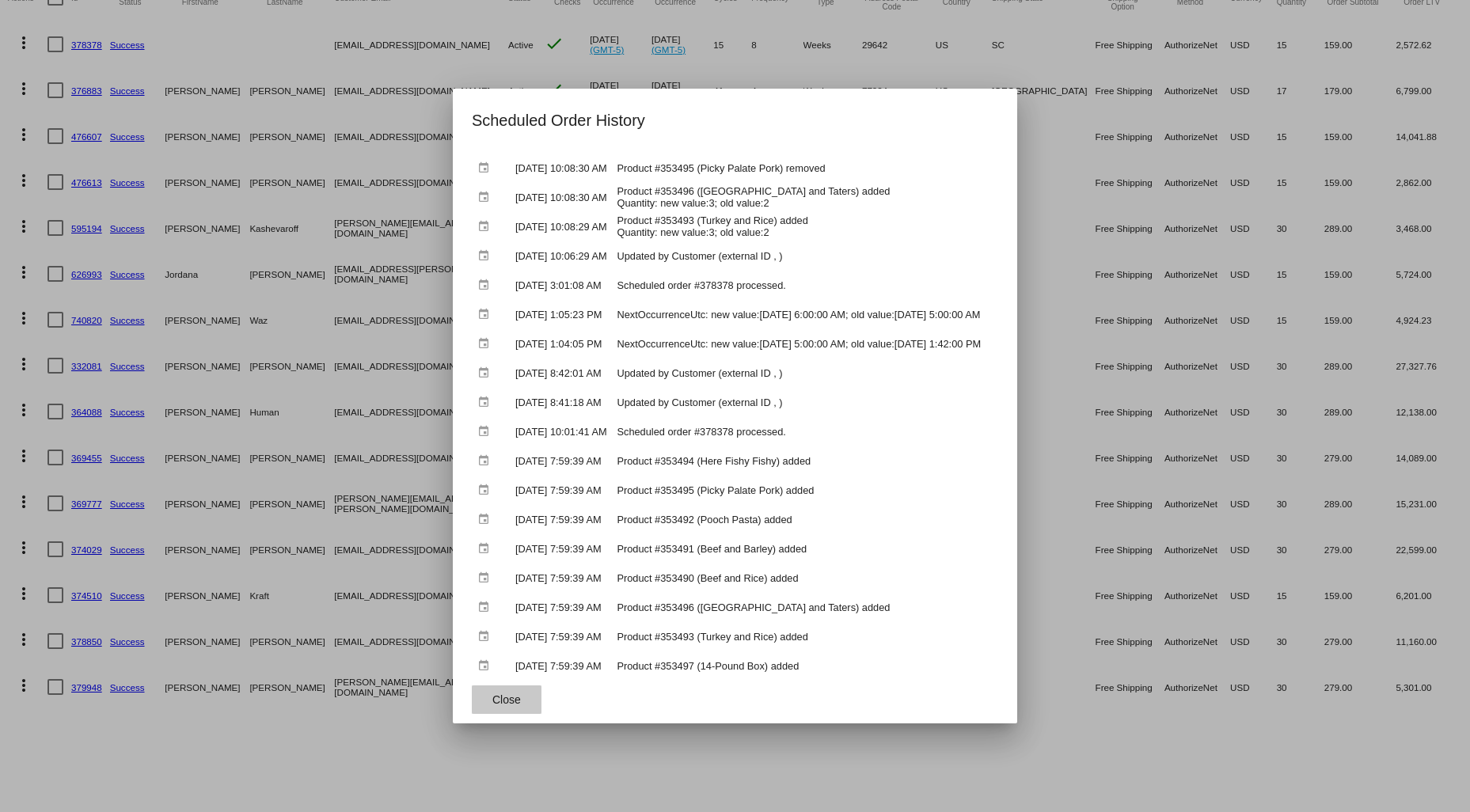
click at [493, 700] on span "Close" at bounding box center [507, 700] width 29 height 13
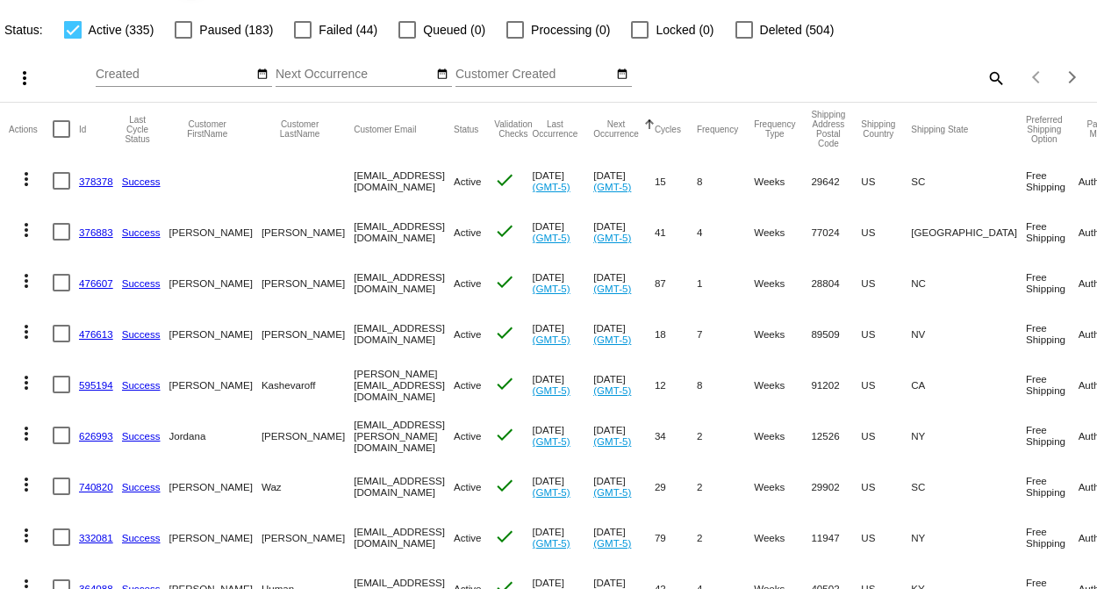
scroll to position [97, 0]
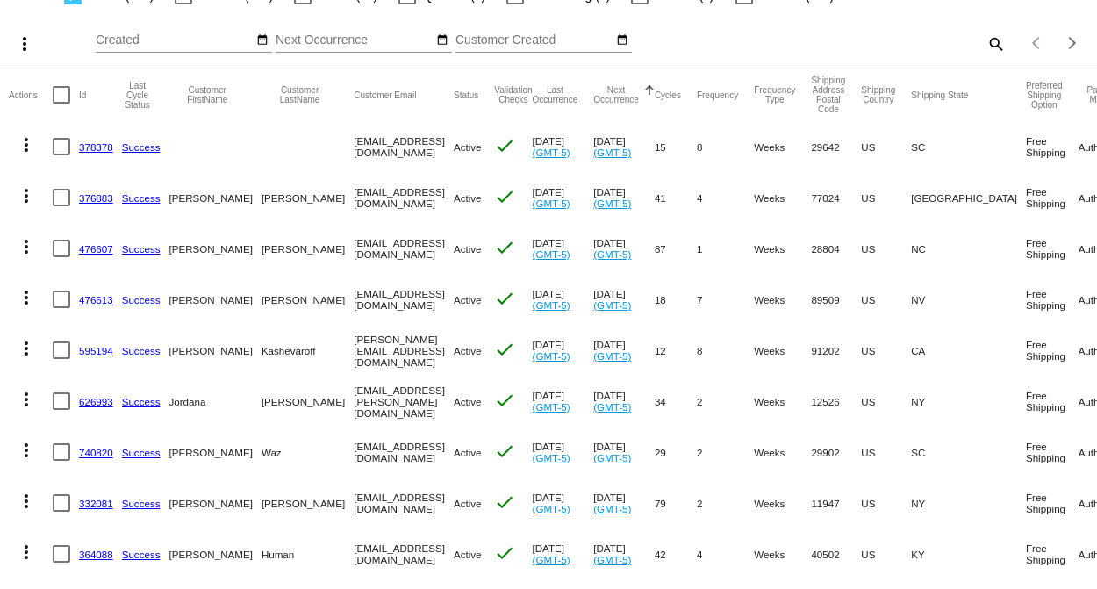
click at [109, 147] on link "378378" at bounding box center [96, 146] width 34 height 11
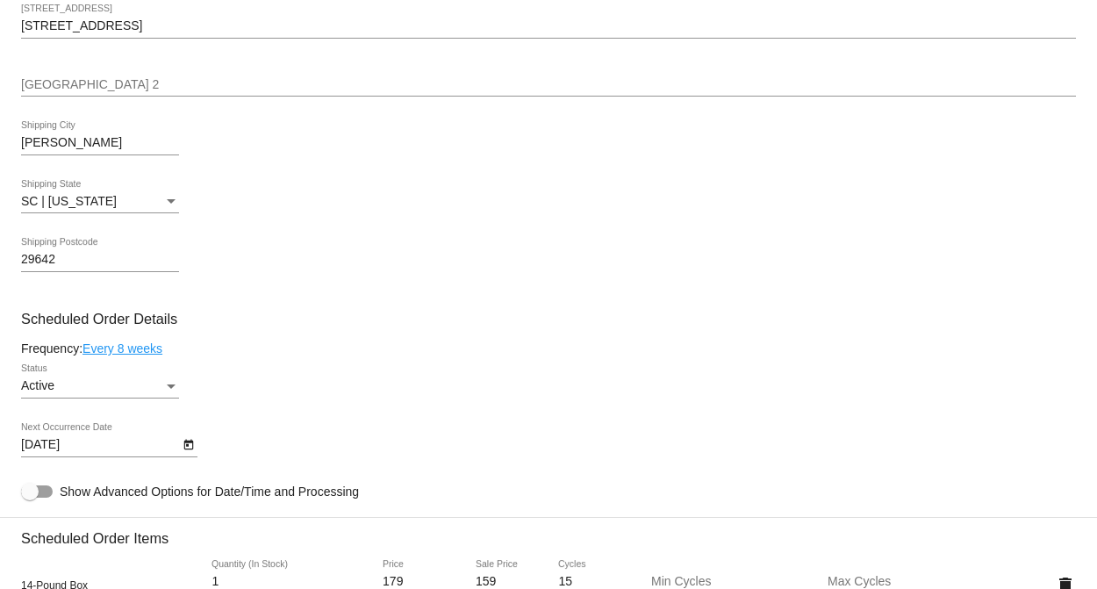
scroll to position [779, 0]
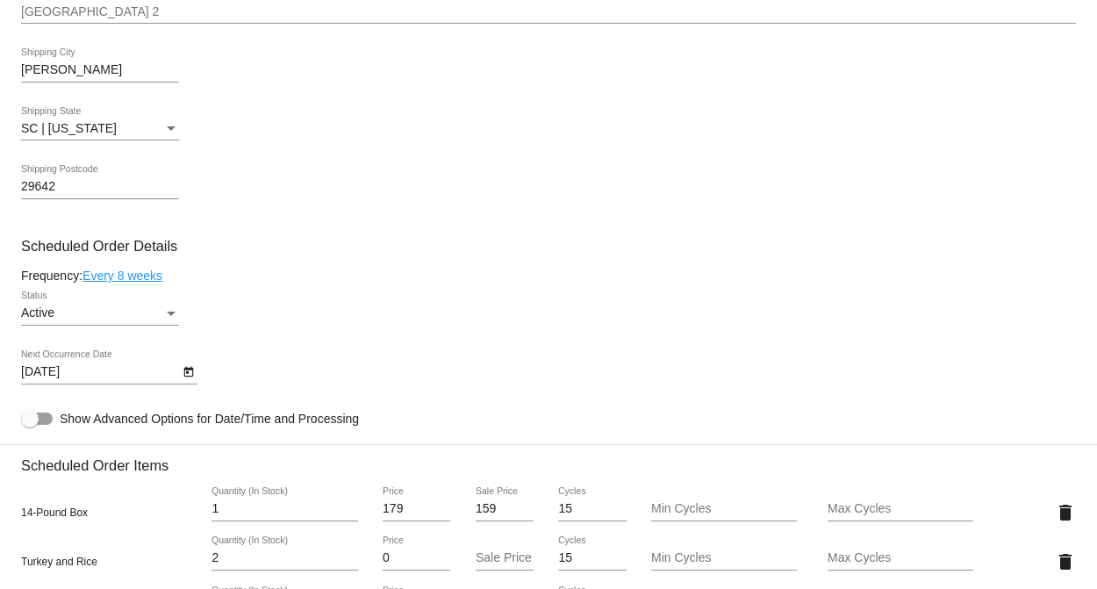
click at [575, 214] on div "29642 Shipping Postcode" at bounding box center [548, 190] width 1055 height 50
click at [188, 375] on icon "Open calendar" at bounding box center [188, 371] width 12 height 21
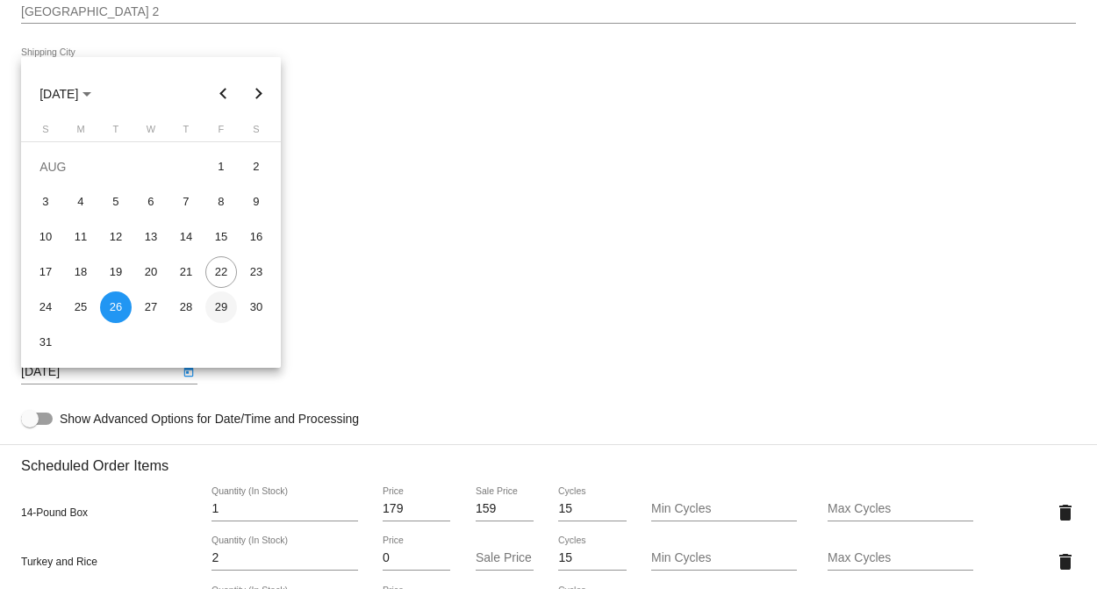
click at [228, 311] on div "29" at bounding box center [221, 307] width 32 height 32
type input "[DATE]"
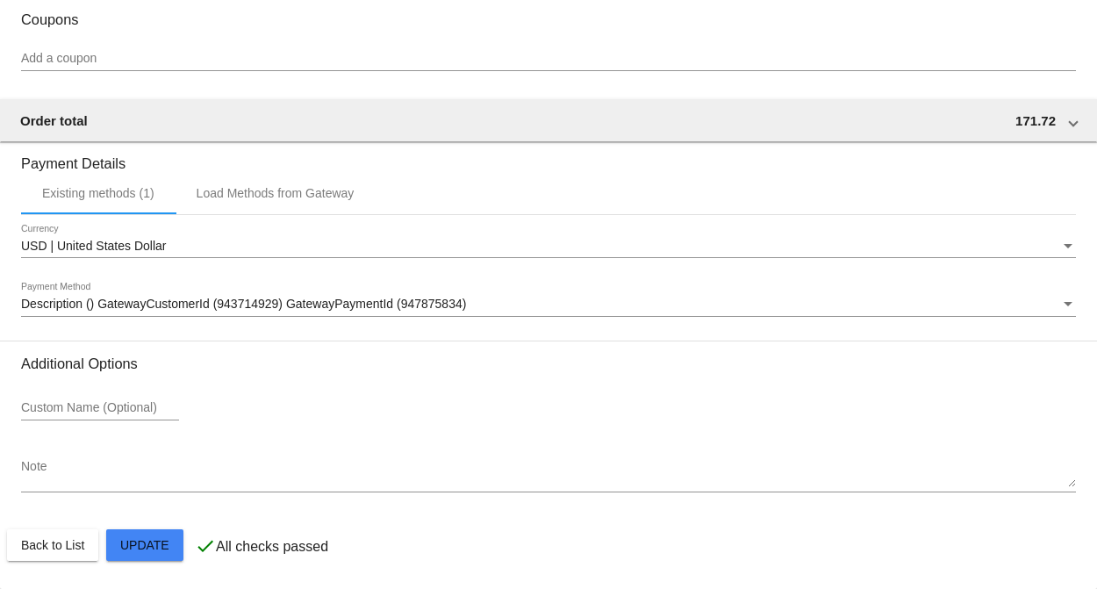
scroll to position [1848, 0]
